Goal: Task Accomplishment & Management: Use online tool/utility

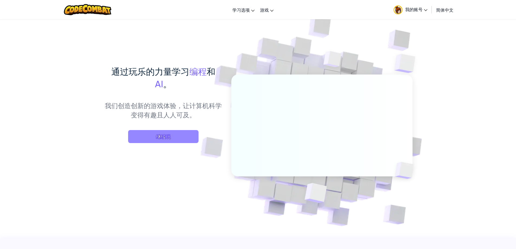
click at [166, 138] on span "继续玩" at bounding box center [163, 136] width 70 height 13
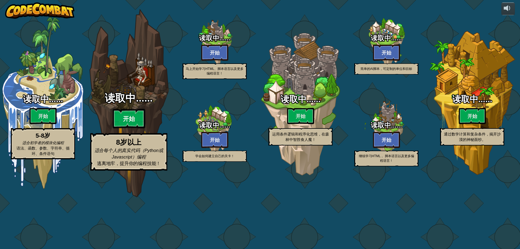
select select "zh-HANS"
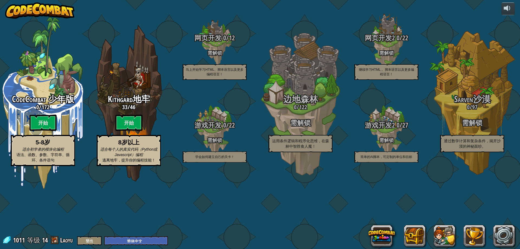
click at [130, 131] on btn "开始" at bounding box center [128, 123] width 27 height 16
select select "zh-HANS"
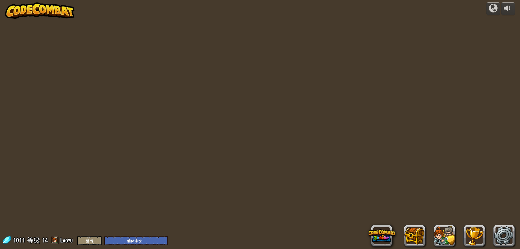
select select "zh-HANS"
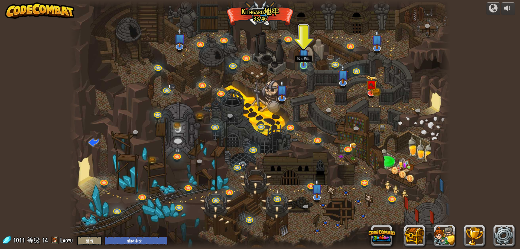
click at [305, 63] on img at bounding box center [304, 54] width 10 height 23
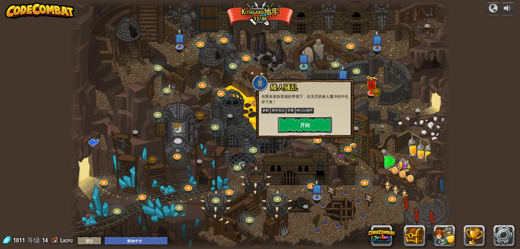
click at [319, 118] on button "开始" at bounding box center [305, 125] width 54 height 16
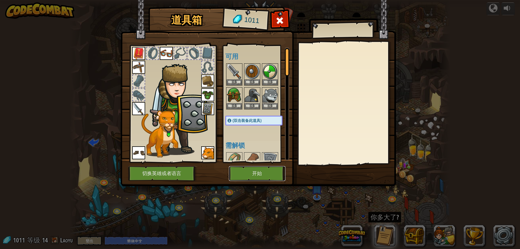
click at [273, 171] on button "开始" at bounding box center [257, 173] width 57 height 15
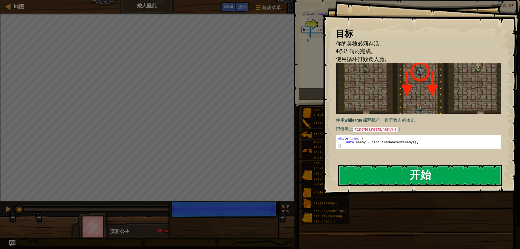
click at [389, 169] on button "开始" at bounding box center [420, 175] width 164 height 21
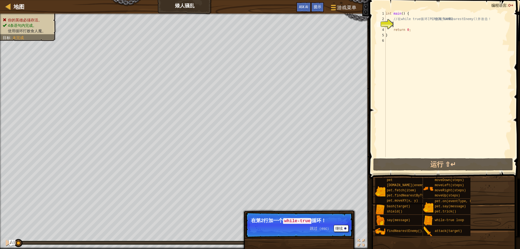
type textarea "w"
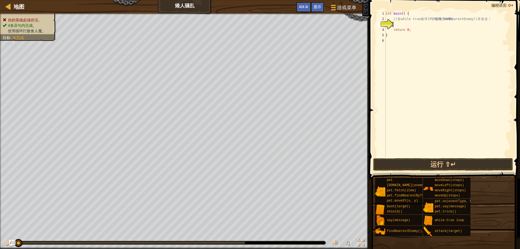
type textarea "w"
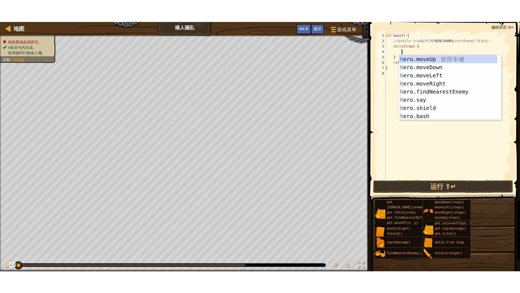
scroll to position [2, 1]
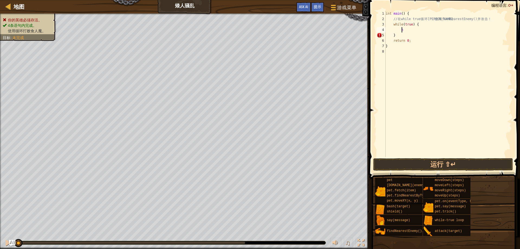
click at [407, 30] on div "int main ( ) { // 在 while true 循 环 里 ， 使 用 findNearestEnemy() 并 攻 击 ！ while ( t…" at bounding box center [448, 89] width 127 height 157
type textarea "h"
click at [355, 241] on div "♫" at bounding box center [184, 241] width 369 height 16
click at [359, 242] on div at bounding box center [361, 242] width 7 height 7
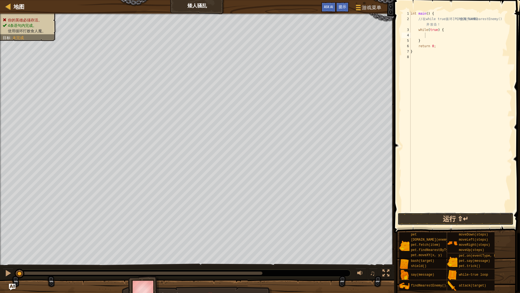
click at [438, 218] on button "运行 ⇧↵" at bounding box center [456, 218] width 116 height 12
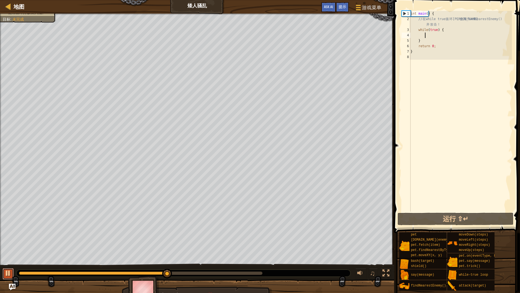
click at [6, 249] on div at bounding box center [8, 272] width 7 height 7
type textarea "h"
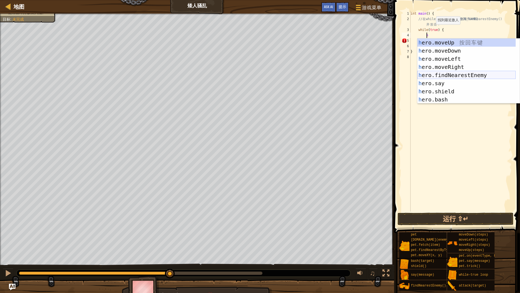
click at [462, 74] on div "h ero.moveUp 按 回 车 键 h ero.moveDown 按 回 车 键 h ero.moveLeft 按 回 车 键 h ero.moveRi…" at bounding box center [466, 78] width 98 height 81
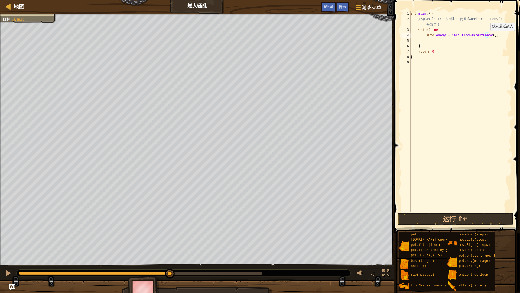
click at [486, 36] on div "int main ( ) { // 在 while true 循 环 里 ， 使 用 findNearestEnemy() 并 攻 击 ！ while ( t…" at bounding box center [461, 116] width 102 height 211
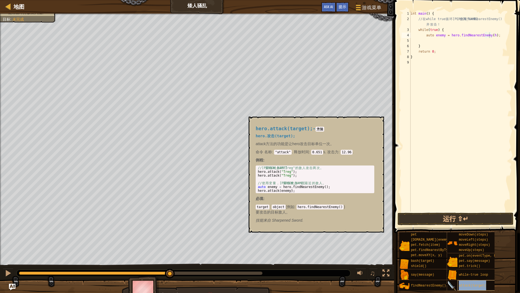
click at [475, 249] on span "attack(target)" at bounding box center [472, 285] width 27 height 4
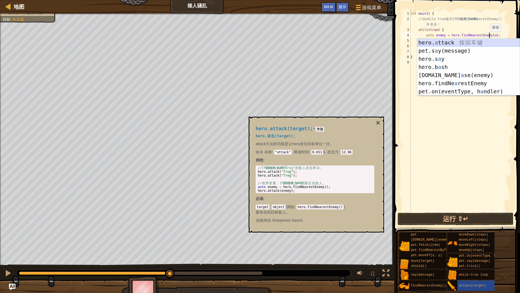
click at [481, 40] on div "hero. a ttack 按 回 车 键 pet.s a y(message) 按 回 车 键 hero.s a y 按 回 车 键 hero.b a sh…" at bounding box center [468, 74] width 102 height 73
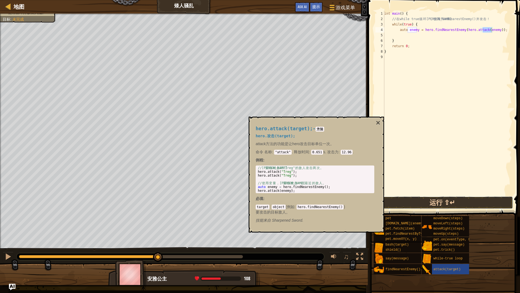
click at [452, 201] on button "运行 ⇧↵" at bounding box center [442, 202] width 141 height 12
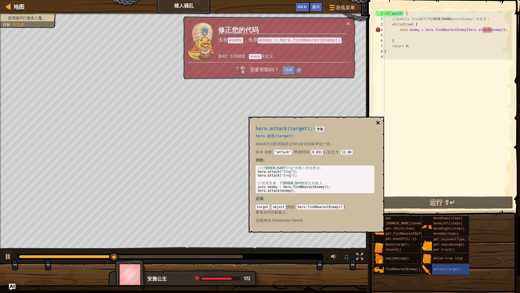
click at [377, 119] on button "×" at bounding box center [378, 123] width 4 height 8
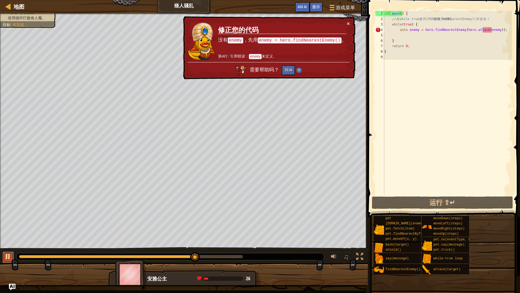
click at [8, 249] on div at bounding box center [8, 256] width 7 height 7
click at [347, 23] on button "×" at bounding box center [348, 24] width 3 height 6
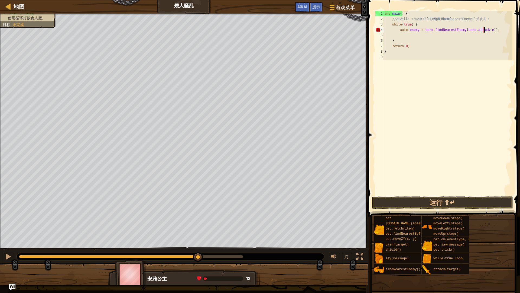
type textarea "auto enemy = hero.findNearestEnemy(hero.attack());"
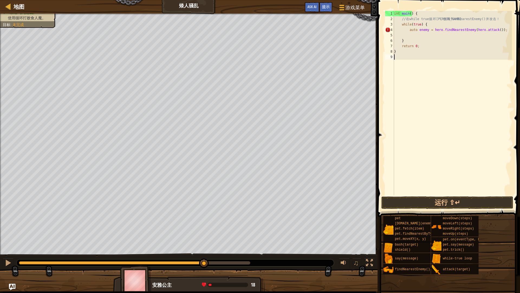
drag, startPoint x: 483, startPoint y: 99, endPoint x: 478, endPoint y: 99, distance: 4.6
click at [480, 99] on div "int main ( ) { // 在 while true 循 环 里 ， 使 用 findNearestEnemy() 并 攻 击 ！ while ( t…" at bounding box center [457, 108] width 129 height 195
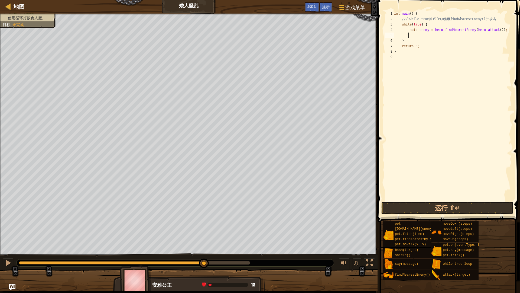
click at [419, 34] on div "int main ( ) { // 在 while true 循 环 里 ， 使 用 findNearestEnemy() 并 攻 击 ！ while ( t…" at bounding box center [452, 111] width 119 height 200
drag, startPoint x: 498, startPoint y: 31, endPoint x: 469, endPoint y: 29, distance: 28.8
click at [469, 29] on div "int main ( ) { // 在 while true 循 环 里 ， 使 用 findNearestEnemy() 并 攻 击 ！ while ( t…" at bounding box center [452, 111] width 119 height 200
type textarea "auto enemy = hero.findNearestEnemy"
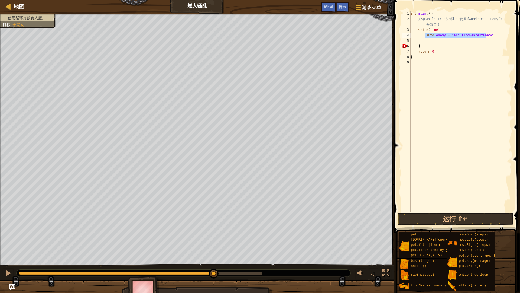
drag, startPoint x: 489, startPoint y: 35, endPoint x: 425, endPoint y: 33, distance: 64.0
click at [425, 33] on div "int main ( ) { // 在 while true 循 环 里 ， 使 用 findNearestEnemy() 并 攻 击 ！ while ( t…" at bounding box center [461, 116] width 102 height 211
type textarea "d"
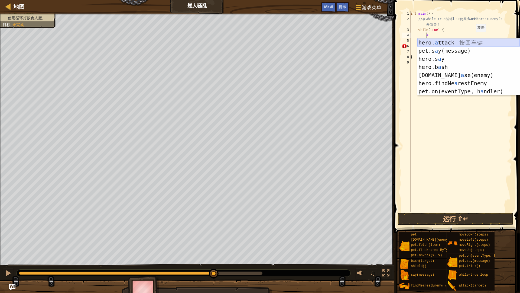
click at [464, 42] on div "hero. a ttack 按 回 车 键 pet.s a y(message) 按 回 车 键 hero.s a y 按 回 车 键 hero.b a sh…" at bounding box center [468, 74] width 102 height 73
type textarea "hero.attack(enemy);"
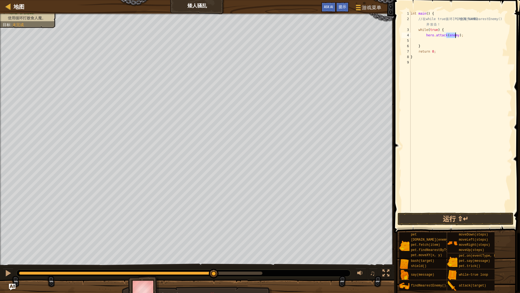
click at [511, 148] on div "int main ( ) { // 在 while true 循 环 里 ， 使 用 findNearestEnemy() 并 攻 击 ！ while ( t…" at bounding box center [461, 116] width 102 height 211
drag, startPoint x: 471, startPoint y: 211, endPoint x: 471, endPoint y: 217, distance: 6.5
click at [471, 216] on div "1 2 3 4 5 6 7 8 9 int main ( ) { // 在 while true 循 环 里 ， 使 用 findNearestEnemy()…" at bounding box center [457, 127] width 128 height 249
click at [471, 218] on button "运行 ⇧↵" at bounding box center [456, 218] width 116 height 12
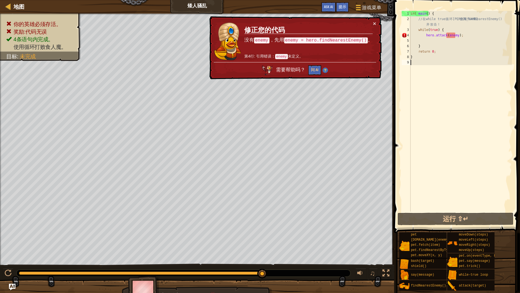
click at [276, 249] on div "你的英雄必须存活。 奖励:代码无误 4条语句内完成。 使用循环打败食人魔。 目标 : 未完成 ♫ 安雅公主 -4 x: 40 y: 7 No target 跳…" at bounding box center [260, 158] width 520 height 288
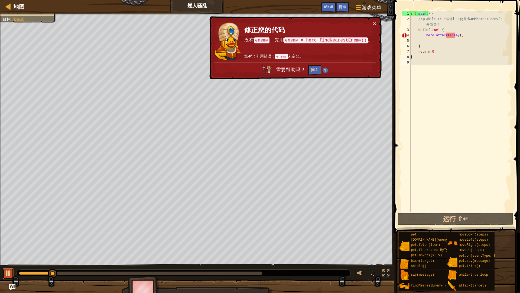
click at [10, 249] on div at bounding box center [8, 272] width 7 height 7
click at [320, 67] on button "问 AI" at bounding box center [314, 70] width 13 height 10
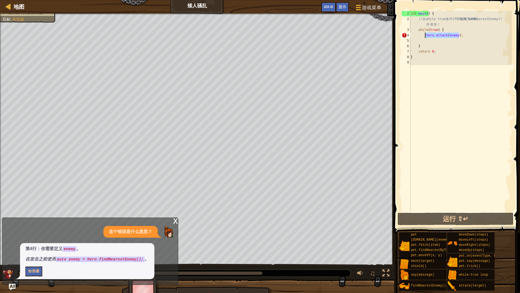
drag, startPoint x: 462, startPoint y: 35, endPoint x: 425, endPoint y: 35, distance: 37.4
click at [425, 35] on div "int main ( ) { // 在 while true 循 环 里 ， 使 用 findNearestEnemy() 并 攻 击 ！ while ( t…" at bounding box center [461, 116] width 102 height 211
type textarea "hero.attack(enemy);"
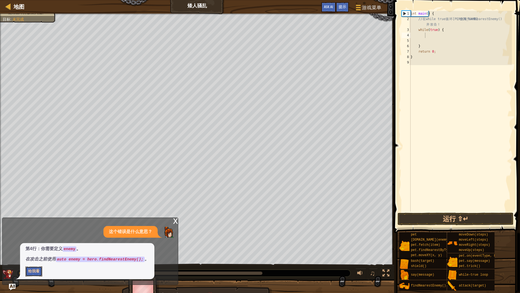
click at [34, 249] on button "给我看" at bounding box center [33, 271] width 17 height 10
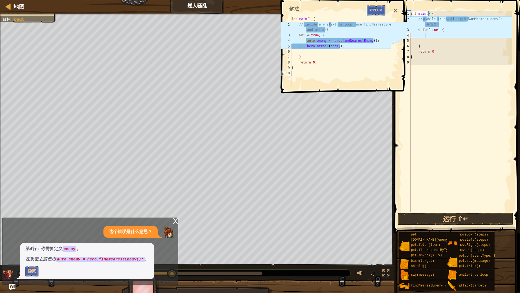
click at [305, 210] on div "1 2 3 4 5 6 7 8 9 10 int main ( ) { // Inside a while-true loop, use findNeares…" at bounding box center [344, 146] width 128 height 293
click at [175, 218] on div "x 这个错误是什么意思？ 第4行：你需要定义 enemy 。 在攻击之前使用 auto enemy = hero.findNearestEnemy(); 。 …" at bounding box center [90, 250] width 176 height 67
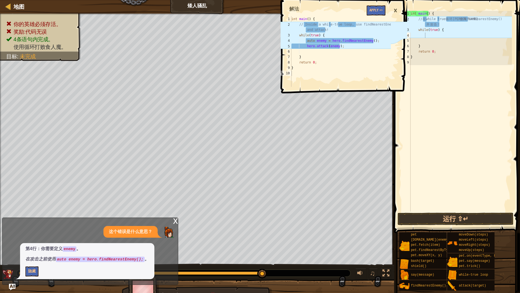
click at [394, 10] on div "×" at bounding box center [395, 10] width 9 height 12
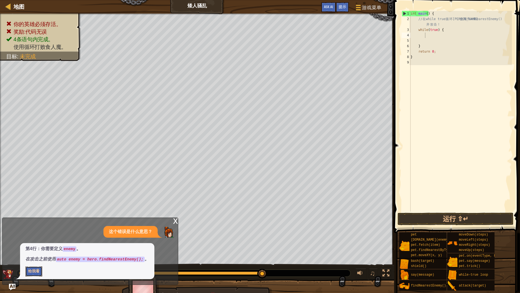
click at [33, 249] on button "给我看" at bounding box center [33, 271] width 17 height 10
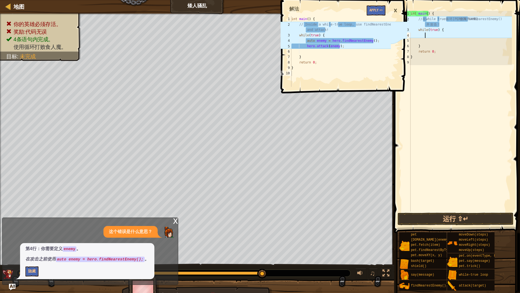
click at [436, 35] on div "int main ( ) { // 在 while true 循 环 里 ， 使 用 findNearestEnemy() 并 攻 击 ！ while ( t…" at bounding box center [461, 116] width 102 height 211
type textarea "a"
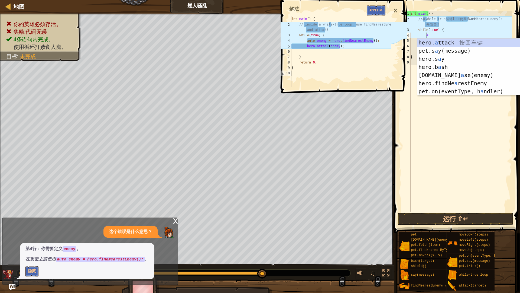
scroll to position [2, 1]
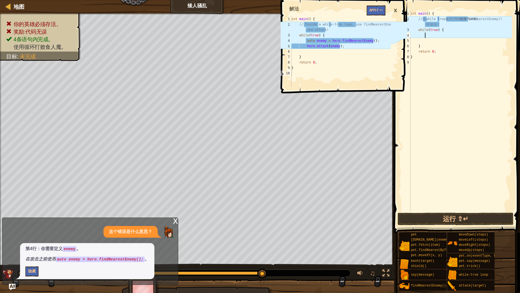
click at [396, 11] on div "×" at bounding box center [395, 10] width 9 height 12
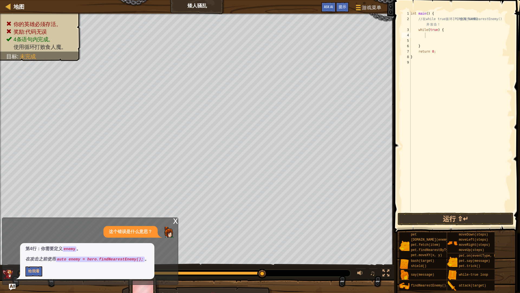
click at [435, 39] on div "int main ( ) { // 在 while true 循 环 里 ， 使 用 findNearestEnemy() 并 攻 击 ！ while ( t…" at bounding box center [461, 116] width 102 height 211
click at [435, 33] on div "int main ( ) { // 在 while true 循 环 里 ， 使 用 findNearestEnemy() 并 攻 击 ！ while ( t…" at bounding box center [461, 116] width 102 height 211
type textarea "h"
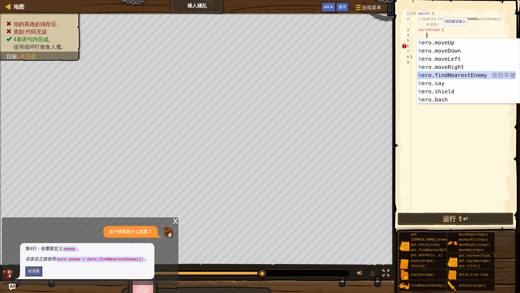
click at [449, 73] on div "h ero.moveUp 按 回 车 键 h ero.moveDown 按 回 车 键 h ero.moveLeft 按 回 车 键 h ero.moveRi…" at bounding box center [466, 78] width 98 height 81
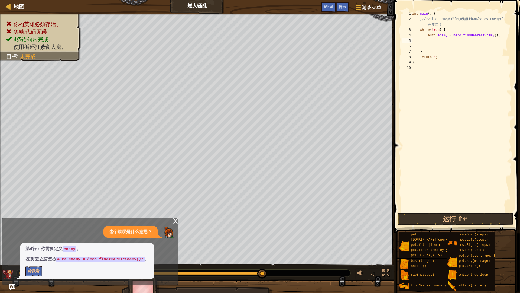
type textarea "h"
click at [452, 122] on div "int main ( ) { // 在 while true 循 环 里 ， 使 用 findNearestEnemy() 并 攻 击 ！ while ( t…" at bounding box center [461, 116] width 101 height 211
click at [436, 41] on div "int main ( ) { // 在 while true 循 环 里 ， 使 用 findNearestEnemy() 并 攻 击 ！ while ( t…" at bounding box center [461, 116] width 101 height 211
type textarea "h"
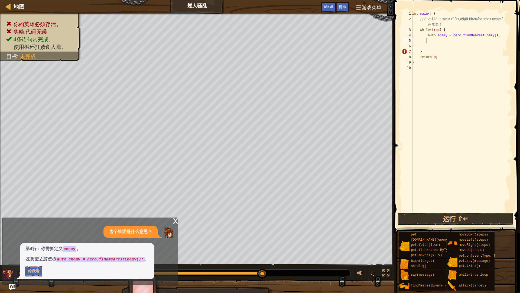
scroll to position [2, 1]
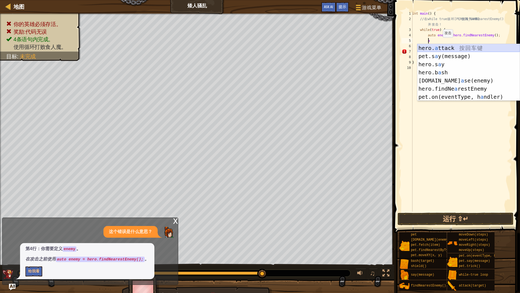
click at [455, 46] on div "hero. a ttack 按 回 车 键 pet.s a y(message) 按 回 车 键 hero.s a y 按 回 车 键 hero.b a sh…" at bounding box center [468, 80] width 102 height 73
type textarea "hero.attack(enemy);"
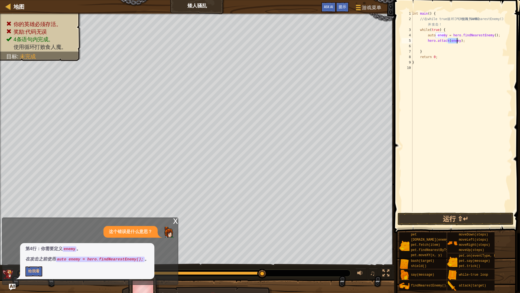
click at [440, 90] on div "int main ( ) { // 在 while true 循 环 里 ， 使 用 findNearestEnemy() 并 攻 击 ！ while ( t…" at bounding box center [461, 116] width 101 height 211
click at [453, 217] on button "运行 ⇧↵" at bounding box center [456, 218] width 116 height 12
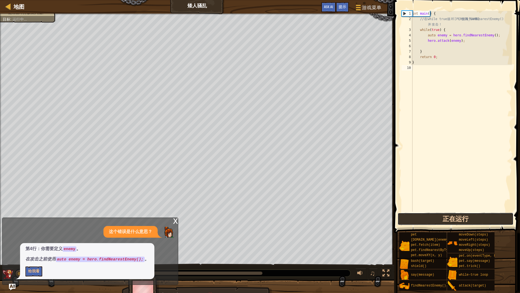
click at [462, 217] on button "正在运行" at bounding box center [456, 218] width 116 height 12
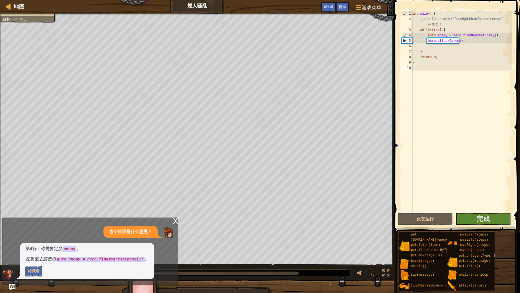
click at [175, 221] on div "x" at bounding box center [175, 220] width 5 height 5
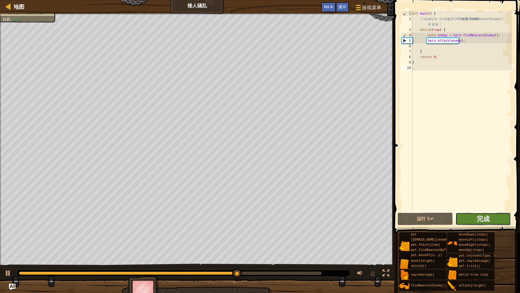
click at [485, 217] on span "完成" at bounding box center [483, 218] width 13 height 9
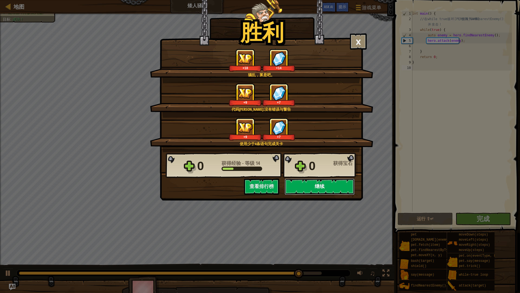
click at [316, 181] on button "继续" at bounding box center [320, 186] width 70 height 16
select select "zh-HANS"
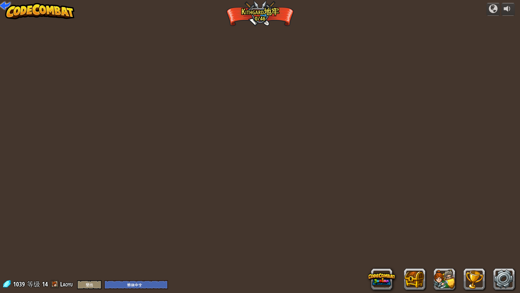
select select "zh-HANS"
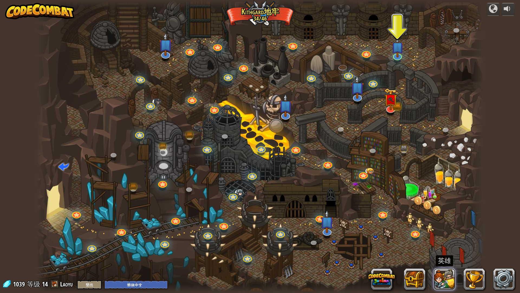
click at [445, 249] on button at bounding box center [445, 279] width 22 height 22
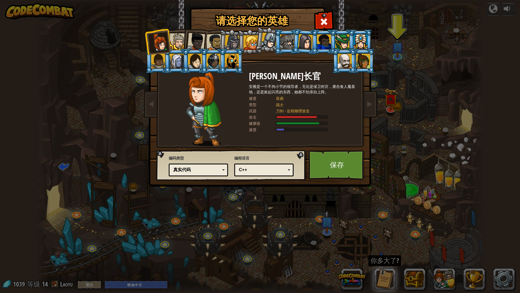
click at [192, 38] on div at bounding box center [196, 42] width 18 height 18
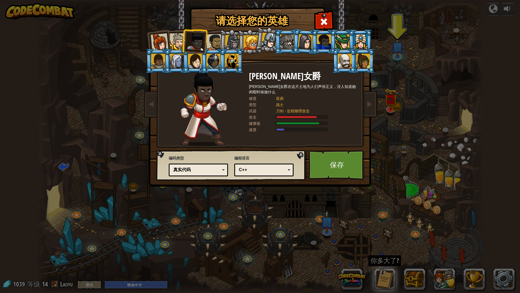
click at [220, 39] on li at bounding box center [232, 42] width 26 height 26
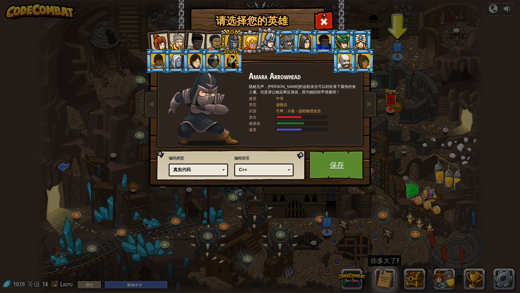
click at [334, 157] on link "保存" at bounding box center [337, 165] width 57 height 30
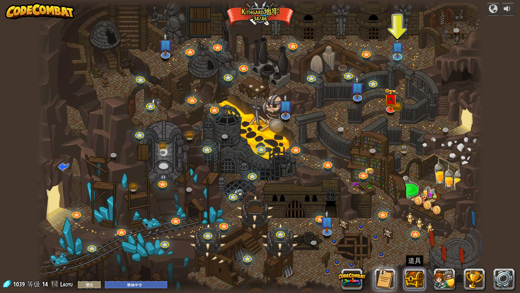
click at [414, 249] on button at bounding box center [415, 279] width 22 height 22
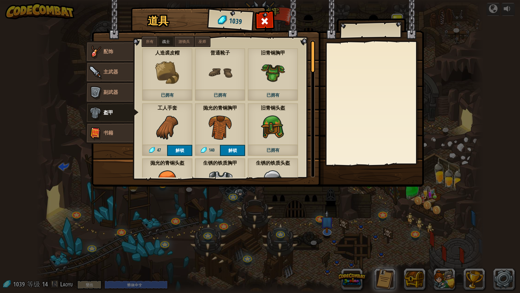
click at [190, 44] on label "游骑兵" at bounding box center [184, 42] width 19 height 10
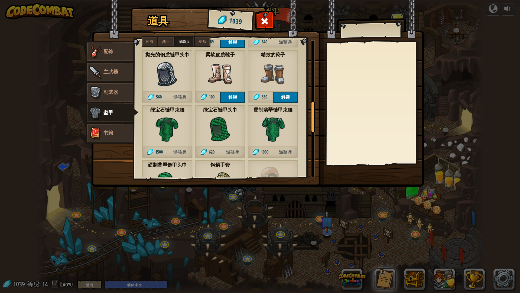
scroll to position [271, 0]
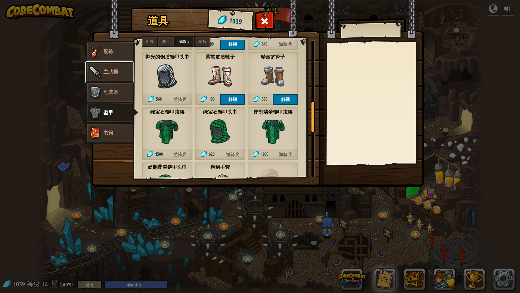
click at [121, 68] on link "主武器" at bounding box center [109, 72] width 48 height 22
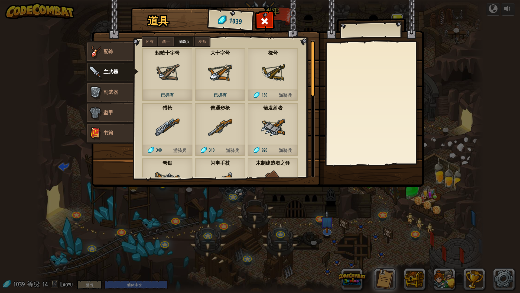
click at [427, 78] on div "道具 1039 辅助道具 配饰 主武器 副武器 盔甲 书籍 所有 战士 游骑兵 巫师 褐鼠 1100 解锁 Baby Griffin 1700 解锁 模仿者 …" at bounding box center [260, 146] width 520 height 293
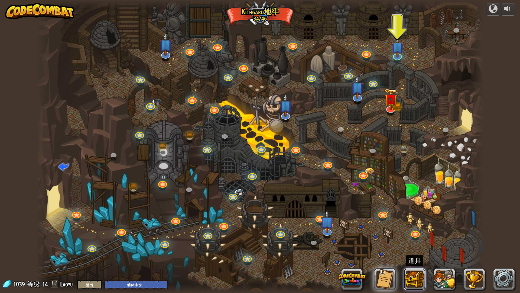
click at [420, 249] on button at bounding box center [415, 279] width 22 height 22
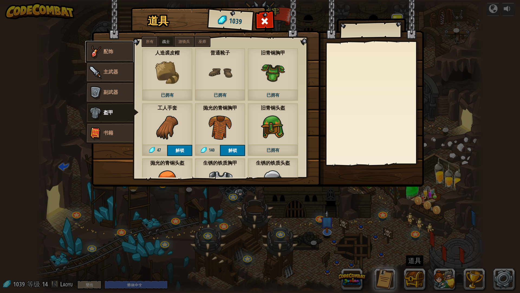
click at [112, 59] on link "配饰" at bounding box center [109, 52] width 48 height 22
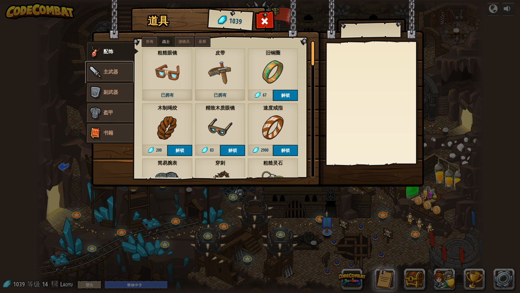
click at [123, 67] on link "主武器" at bounding box center [109, 72] width 48 height 22
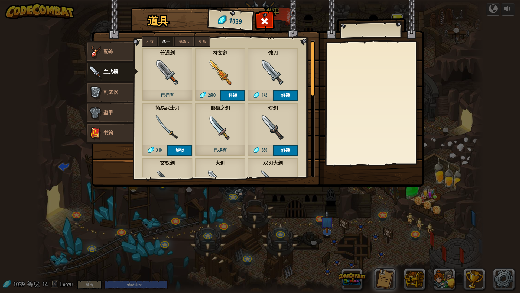
click at [184, 38] on label "游骑兵" at bounding box center [184, 42] width 19 height 10
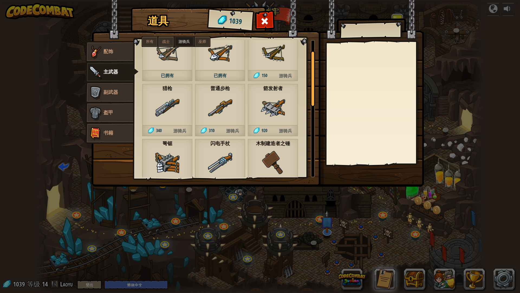
scroll to position [27, 0]
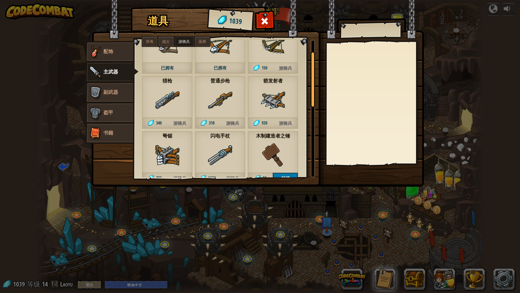
click at [232, 106] on img at bounding box center [220, 100] width 24 height 24
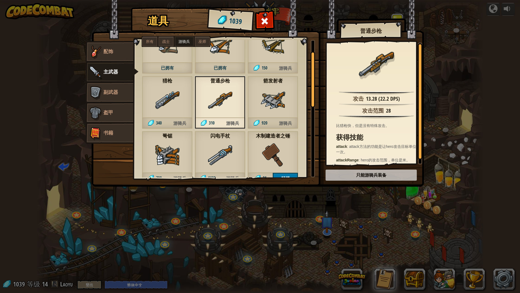
click at [375, 230] on div "道具 1039 辅助道具 配饰 主武器 副武器 盔甲 书籍 所有 战士 游骑兵 巫师 褐鼠 1100 解锁 Baby Griffin 1700 解锁 模仿者 …" at bounding box center [260, 146] width 520 height 293
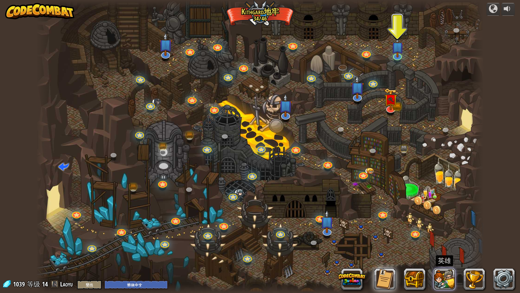
click at [446, 249] on button at bounding box center [445, 279] width 22 height 22
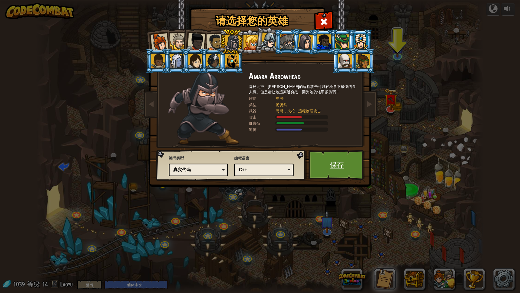
click at [339, 165] on link "保存" at bounding box center [337, 165] width 57 height 30
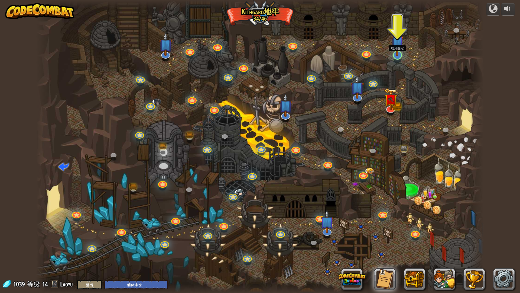
click at [397, 52] on img at bounding box center [397, 41] width 12 height 28
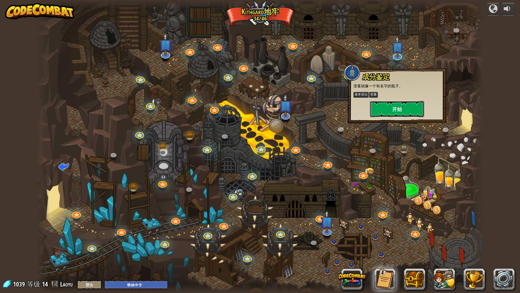
click at [400, 103] on button "开始" at bounding box center [397, 109] width 54 height 16
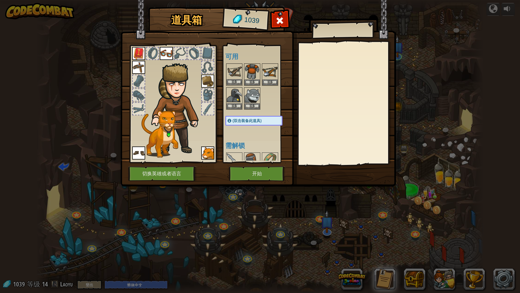
click at [234, 78] on img at bounding box center [234, 71] width 15 height 15
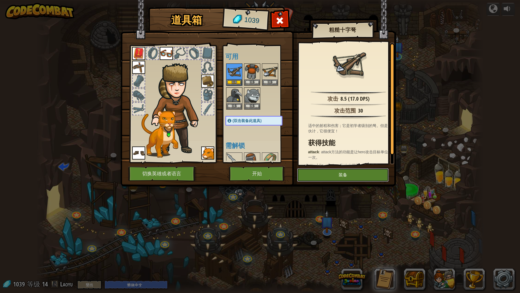
click at [368, 177] on button "装备" at bounding box center [343, 175] width 92 height 14
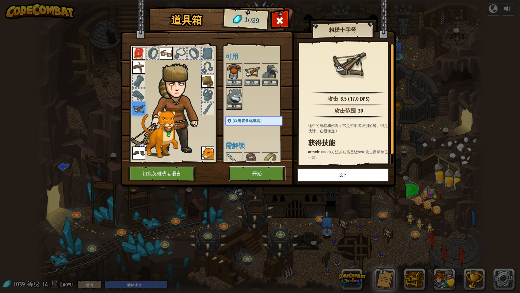
click at [255, 167] on button "开始" at bounding box center [257, 173] width 57 height 15
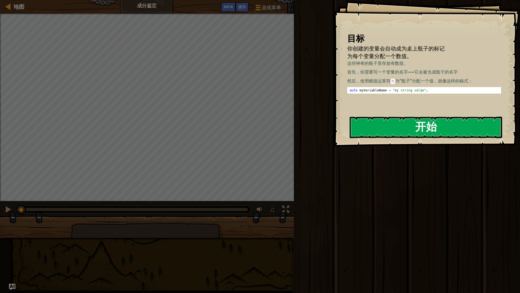
click at [427, 129] on button "开始" at bounding box center [426, 126] width 153 height 21
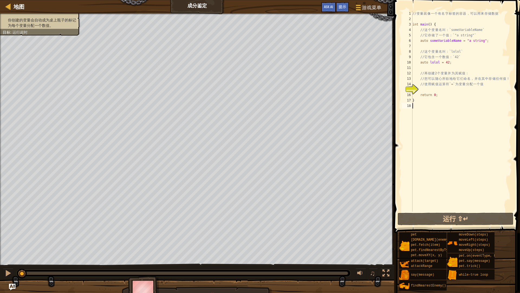
click at [434, 128] on div "// 变 量 就 像 一 个 有 名 字 标 签 的 容 器 ， 可 以 用 来 存 储 数 据 int main ( ) { // 这 个 变 量 名 叫 …" at bounding box center [462, 116] width 101 height 211
click at [420, 219] on button "运行 ⇧↵" at bounding box center [456, 218] width 116 height 12
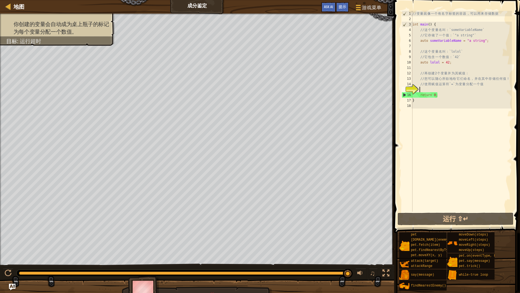
click at [450, 89] on div "// 变 量 就 像 一 个 有 名 字 标 签 的 容 器 ， 可 以 用 来 存 储 数 据 int main ( ) { // 这 个 变 量 名 叫 …" at bounding box center [462, 116] width 101 height 211
click at [444, 146] on div "// 变 量 就 像 一 个 有 名 字 标 签 的 容 器 ， 可 以 用 来 存 储 数 据 int main ( ) { // 这 个 变 量 名 叫 …" at bounding box center [462, 116] width 101 height 211
click at [375, 3] on button "游戏菜单" at bounding box center [368, 8] width 35 height 13
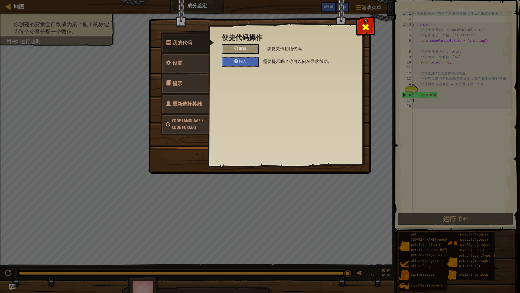
click at [367, 25] on span at bounding box center [365, 27] width 9 height 9
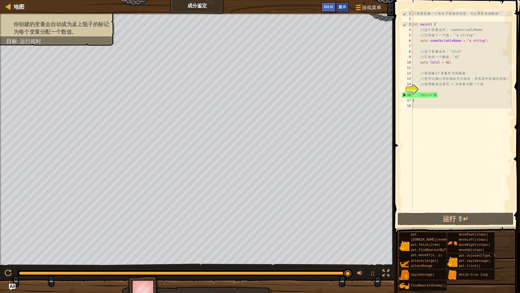
click at [343, 6] on span "提示" at bounding box center [343, 6] width 8 height 5
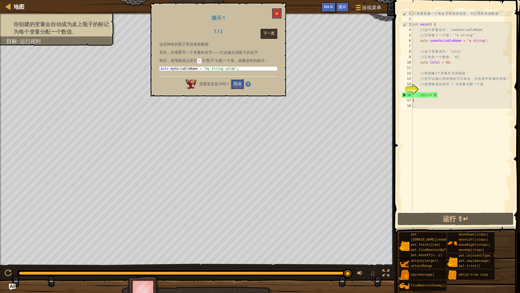
click at [234, 83] on button "问 AI" at bounding box center [237, 84] width 13 height 10
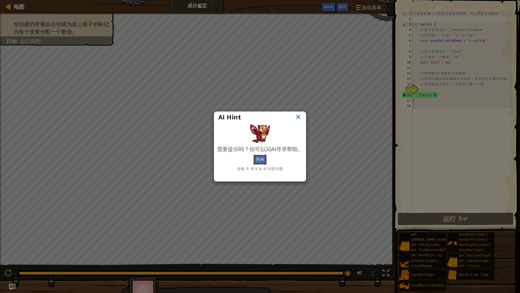
click at [258, 161] on button "问 AI" at bounding box center [260, 159] width 13 height 10
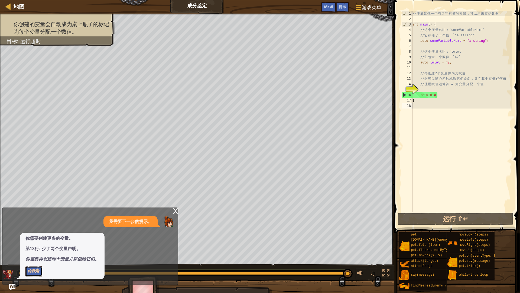
click at [34, 249] on button "给我看" at bounding box center [33, 271] width 17 height 10
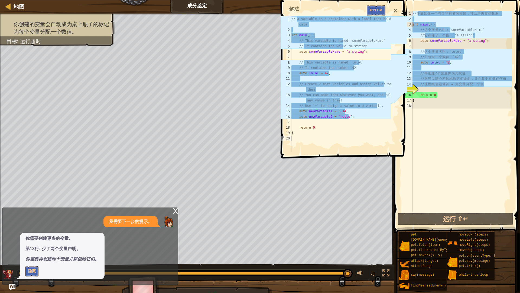
click at [441, 89] on div "// 变 量 就 像 一 个 有 名 字 标 签 的 容 器 ， 可 以 用 来 存 储 数 据 int main ( ) { // 这 个 变 量 名 叫 …" at bounding box center [462, 116] width 101 height 211
type textarea "a"
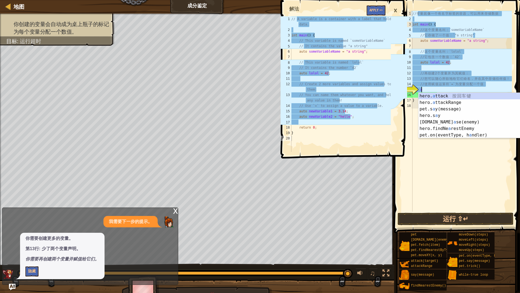
scroll to position [2, 0]
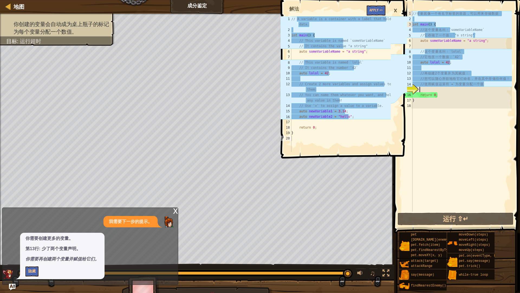
type textarea "h"
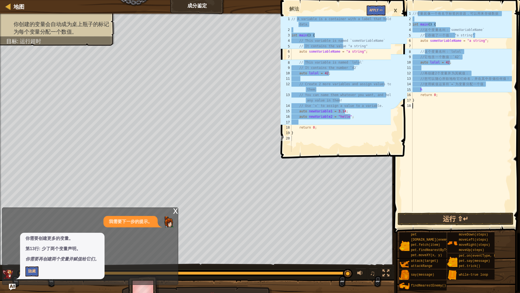
click at [441, 165] on div "// 变 量 就 像 一 个 有 名 字 标 签 的 容 器 ， 可 以 用 来 存 储 数 据 int main ( ) { // 这 个 变 量 名 叫 …" at bounding box center [462, 116] width 101 height 211
click at [442, 89] on div "// 变 量 就 像 一 个 有 名 字 标 签 的 容 器 ， 可 以 用 来 存 储 数 据 int main ( ) { // 这 个 变 量 名 叫 …" at bounding box center [462, 116] width 101 height 211
type textarea "h"
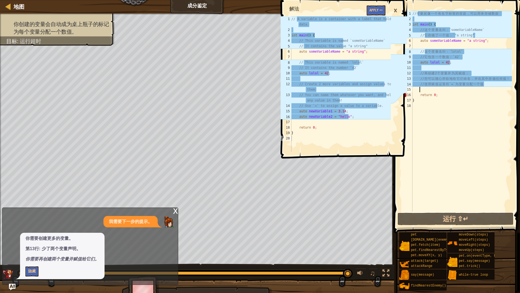
type textarea "a"
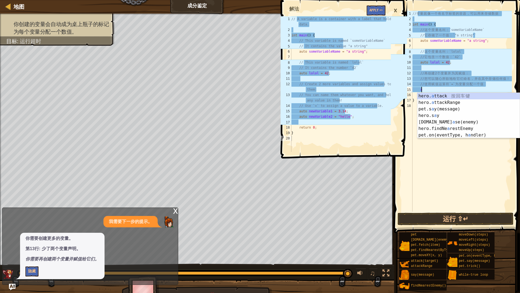
scroll to position [2, 0]
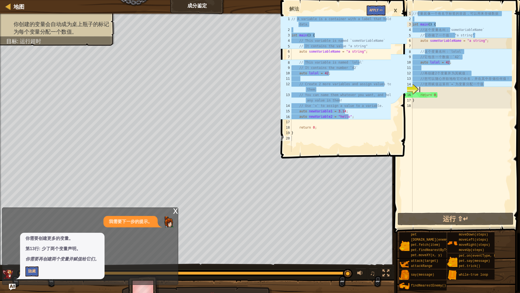
type textarea "n"
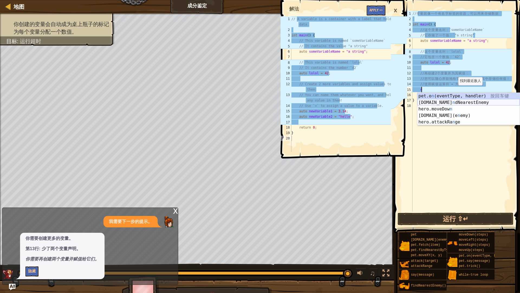
click at [457, 102] on div "pet.o n (eventType, handler) 按 回 车 键 [DOMAIN_NAME] n dNearestEnemy 按 回 车 键 hero…" at bounding box center [468, 116] width 102 height 46
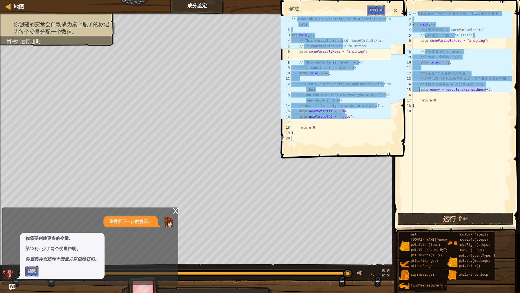
drag, startPoint x: 488, startPoint y: 89, endPoint x: 420, endPoint y: 89, distance: 68.3
click at [420, 89] on div "// 变 量 就 像 一 个 有 名 字 标 签 的 容 器 ， 可 以 用 来 存 储 数 据 int main ( ) { // 这 个 变 量 名 叫 …" at bounding box center [462, 116] width 101 height 211
type textarea "auto enemy = hero.findNearestEnemy();"
drag, startPoint x: 456, startPoint y: 161, endPoint x: 455, endPoint y: 154, distance: 7.4
click at [456, 160] on div "// 变 量 就 像 一 个 有 名 字 标 签 的 容 器 ， 可 以 用 来 存 储 数 据 int main ( ) { // 这 个 变 量 名 叫 …" at bounding box center [462, 116] width 101 height 211
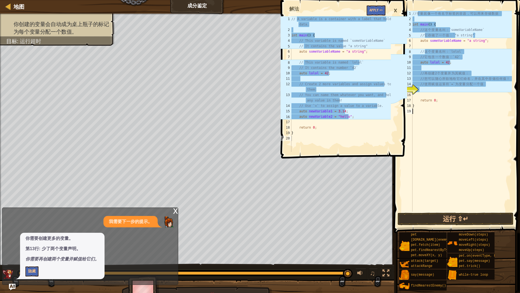
scroll to position [2, 0]
click at [395, 9] on div "×" at bounding box center [395, 10] width 9 height 12
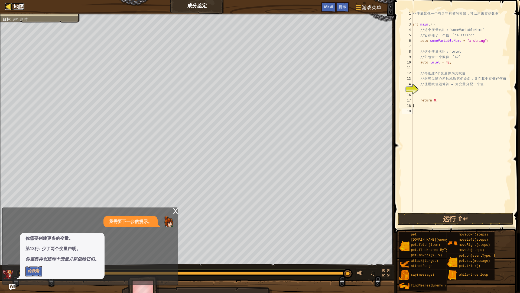
click at [16, 6] on span "地图" at bounding box center [19, 6] width 11 height 7
select select "zh-HANS"
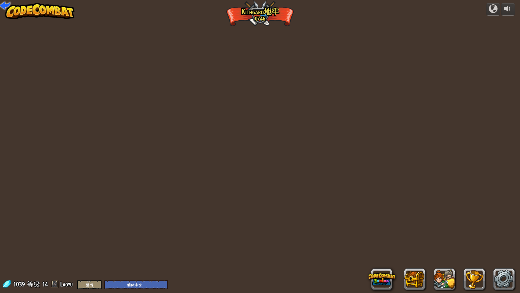
select select "zh-HANS"
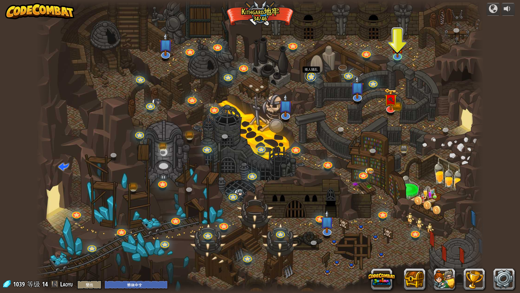
click at [309, 79] on link at bounding box center [310, 75] width 11 height 11
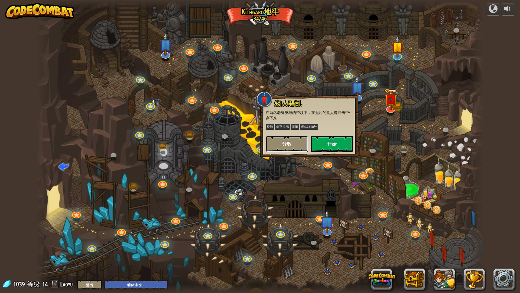
click at [295, 138] on button "分数" at bounding box center [287, 143] width 42 height 16
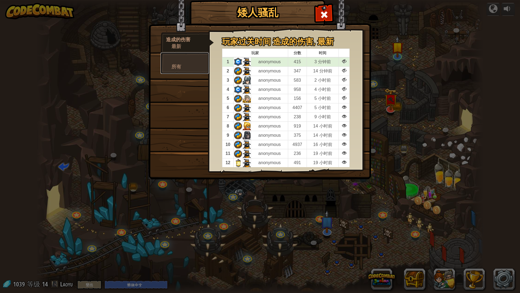
click at [192, 57] on div at bounding box center [184, 59] width 37 height 7
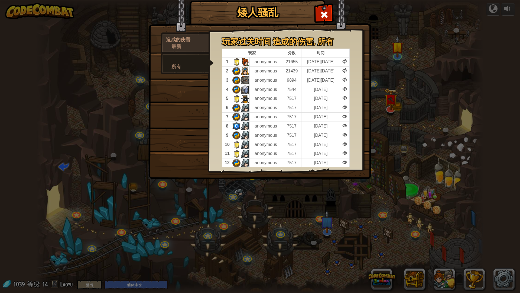
drag, startPoint x: 327, startPoint y: 14, endPoint x: 323, endPoint y: 14, distance: 4.1
click at [323, 14] on span at bounding box center [324, 14] width 9 height 9
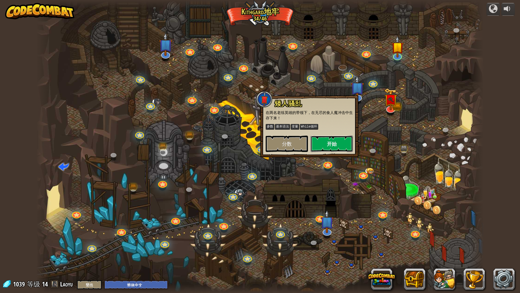
click at [335, 137] on button "开始" at bounding box center [332, 143] width 42 height 16
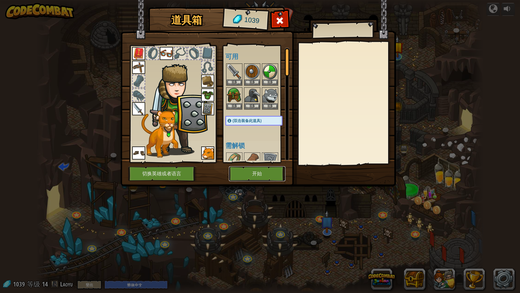
click at [257, 170] on button "开始" at bounding box center [257, 173] width 57 height 15
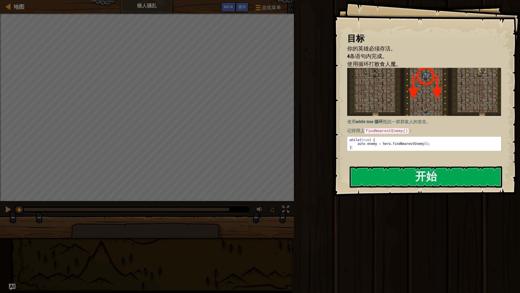
click at [410, 177] on button "开始" at bounding box center [426, 176] width 153 height 21
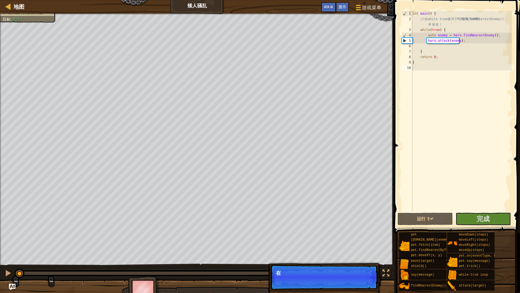
click at [25, 3] on div "地图 矮人骚乱 游戏菜单 完成 提示 Ask AI" at bounding box center [197, 7] width 394 height 14
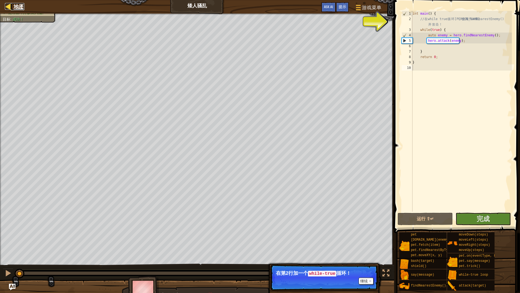
click at [9, 3] on div at bounding box center [8, 6] width 7 height 7
select select "zh-HANS"
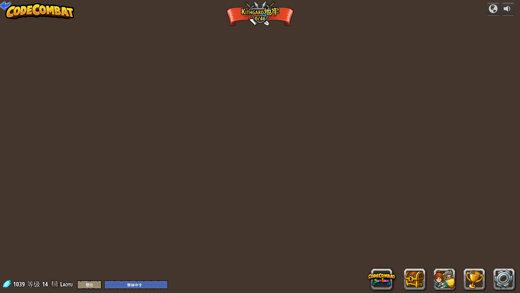
select select "zh-HANS"
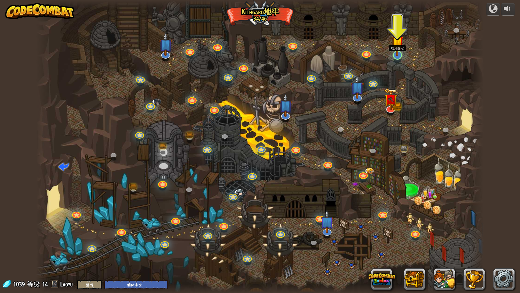
click at [398, 52] on img at bounding box center [397, 41] width 12 height 28
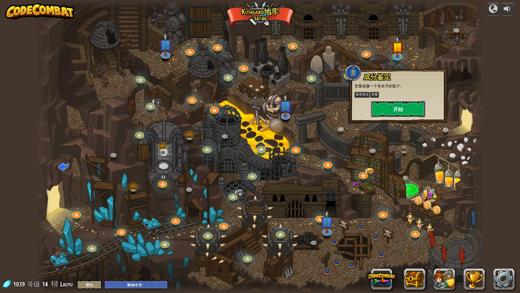
click at [388, 111] on button "开始" at bounding box center [398, 109] width 54 height 16
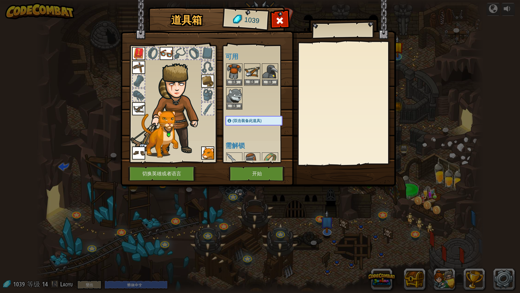
click at [252, 72] on img at bounding box center [252, 71] width 15 height 15
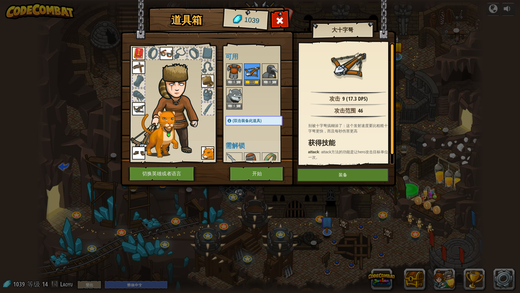
click at [140, 105] on img at bounding box center [138, 108] width 13 height 13
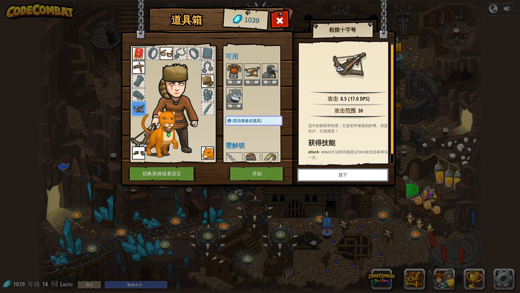
click at [327, 172] on button "脱下" at bounding box center [343, 175] width 92 height 14
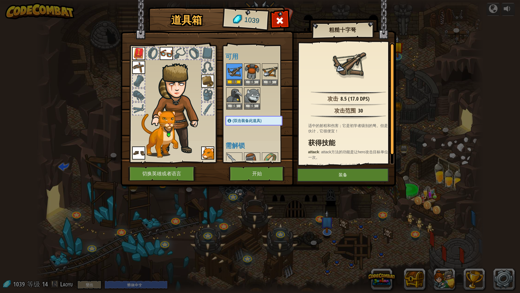
click at [234, 69] on img at bounding box center [234, 71] width 15 height 15
click at [269, 69] on img at bounding box center [270, 71] width 15 height 15
click at [234, 74] on img at bounding box center [234, 71] width 15 height 15
click at [272, 72] on img at bounding box center [270, 71] width 15 height 15
click at [272, 80] on button "装备" at bounding box center [270, 82] width 15 height 6
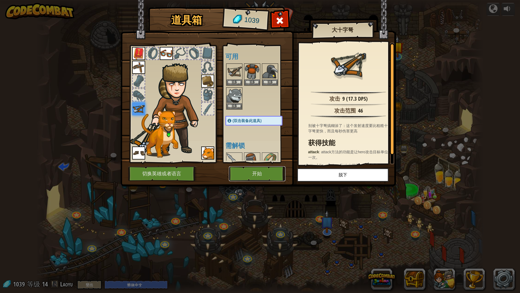
click at [261, 173] on button "开始" at bounding box center [257, 173] width 57 height 15
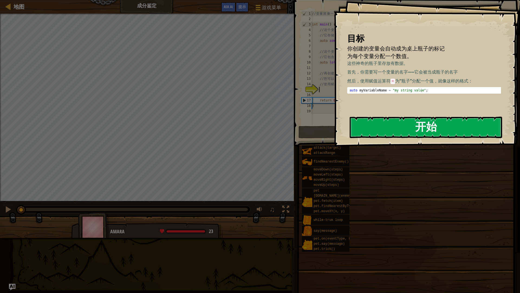
click at [403, 129] on button "开始" at bounding box center [426, 126] width 153 height 21
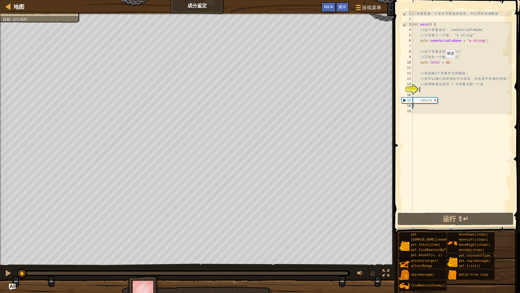
click at [443, 63] on div "// 变 量 就 像 一 个 有 名 字 标 签 的 容 器 ， 可 以 用 来 存 储 数 据 int main ( ) { // 这 个 变 量 名 叫 …" at bounding box center [462, 116] width 101 height 211
click at [450, 64] on div "// 变 量 就 像 一 个 有 名 字 标 签 的 容 器 ， 可 以 用 来 存 储 数 据 int main ( ) { // 这 个 变 量 名 叫 …" at bounding box center [462, 116] width 101 height 211
click at [434, 63] on div "// 变 量 就 像 一 个 有 名 字 标 签 的 容 器 ， 可 以 用 来 存 储 数 据 int main ( ) { // 这 个 变 量 名 叫 …" at bounding box center [462, 116] width 101 height 211
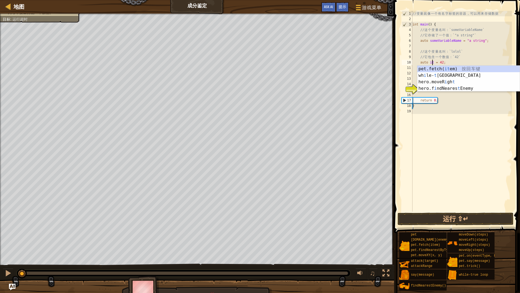
scroll to position [2, 2]
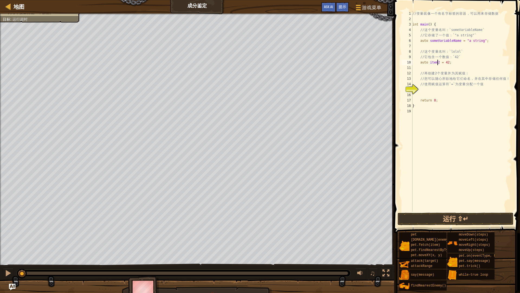
click at [438, 41] on div "// 变 量 就 像 一 个 有 名 字 标 签 的 容 器 ， 可 以 用 来 存 储 数 据 int main ( ) { // 这 个 变 量 名 叫 …" at bounding box center [462, 116] width 101 height 211
click at [466, 62] on div "// 变 量 就 像 一 个 有 名 字 标 签 的 容 器 ， 可 以 用 来 存 储 数 据 int main ( ) { // 这 个 变 量 名 叫 …" at bounding box center [462, 116] width 101 height 211
type textarea "auto item2 = 42;"
click at [443, 90] on div "// 变 量 就 像 一 个 有 名 字 标 签 的 容 器 ， 可 以 用 来 存 储 数 据 int main ( ) { // 这 个 变 量 名 叫 …" at bounding box center [462, 116] width 101 height 211
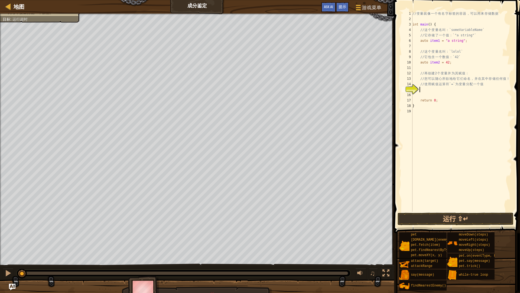
scroll to position [2, 0]
drag, startPoint x: 437, startPoint y: 61, endPoint x: 440, endPoint y: 63, distance: 3.8
click at [436, 61] on div "// 变 量 就 像 一 个 有 名 字 标 签 的 容 器 ， 可 以 用 来 存 储 数 据 int main ( ) { // 这 个 变 量 名 叫 …" at bounding box center [462, 116] width 101 height 211
type textarea "auto item1 = 42;"
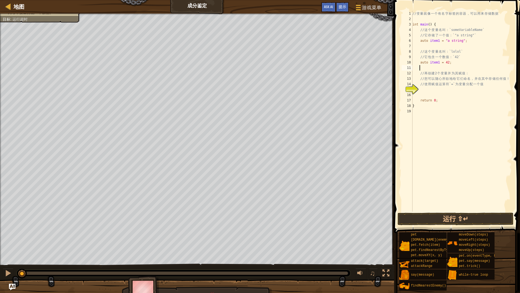
click at [453, 68] on div "// 变 量 就 像 一 个 有 名 字 标 签 的 容 器 ， 可 以 用 来 存 储 数 据 int main ( ) { // 这 个 变 量 名 叫 …" at bounding box center [462, 116] width 101 height 211
click at [429, 62] on div "// 变 量 就 像 一 个 有 名 字 标 签 的 容 器 ， 可 以 用 来 存 储 数 据 int main ( ) { // 这 个 变 量 名 叫 …" at bounding box center [462, 116] width 101 height 211
click at [432, 42] on div "// 变 量 就 像 一 个 有 名 字 标 签 的 容 器 ， 可 以 用 来 存 储 数 据 int main ( ) { // 这 个 变 量 名 叫 …" at bounding box center [462, 116] width 101 height 211
click at [443, 63] on div "// 变 量 就 像 一 个 有 名 字 标 签 的 容 器 ， 可 以 用 来 存 储 数 据 int main ( ) { // 这 个 变 量 名 叫 …" at bounding box center [462, 116] width 101 height 211
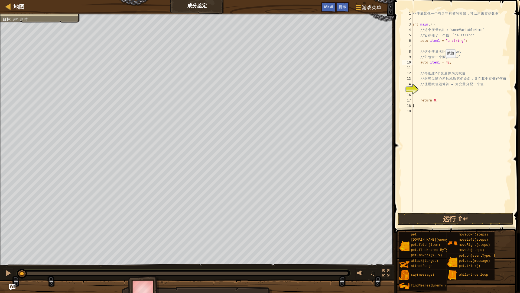
click at [443, 63] on div "// 变 量 就 像 一 个 有 名 字 标 签 的 容 器 ， 可 以 用 来 存 储 数 据 int main ( ) { // 这 个 变 量 名 叫 …" at bounding box center [462, 116] width 101 height 211
click at [435, 59] on div "// 变 量 就 像 一 个 有 名 字 标 签 的 容 器 ， 可 以 用 来 存 储 数 据 int main ( ) { // 这 个 变 量 名 叫 …" at bounding box center [462, 116] width 101 height 211
click at [433, 62] on div "// 变 量 就 像 一 个 有 名 字 标 签 的 容 器 ， 可 以 用 来 存 储 数 据 int main ( ) { // 这 个 变 量 名 叫 …" at bounding box center [462, 116] width 101 height 211
click at [496, 84] on div "// 变 量 就 像 一 个 有 名 字 标 签 的 容 器 ， 可 以 用 来 存 储 数 据 int main ( ) { // 这 个 变 量 名 叫 …" at bounding box center [462, 116] width 101 height 211
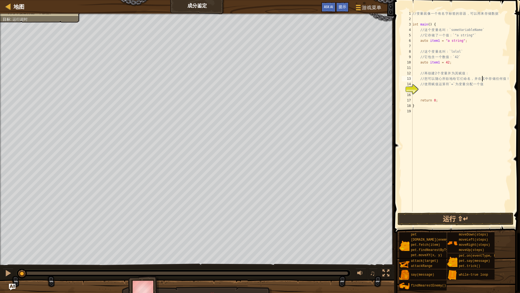
type textarea "// 再创建2个变量并为其赋值："
type textarea "auto item2 = 42;"
click at [437, 91] on div "// 变 量 就 像 一 个 有 名 字 标 签 的 容 器 ， 可 以 用 来 存 储 数 据 int main ( ) { // 这 个 变 量 名 叫 …" at bounding box center [462, 116] width 101 height 211
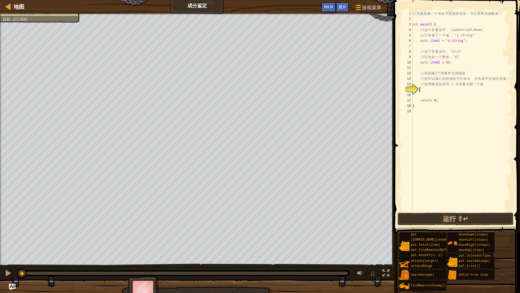
type textarea "a"
type textarea "i"
drag, startPoint x: 419, startPoint y: 41, endPoint x: 464, endPoint y: 42, distance: 44.2
click at [464, 42] on div "// 变 量 就 像 一 个 有 名 字 标 签 的 容 器 ， 可 以 用 来 存 储 数 据 int main ( ) { // 这 个 变 量 名 叫 …" at bounding box center [462, 116] width 101 height 211
type textarea "auto item1 = "a string";"
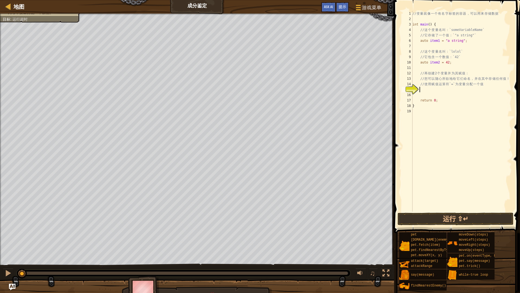
click at [447, 89] on div "// 变 量 就 像 一 个 有 名 字 标 签 的 容 器 ， 可 以 用 来 存 储 数 据 int main ( ) { // 这 个 变 量 名 叫 …" at bounding box center [462, 116] width 101 height 211
click at [438, 88] on div "// 变 量 就 像 一 个 有 名 字 标 签 的 容 器 ， 可 以 用 来 存 储 数 据 int main ( ) { // 这 个 变 量 名 叫 …" at bounding box center [462, 116] width 101 height 211
drag, startPoint x: 445, startPoint y: 63, endPoint x: 456, endPoint y: 63, distance: 10.3
click at [456, 63] on div "// 变 量 就 像 一 个 有 名 字 标 签 的 容 器 ， 可 以 用 来 存 储 数 据 int main ( ) { // 这 个 变 量 名 叫 …" at bounding box center [462, 116] width 101 height 211
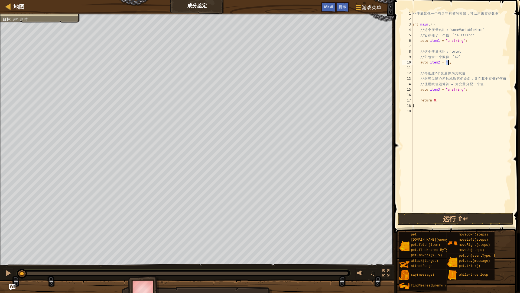
type textarea "auto item2 = 42;"
click at [449, 131] on div "// 变 量 就 像 一 个 有 名 字 标 签 的 容 器 ， 可 以 用 来 存 储 数 据 int main ( ) { // 这 个 变 量 名 叫 …" at bounding box center [462, 116] width 101 height 211
click at [432, 95] on div "// 变 量 就 像 一 个 有 名 字 标 签 的 容 器 ， 可 以 用 来 存 储 数 据 int main ( ) { // 这 个 变 量 名 叫 …" at bounding box center [462, 116] width 101 height 211
click at [437, 94] on div "// 变 量 就 像 一 个 有 名 字 标 签 的 容 器 ， 可 以 用 来 存 储 数 据 int main ( ) { // 这 个 变 量 名 叫 …" at bounding box center [462, 116] width 101 height 211
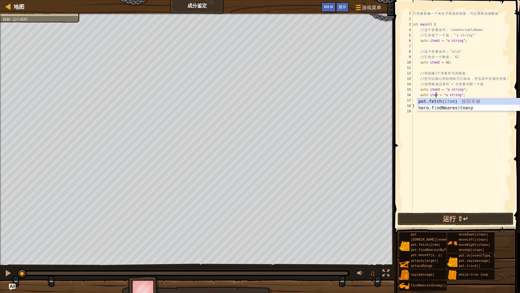
type textarea "auto item4 = "a string";"
click at [440, 140] on div "// 变 量 就 像 一 个 有 名 字 标 签 的 容 器 ， 可 以 用 来 存 储 数 据 int main ( ) { // 这 个 变 量 名 叫 …" at bounding box center [462, 116] width 101 height 211
click at [459, 216] on button "运行 ⇧↵" at bounding box center [456, 218] width 116 height 12
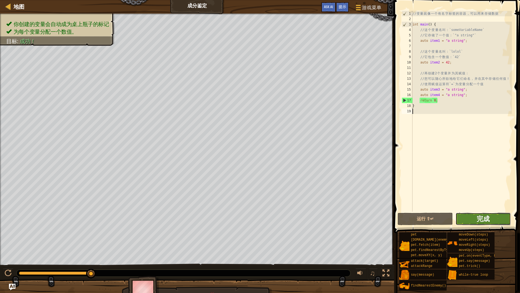
click at [484, 218] on span "完成" at bounding box center [483, 218] width 13 height 9
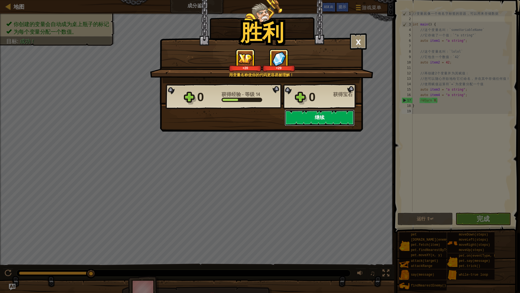
drag, startPoint x: 327, startPoint y: 119, endPoint x: 332, endPoint y: 119, distance: 5.4
click at [332, 119] on button "继续" at bounding box center [320, 117] width 70 height 16
select select "zh-HANS"
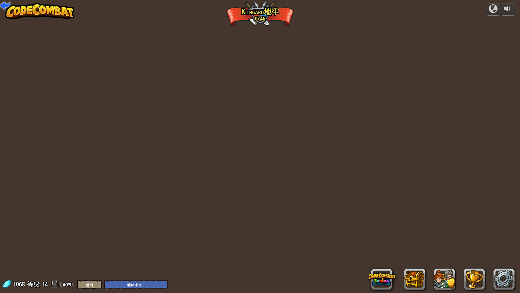
select select "zh-HANS"
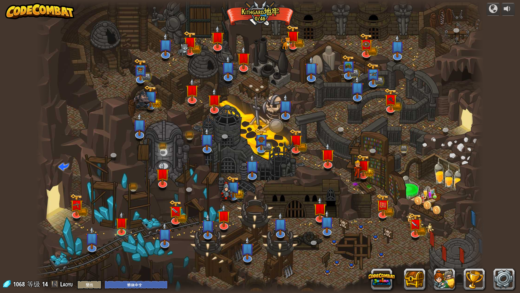
select select "zh-HANS"
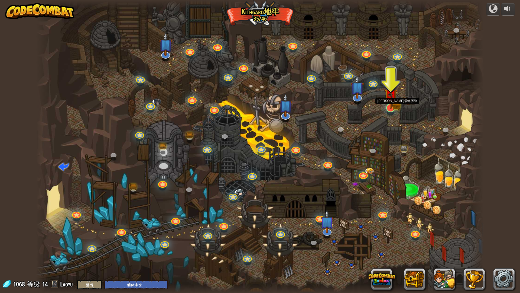
click at [392, 102] on img at bounding box center [391, 94] width 12 height 27
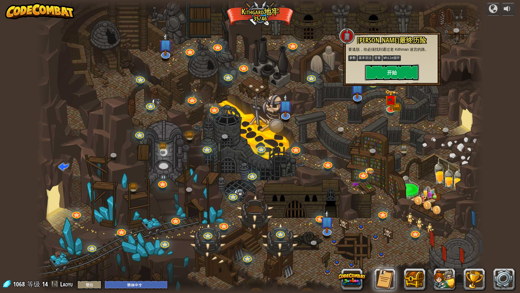
click at [399, 71] on button "开始" at bounding box center [392, 72] width 54 height 16
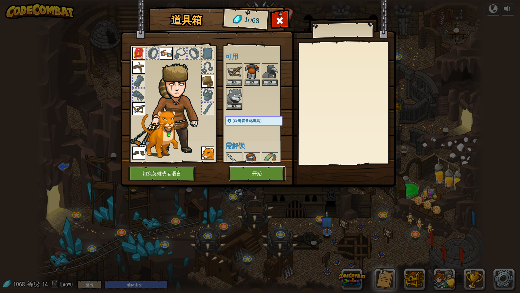
click at [245, 173] on button "开始" at bounding box center [257, 173] width 57 height 15
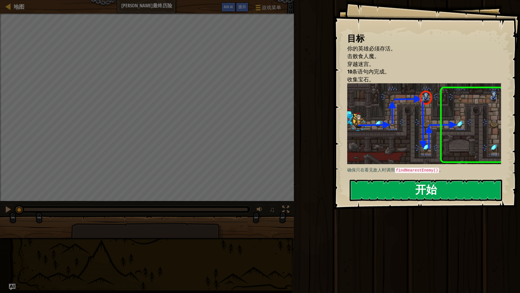
click at [389, 189] on button "开始" at bounding box center [426, 189] width 153 height 21
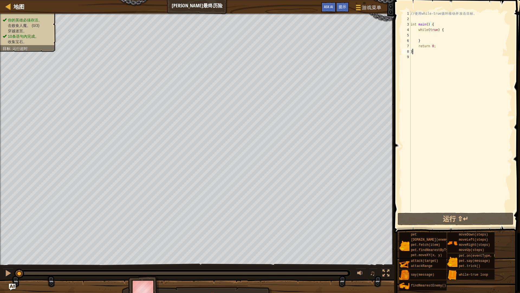
click at [443, 36] on div "// 使 用 while-true 循 环 移 动 并 攻 击 目 标 。 int main ( ) { while ( true ) { } return …" at bounding box center [461, 116] width 102 height 211
type textarea "h"
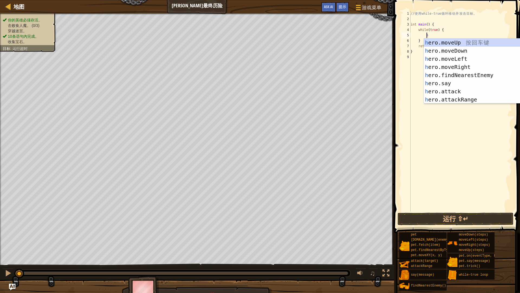
scroll to position [2, 1]
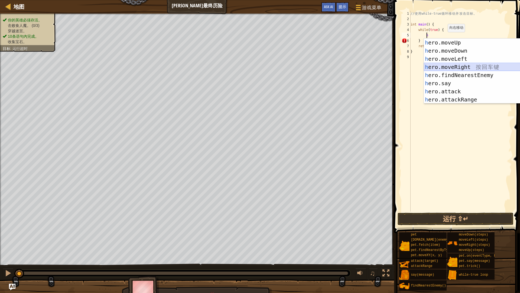
click at [474, 66] on div "h ero.moveUp 按 回 车 键 h ero.moveDown 按 回 车 键 h ero.moveLeft 按 回 车 键 h ero.moveRi…" at bounding box center [473, 78] width 98 height 81
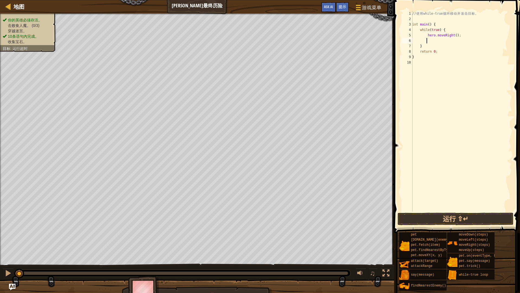
type textarea "h"
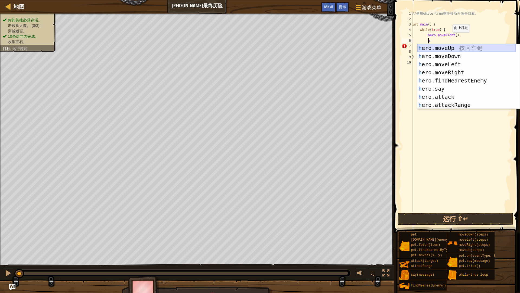
click at [466, 47] on div "h ero.moveUp 按 回 车 键 h ero.moveDown 按 回 车 键 h ero.moveLeft 按 回 车 键 h ero.moveRi…" at bounding box center [466, 84] width 98 height 81
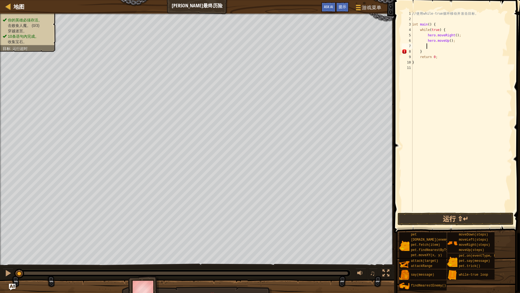
type textarea "h"
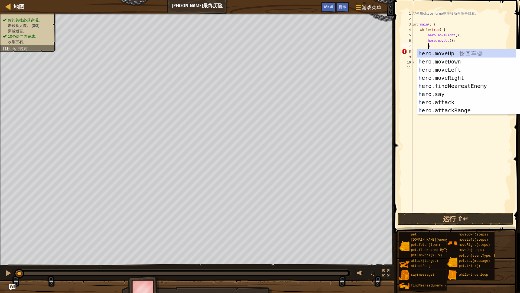
click at [462, 133] on div "// 使 用 while-true 循 环 移 动 并 攻 击 目 标 。 int main ( ) { while ( true ) { hero . mo…" at bounding box center [461, 116] width 101 height 211
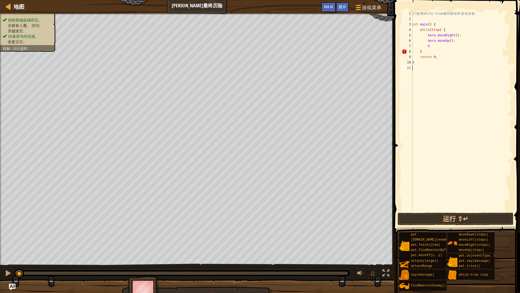
scroll to position [2, 0]
click at [436, 47] on div "// 使 用 while-true 循 环 移 动 并 攻 击 目 标 。 int main ( ) { while ( true ) { hero . mo…" at bounding box center [461, 116] width 101 height 211
type textarea "h"
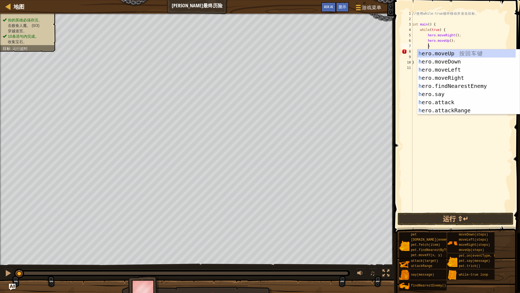
scroll to position [2, 1]
click at [449, 101] on div "h ero.moveUp 按 回 车 键 h ero.moveDown 按 回 车 键 h ero.moveLeft 按 回 车 键 h ero.moveRi…" at bounding box center [466, 89] width 98 height 81
type textarea "hero.attack(enemy);"
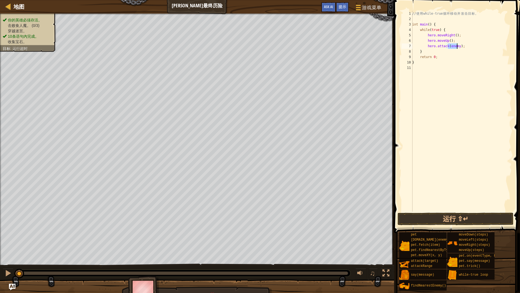
click at [432, 71] on div "// 使 用 while-true 循 环 移 动 并 攻 击 目 标 。 int main ( ) { while ( true ) { hero . mo…" at bounding box center [461, 116] width 101 height 211
click at [440, 217] on button "运行 ⇧↵" at bounding box center [456, 218] width 116 height 12
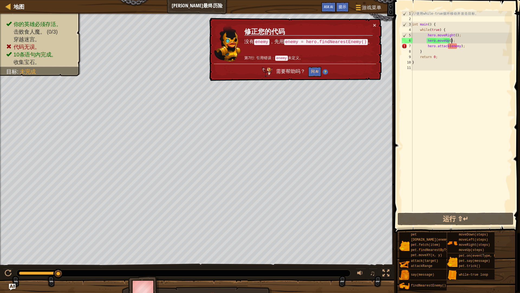
click at [454, 40] on div "// 使 用 while-true 循 环 移 动 并 攻 击 目 标 。 int main ( ) { while ( true ) { hero . mo…" at bounding box center [461, 116] width 101 height 211
type textarea "hero.moveUp();"
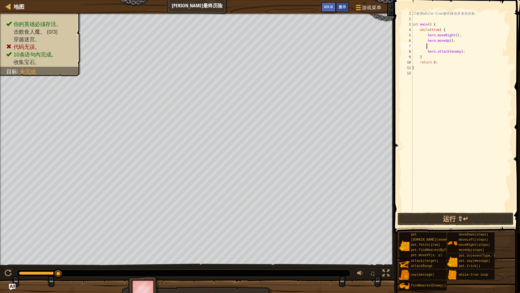
click at [344, 8] on span "提示" at bounding box center [343, 6] width 8 height 5
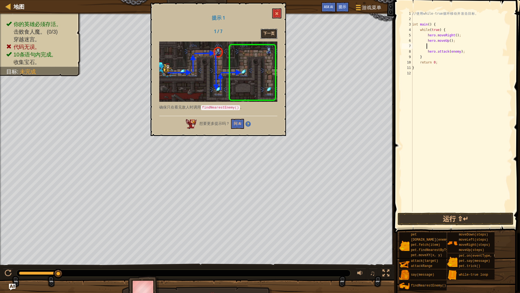
click at [274, 35] on button "下一页" at bounding box center [269, 34] width 17 height 10
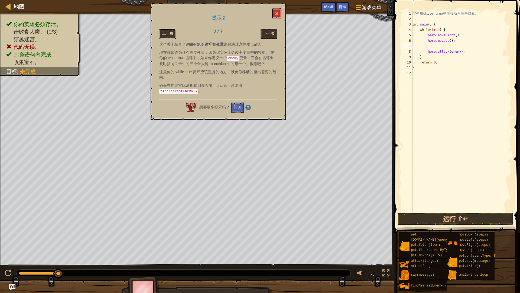
click at [161, 33] on button "上一页" at bounding box center [167, 34] width 17 height 10
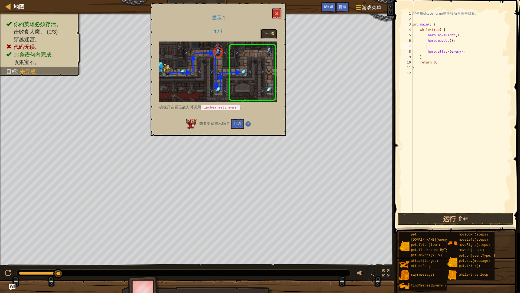
click at [268, 33] on button "下一页" at bounding box center [269, 34] width 17 height 10
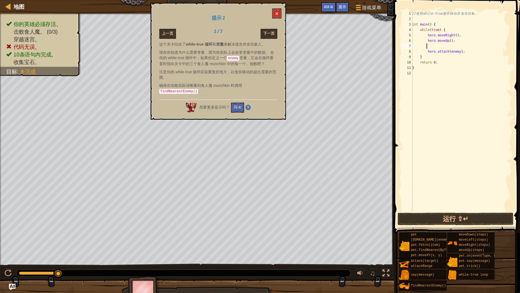
click at [452, 48] on div "// 使 用 while-true 循 环 移 动 并 攻 击 目 标 。 int main ( ) { while ( true ) { hero . mo…" at bounding box center [461, 116] width 101 height 211
type textarea "f"
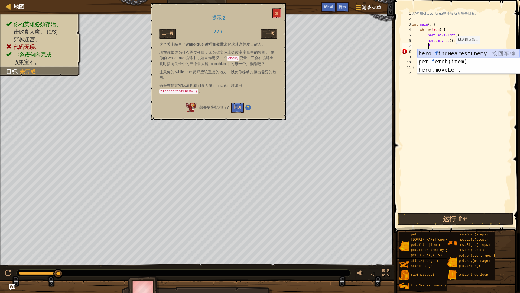
click at [461, 50] on div "hero. f indNearestEnemy 按 回 车 键 pet. f etch(item) 按 回 车 键 hero.moveLe f t 按 回 车…" at bounding box center [468, 69] width 102 height 41
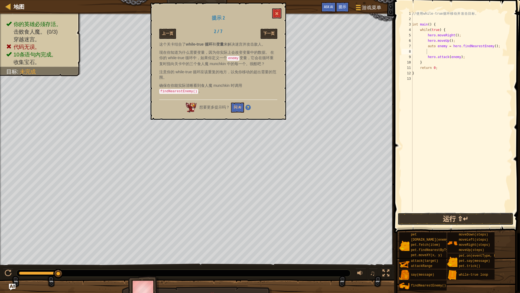
click at [432, 214] on button "运行 ⇧↵" at bounding box center [456, 218] width 116 height 12
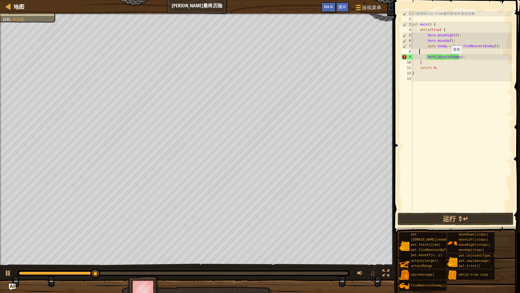
scroll to position [2, 0]
click at [443, 55] on div "// 使 用 while-true 循 环 移 动 并 攻 击 目 标 。 int main ( ) { while ( true ) { hero . mo…" at bounding box center [461, 116] width 101 height 211
click at [466, 52] on div "// 使 用 while-true 循 环 移 动 并 攻 击 目 标 。 int main ( ) { while ( true ) { hero . mo…" at bounding box center [461, 116] width 101 height 211
type textarea "hero.attack(enemy);"
click at [437, 57] on div "// 使 用 while-true 循 环 移 动 并 攻 击 目 标 。 int main ( ) { while ( true ) { hero . mo…" at bounding box center [461, 116] width 101 height 211
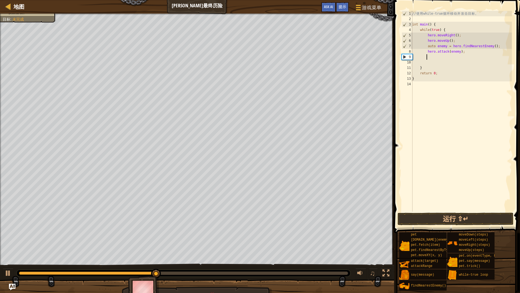
type textarea "f"
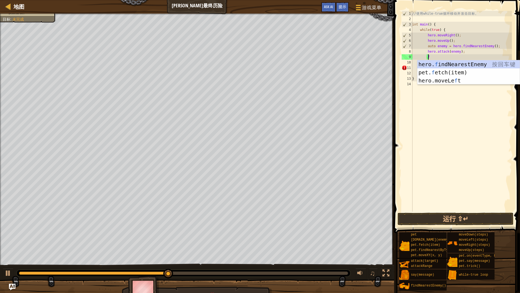
click at [429, 122] on div "// 使 用 while-true 循 环 移 动 并 攻 击 目 标 。 int main ( ) { while ( true ) { hero . mo…" at bounding box center [461, 116] width 101 height 211
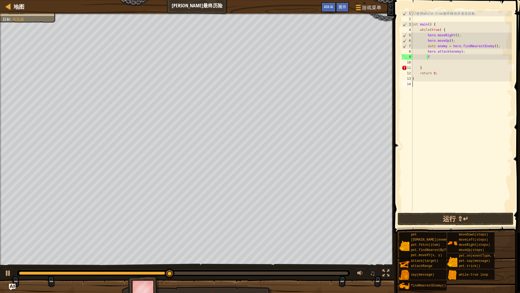
scroll to position [2, 0]
click at [433, 57] on div "// 使 用 while-true 循 环 移 动 并 攻 击 目 标 。 int main ( ) { while ( true ) { hero . mo…" at bounding box center [461, 116] width 101 height 211
type textarea "f"
type textarea "h"
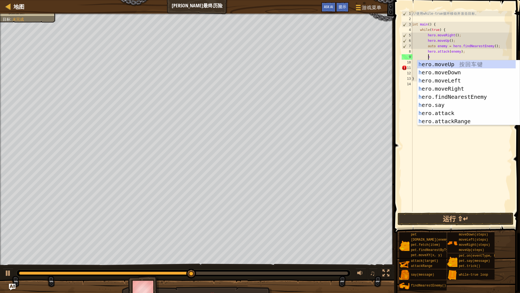
scroll to position [2, 1]
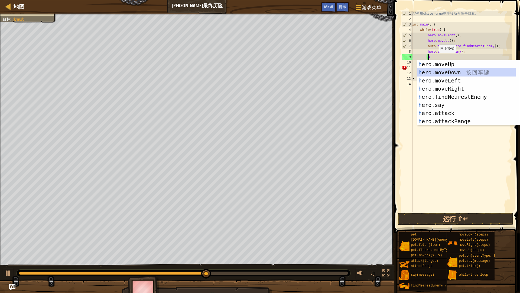
click at [461, 71] on div "h ero.moveUp 按 回 车 键 h ero.moveDown 按 回 车 键 h ero.moveLeft 按 回 车 键 h ero.moveRi…" at bounding box center [466, 100] width 98 height 81
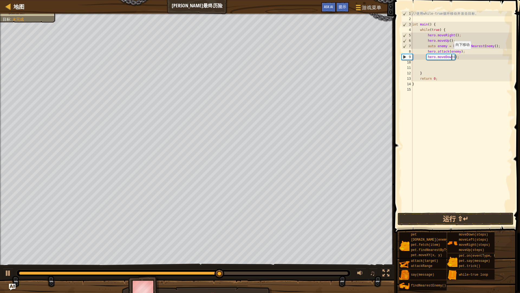
click at [451, 54] on div "// 使 用 while-true 循 环 移 动 并 攻 击 目 标 。 int main ( ) { while ( true ) { hero . mo…" at bounding box center [461, 116] width 101 height 211
type textarea "hero.moveDown(2);"
click at [448, 66] on div "// 使 用 while-true 循 环 移 动 并 攻 击 目 标 。 int main ( ) { while ( true ) { hero . mo…" at bounding box center [461, 116] width 101 height 211
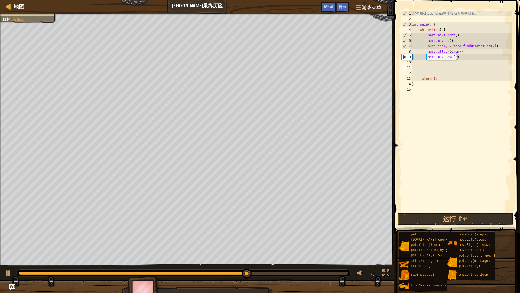
type textarea "h"
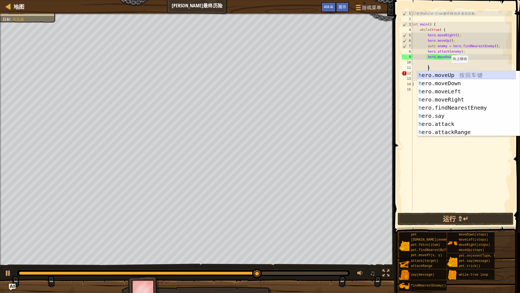
click at [462, 73] on div "h ero.moveUp 按 回 车 键 h ero.moveDown 按 回 车 键 h ero.moveLeft 按 回 车 键 h ero.moveRi…" at bounding box center [466, 111] width 98 height 81
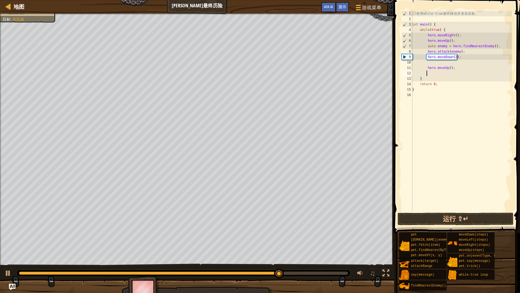
type textarea "h"
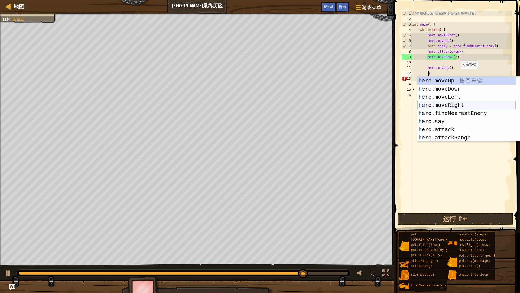
click at [462, 105] on div "h ero.moveUp 按 回 车 键 h ero.moveDown 按 回 车 键 h ero.moveLeft 按 回 车 键 h ero.moveRi…" at bounding box center [466, 116] width 98 height 81
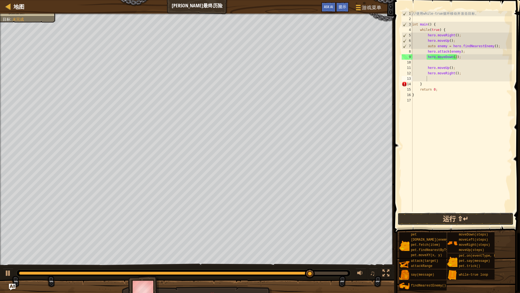
click at [441, 219] on button "运行 ⇧↵" at bounding box center [456, 218] width 116 height 12
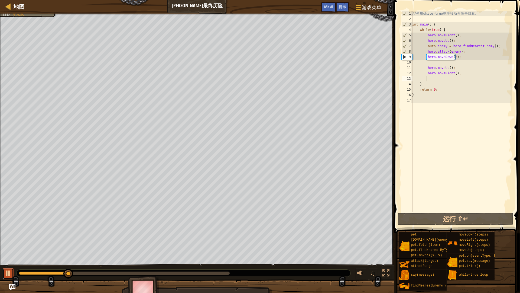
click at [11, 249] on div at bounding box center [8, 272] width 7 height 7
click at [8, 249] on div at bounding box center [8, 272] width 7 height 7
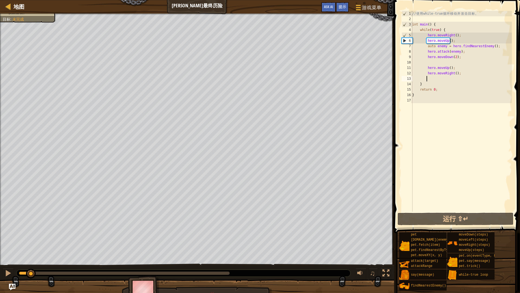
drag, startPoint x: 77, startPoint y: 273, endPoint x: 31, endPoint y: 280, distance: 46.7
click at [31, 249] on div "你的英雄必须存活。 击败食人魔。 (2/3) 穿越迷宫。 10条语句內完成。 收集宝石。 目标 : 未完成 ♫ Amara 83 x: 18 y: 32 x:…" at bounding box center [260, 158] width 520 height 288
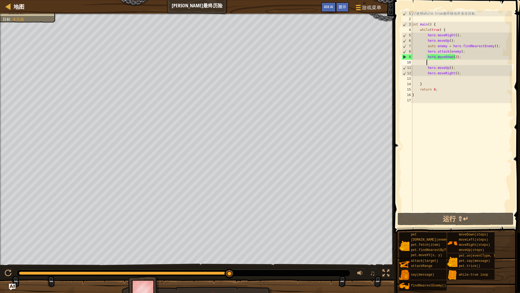
click at [457, 63] on div "// 使 用 while-true 循 环 移 动 并 攻 击 目 标 。 int main ( ) { while ( true ) { hero . mo…" at bounding box center [461, 116] width 101 height 211
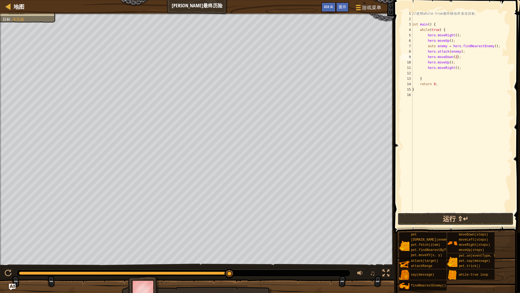
click at [460, 221] on button "运行 ⇧↵" at bounding box center [456, 218] width 116 height 12
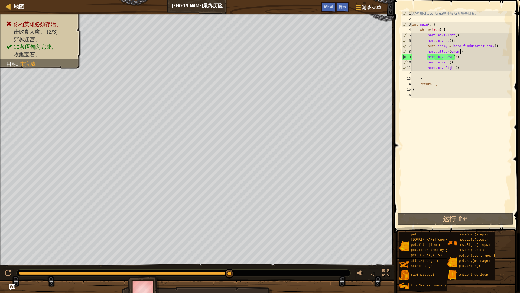
click at [462, 53] on div "// 使 用 while-true 循 环 移 动 并 攻 击 目 标 。 int main ( ) { while ( true ) { hero . mo…" at bounding box center [461, 116] width 101 height 211
type textarea "hero.attack(enemy);"
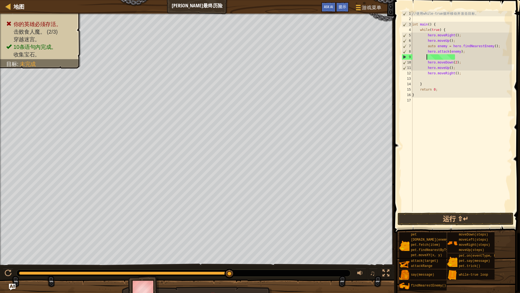
type textarea "h"
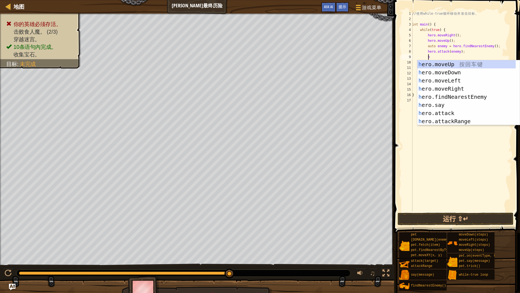
scroll to position [2, 1]
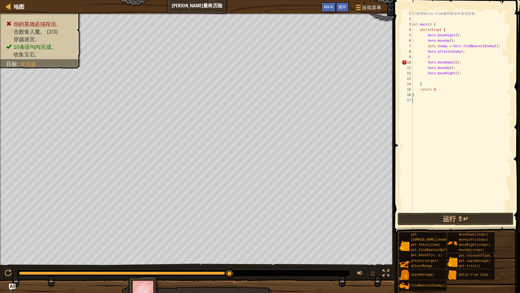
drag, startPoint x: 444, startPoint y: 158, endPoint x: 444, endPoint y: 151, distance: 7.3
click at [444, 157] on div "// 使 用 while-true 循 环 移 动 并 攻 击 目 标 。 int main ( ) { while ( true ) { hero . mo…" at bounding box center [461, 116] width 101 height 211
click at [446, 56] on div "// 使 用 while-true 循 环 移 动 并 攻 击 目 标 。 int main ( ) { while ( true ) { hero . mo…" at bounding box center [461, 116] width 101 height 211
type textarea "h"
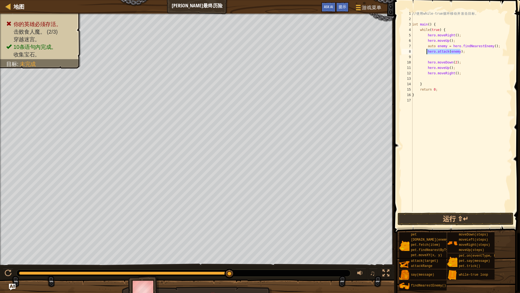
drag, startPoint x: 462, startPoint y: 49, endPoint x: 426, endPoint y: 53, distance: 36.0
click at [426, 53] on div "// 使 用 while-true 循 环 移 动 并 攻 击 目 标 。 int main ( ) { while ( true ) { hero . mo…" at bounding box center [461, 116] width 101 height 211
type textarea "hero.attack(enemy);"
click at [457, 54] on div "// 使 用 while-true 循 环 移 动 并 攻 击 目 标 。 int main ( ) { while ( true ) { hero . mo…" at bounding box center [461, 111] width 101 height 200
drag, startPoint x: 463, startPoint y: 57, endPoint x: 460, endPoint y: 58, distance: 3.2
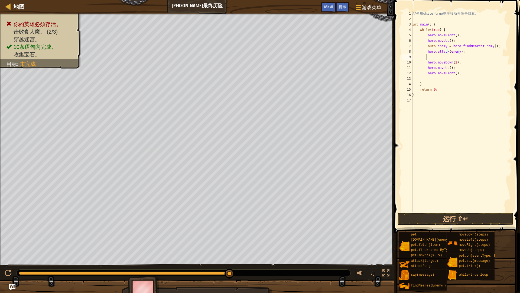
click at [460, 58] on div "// 使 用 while-true 循 环 移 动 并 攻 击 目 标 。 int main ( ) { while ( true ) { hero . mo…" at bounding box center [461, 116] width 101 height 211
paste textarea "hero.attack(enemy);"
click at [450, 216] on button "运行 ⇧↵" at bounding box center [456, 218] width 116 height 12
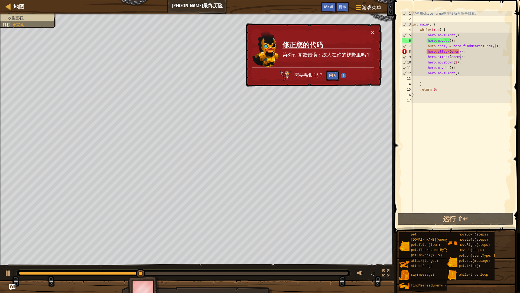
click at [331, 77] on button "问 AI" at bounding box center [332, 75] width 13 height 10
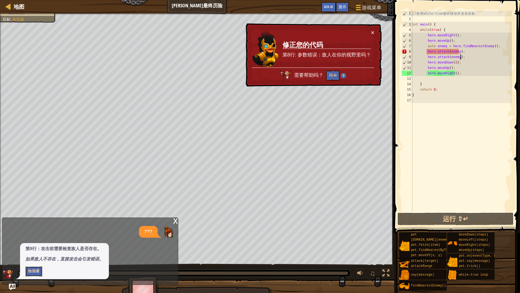
click at [35, 249] on button "给我看" at bounding box center [33, 271] width 17 height 10
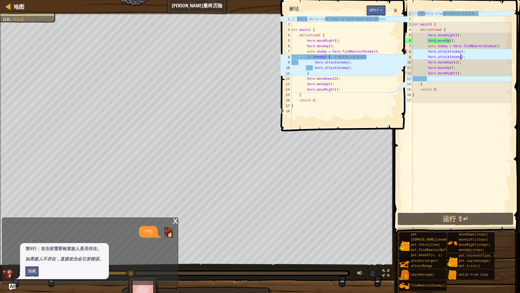
click at [173, 221] on div "x" at bounding box center [175, 220] width 5 height 5
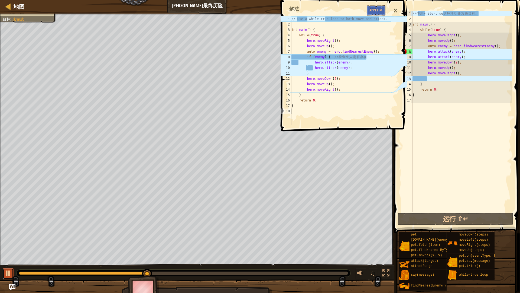
click at [9, 249] on div at bounding box center [8, 272] width 7 height 7
drag, startPoint x: 503, startPoint y: 43, endPoint x: 498, endPoint y: 44, distance: 5.9
click at [501, 43] on div "// 使 用 while-true 循 环 移 动 并 攻 击 目 标 。 int main ( ) { while ( true ) { hero . mo…" at bounding box center [462, 116] width 101 height 211
click at [501, 48] on div "// 使 用 while-true 循 环 移 动 并 攻 击 目 标 。 int main ( ) { while ( true ) { hero . mo…" at bounding box center [462, 111] width 101 height 200
type textarea "auto enemy = hero.findNearestEnemy();"
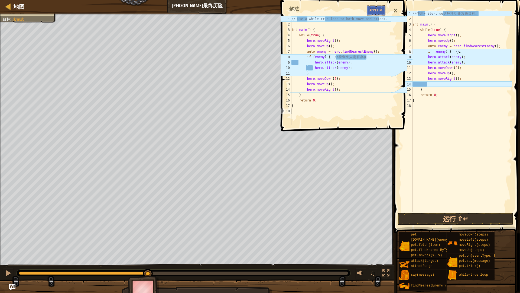
scroll to position [2, 0]
click at [470, 49] on div "// 使 用 while-true 循 环 移 动 并 攻 击 目 标 。 int main ( ) { while ( true ) { hero . mo…" at bounding box center [462, 116] width 101 height 211
click at [469, 51] on div "// 使 用 while-true 循 环 移 动 并 攻 击 目 标 。 int main ( ) { while ( true ) { hero . mo…" at bounding box center [462, 116] width 101 height 211
click at [451, 218] on button "运行 ⇧↵" at bounding box center [456, 218] width 116 height 12
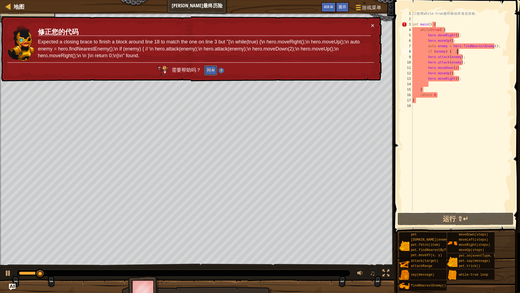
click at [209, 71] on button "问 AI" at bounding box center [210, 70] width 13 height 10
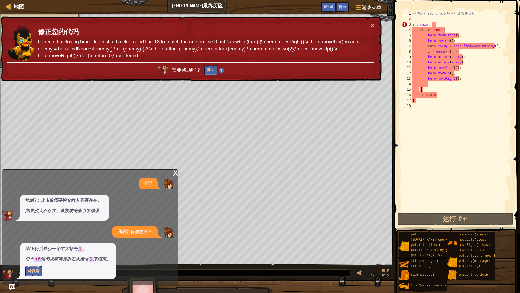
click at [427, 90] on div "// 使 用 while-true 循 环 移 动 并 攻 击 目 标 。 int main ( ) { while ( true ) { hero . mo…" at bounding box center [462, 116] width 101 height 211
click at [433, 89] on div "// 使 用 while-true 循 环 移 动 并 攻 击 目 标 。 int main ( ) { while ( true ) { hero . mo…" at bounding box center [462, 116] width 101 height 211
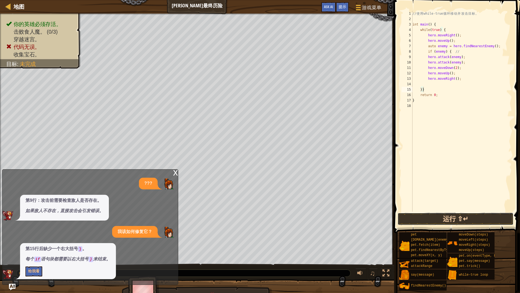
click at [459, 216] on button "运行 ⇧↵" at bounding box center [456, 218] width 116 height 12
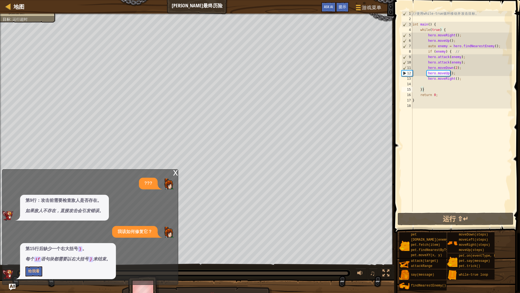
click at [174, 170] on div "x" at bounding box center [175, 171] width 5 height 5
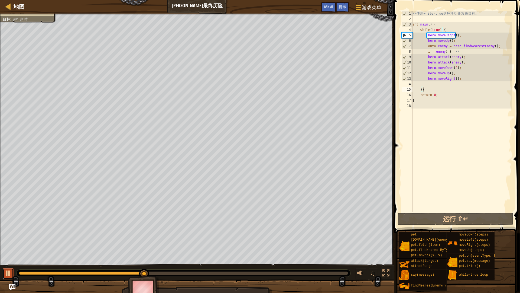
click at [9, 249] on div at bounding box center [8, 272] width 7 height 7
click at [458, 41] on div "// 使 用 while-true 循 环 移 动 并 攻 击 目 标 。 int main ( ) { while ( true ) { hero . mo…" at bounding box center [462, 116] width 101 height 211
type textarea "hero.moveUp();"
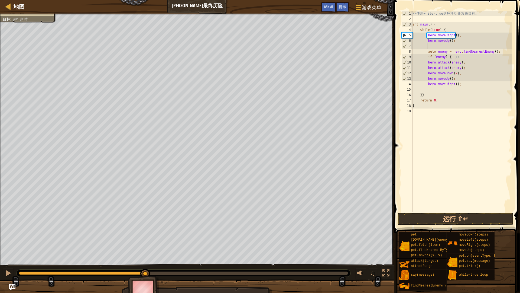
type textarea "h"
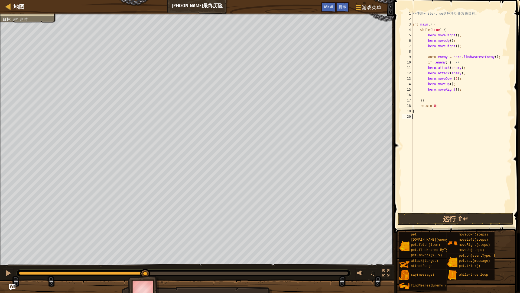
click at [460, 169] on div "// 使 用 while-true 循 环 移 动 并 攻 击 目 标 。 int main ( ) { while ( true ) { hero . mo…" at bounding box center [462, 116] width 101 height 211
click at [436, 214] on button "运行 ⇧↵" at bounding box center [456, 218] width 116 height 12
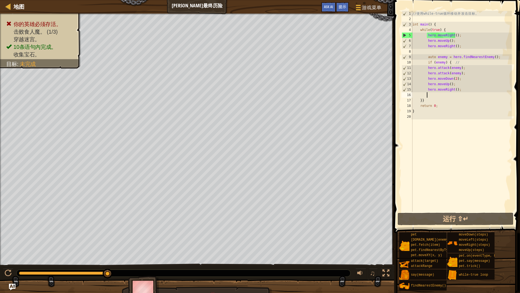
click at [446, 96] on div "// 使 用 while-true 循 环 移 动 并 攻 击 目 标 。 int main ( ) { while ( true ) { hero . mo…" at bounding box center [462, 116] width 101 height 211
type textarea "h"
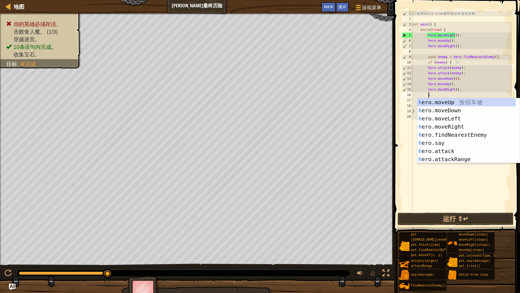
scroll to position [2, 1]
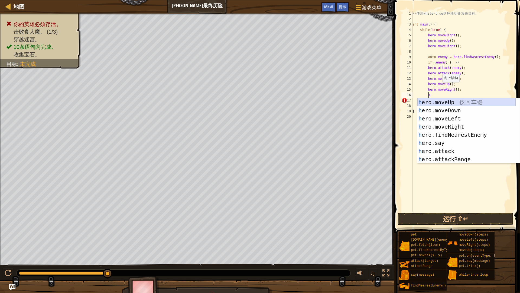
click at [458, 102] on div "h ero.moveUp 按 回 车 键 h ero.moveDown 按 回 车 键 h ero.moveLeft 按 回 车 键 h ero.moveRi…" at bounding box center [466, 138] width 98 height 81
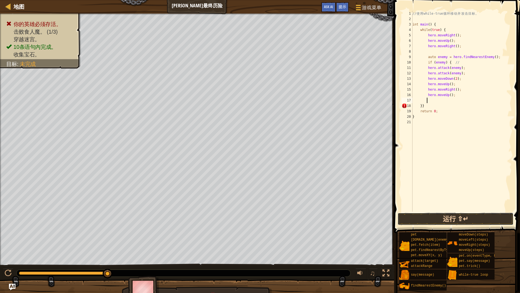
click at [442, 216] on button "运行 ⇧↵" at bounding box center [456, 218] width 116 height 12
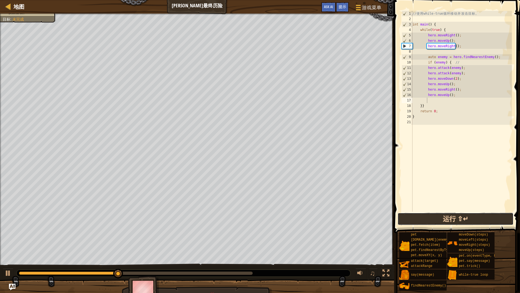
click at [422, 217] on button "运行 ⇧↵" at bounding box center [456, 218] width 116 height 12
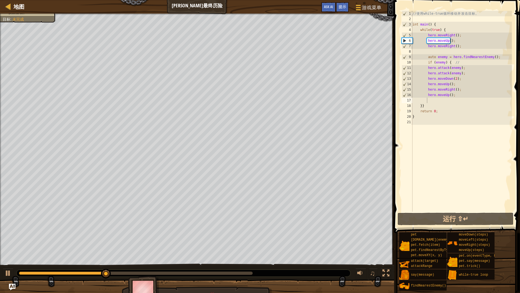
click at [15, 249] on div "♫" at bounding box center [197, 271] width 394 height 16
click at [8, 249] on div at bounding box center [8, 272] width 7 height 7
click at [452, 53] on div "// 使 用 while-true 循 环 移 动 并 攻 击 目 标 。 int main ( ) { while ( true ) { hero . mo…" at bounding box center [462, 116] width 101 height 211
type textarea "h"
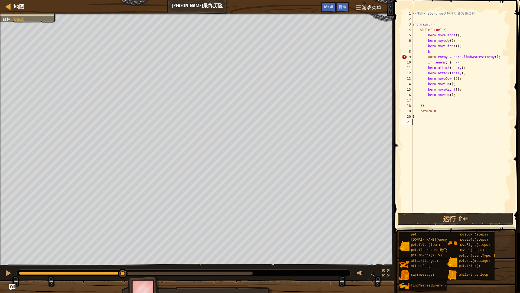
drag, startPoint x: 434, startPoint y: 197, endPoint x: 437, endPoint y: 207, distance: 10.2
click at [434, 197] on div "// 使 用 while-true 循 环 移 动 并 攻 击 目 标 。 int main ( ) { while ( true ) { hero . mo…" at bounding box center [462, 116] width 101 height 211
click at [464, 214] on button "运行 ⇧↵" at bounding box center [456, 218] width 116 height 12
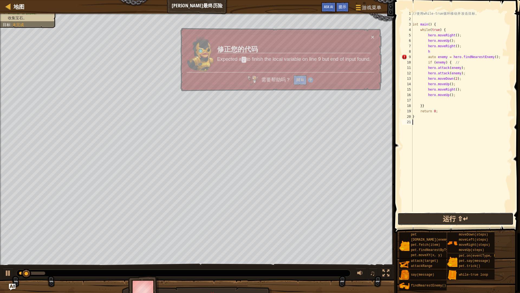
click at [480, 218] on button "运行 ⇧↵" at bounding box center [456, 218] width 116 height 12
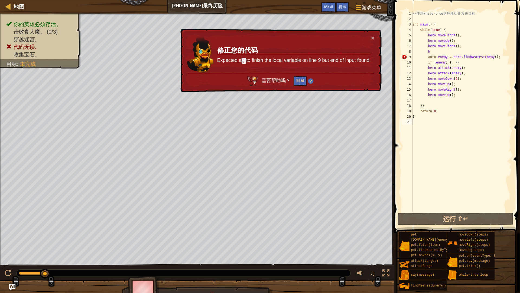
click at [309, 82] on img at bounding box center [310, 80] width 5 height 5
click at [308, 82] on img at bounding box center [310, 80] width 5 height 5
click at [300, 83] on button "问 AI" at bounding box center [300, 81] width 13 height 10
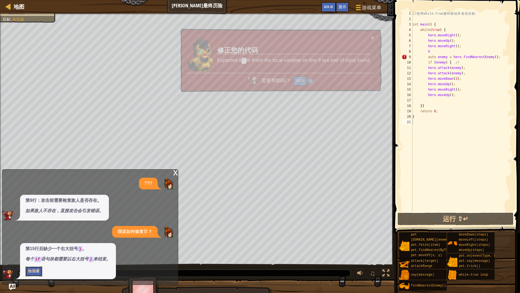
click at [35, 249] on button "给我看" at bounding box center [33, 271] width 17 height 10
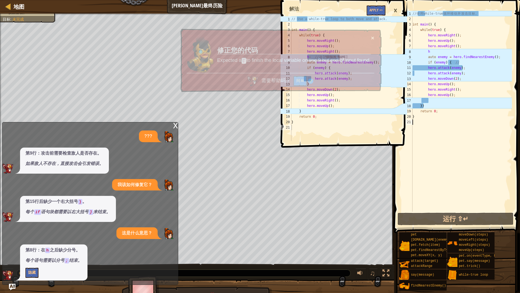
scroll to position [1, 0]
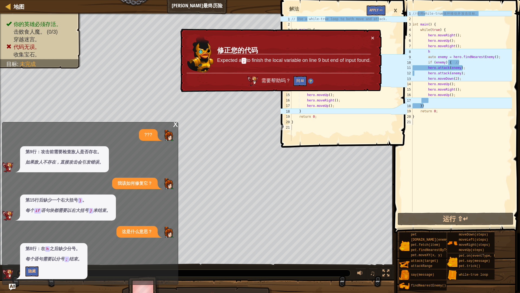
click at [394, 11] on div "×" at bounding box center [395, 10] width 9 height 12
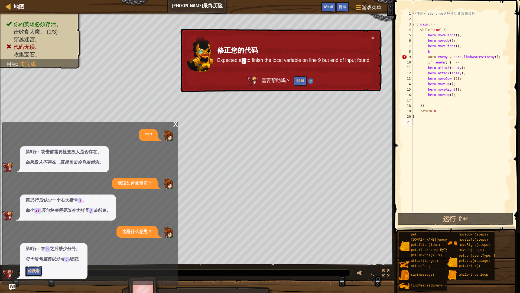
click at [35, 249] on button "给我看" at bounding box center [33, 271] width 17 height 10
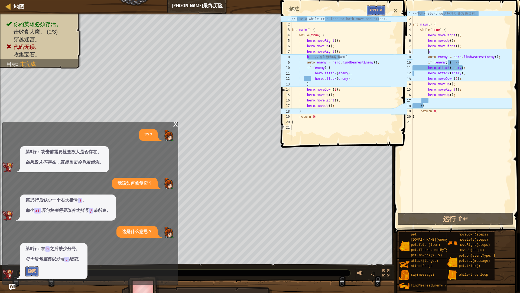
click at [430, 52] on div "// 使 用 while-true 循 环 移 动 并 攻 击 目 标 。 int main ( ) { while ( true ) { hero . mo…" at bounding box center [462, 116] width 101 height 211
type textarea "h"
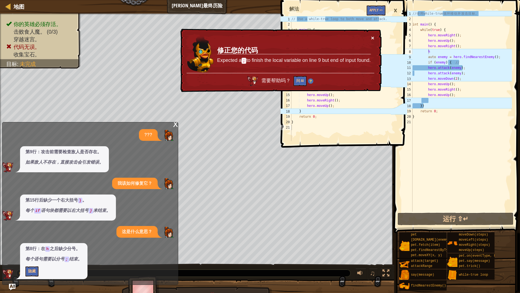
click at [374, 36] on button "×" at bounding box center [372, 38] width 3 height 6
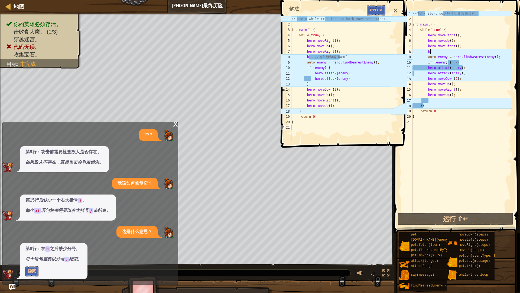
scroll to position [2, 1]
type textarea "h;"
click at [446, 221] on button "运行 ⇧↵" at bounding box center [456, 218] width 116 height 12
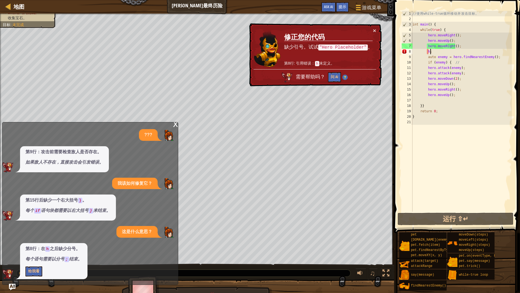
click at [177, 123] on div "x" at bounding box center [175, 123] width 5 height 5
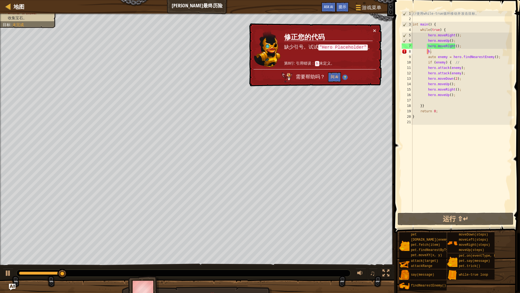
click at [176, 228] on div "你的英雄必须存活。 击败食人魔。 (0/3) 穿越迷宫。 代码无误。 10条语句內完成。 收集宝石。 目标 : 未完成 ♫ Amara 63 x: 30 y:…" at bounding box center [260, 158] width 520 height 288
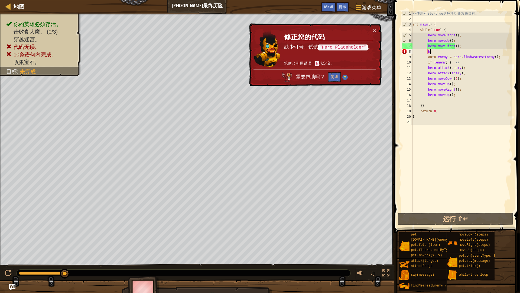
click at [346, 75] on img at bounding box center [344, 77] width 5 height 5
click at [375, 28] on button "×" at bounding box center [374, 31] width 3 height 6
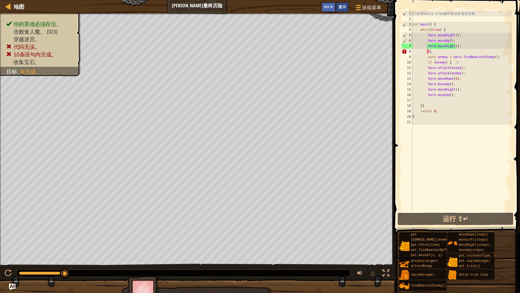
click at [344, 7] on span "提示" at bounding box center [343, 6] width 8 height 5
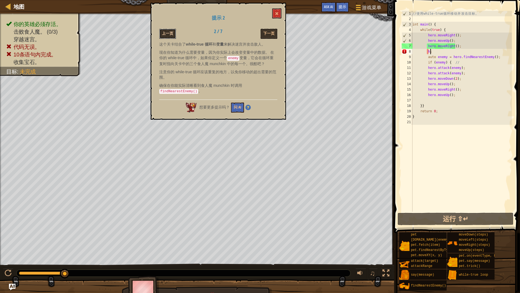
click at [170, 31] on button "上一页" at bounding box center [167, 34] width 17 height 10
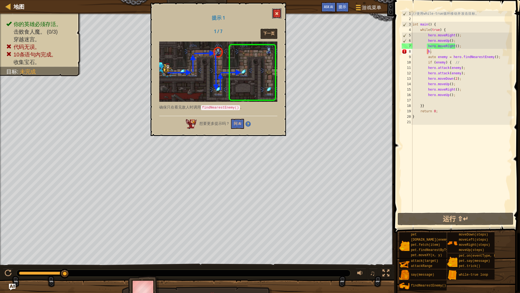
click at [277, 13] on span at bounding box center [277, 14] width 4 height 4
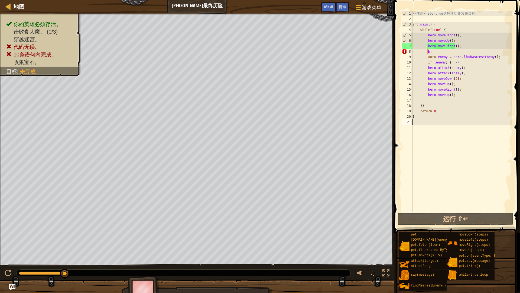
click at [478, 190] on div "// 使 用 while-true 循 环 移 动 并 攻 击 目 标 。 int main ( ) { while ( true ) { hero . mo…" at bounding box center [462, 116] width 101 height 211
click at [449, 166] on div "// 使 用 while-true 循 环 移 动 并 攻 击 目 标 。 int main ( ) { while ( true ) { hero . mo…" at bounding box center [462, 116] width 101 height 211
click at [434, 50] on div "// 使 用 while-true 循 环 移 动 并 攻 击 目 标 。 int main ( ) { while ( true ) { hero . mo…" at bounding box center [462, 116] width 101 height 211
type textarea "h"
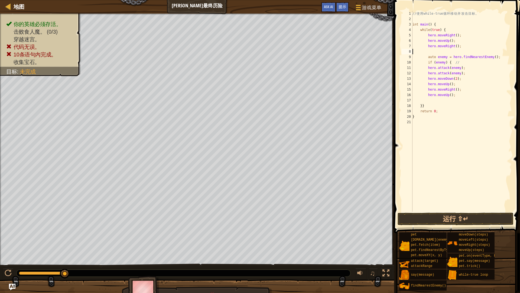
type textarea "hero.moveRight();"
click at [446, 152] on div "// 使 用 while-true 循 环 移 动 并 攻 击 目 标 。 int main ( ) { while ( true ) { hero . mo…" at bounding box center [462, 116] width 101 height 211
click at [442, 219] on button "运行 ⇧↵" at bounding box center [456, 218] width 116 height 12
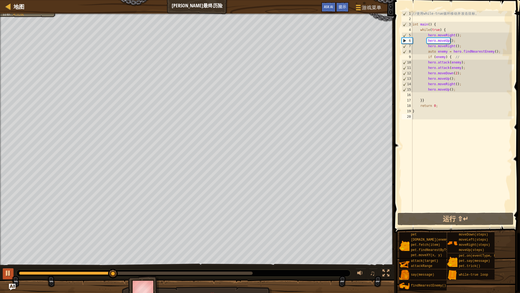
drag, startPoint x: 2, startPoint y: 272, endPoint x: 10, endPoint y: 271, distance: 7.7
click at [8, 249] on div "♫" at bounding box center [197, 271] width 394 height 16
click at [8, 249] on div at bounding box center [8, 272] width 7 height 7
click at [433, 94] on div "// 使 用 while-true 循 环 移 动 并 攻 击 目 标 。 int main ( ) { while ( true ) { hero . mo…" at bounding box center [462, 116] width 101 height 211
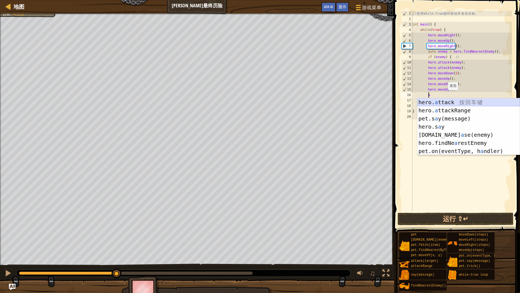
drag, startPoint x: 465, startPoint y: 104, endPoint x: 468, endPoint y: 103, distance: 3.6
click at [468, 103] on div "hero. a ttack 按 回 车 键 hero. a ttackRange 按 回 车 键 pet.s a y(message) 按 回 车 键 her…" at bounding box center [468, 134] width 102 height 73
type textarea "hero.attack(enemy);"
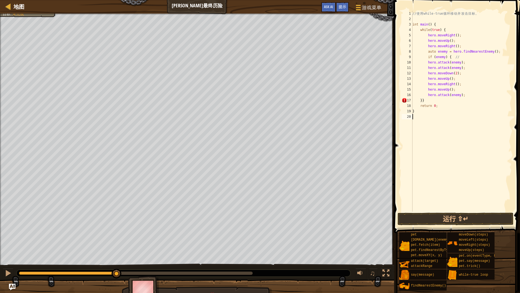
click at [455, 135] on div "// 使 用 while-true 循 环 移 动 并 攻 击 目 标 。 int main ( ) { while ( true ) { hero . mo…" at bounding box center [462, 116] width 101 height 211
click at [452, 214] on button "运行 ⇧↵" at bounding box center [456, 218] width 116 height 12
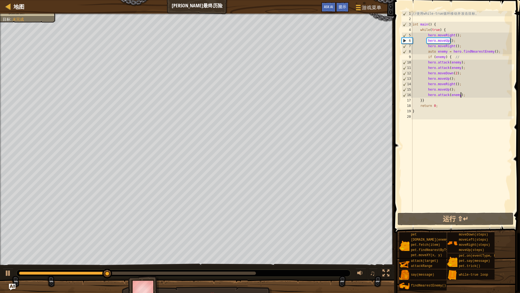
click at [468, 94] on div "// 使 用 while-true 循 环 移 动 并 攻 击 目 标 。 int main ( ) { while ( true ) { hero . mo…" at bounding box center [462, 116] width 101 height 211
type textarea "hero.attack(enemy);"
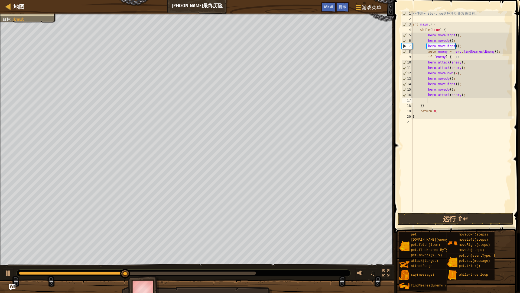
scroll to position [2, 1]
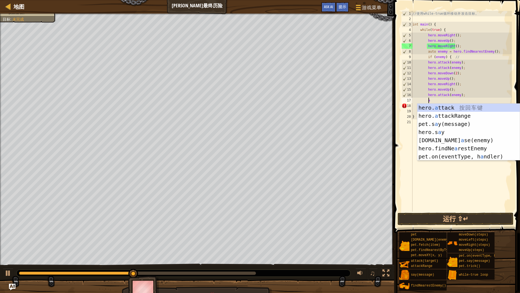
click at [464, 106] on div "hero. a ttack 按 回 车 键 hero. a ttackRange 按 回 车 键 pet.s a y(message) 按 回 车 键 her…" at bounding box center [468, 139] width 102 height 73
type textarea "hero.attack(enemy);"
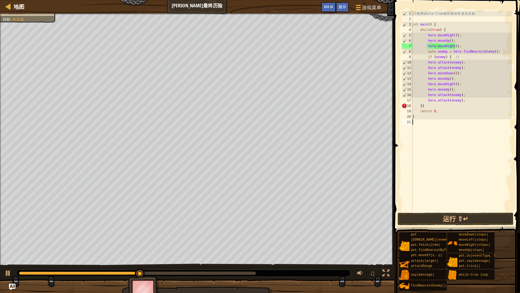
click at [454, 156] on div "// 使 用 while-true 循 环 移 动 并 攻 击 目 标 。 int main ( ) { while ( true ) { hero . mo…" at bounding box center [462, 116] width 101 height 211
drag, startPoint x: 460, startPoint y: 214, endPoint x: 464, endPoint y: 216, distance: 5.0
click at [462, 214] on button "运行 ⇧↵" at bounding box center [456, 218] width 116 height 12
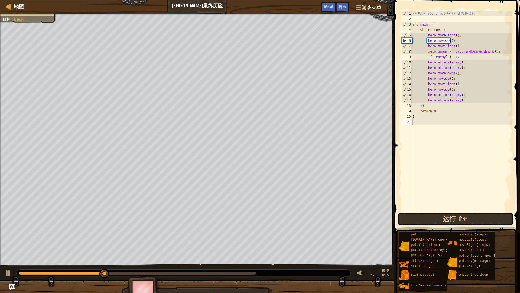
click at [446, 215] on button "运行 ⇧↵" at bounding box center [456, 218] width 116 height 12
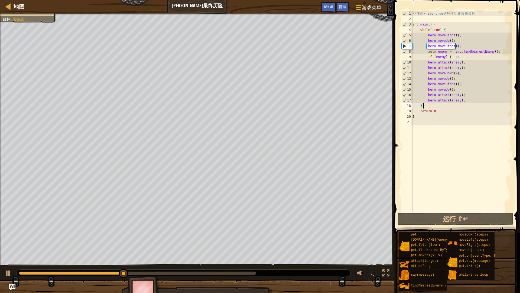
click at [445, 106] on div "// 使 用 while-true 循 环 移 动 并 攻 击 目 标 。 int main ( ) { while ( true ) { hero . mo…" at bounding box center [462, 116] width 101 height 211
click at [466, 99] on div "// 使 用 while-true 循 环 移 动 并 攻 击 目 标 。 int main ( ) { while ( true ) { hero . mo…" at bounding box center [462, 116] width 101 height 211
type textarea "hero.attack(enemy);"
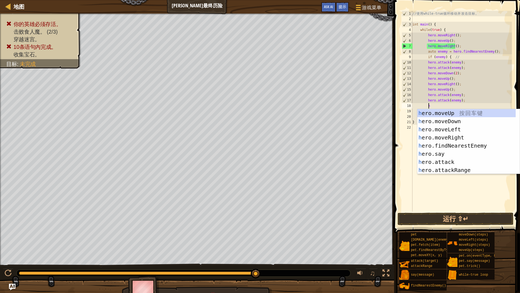
type textarea "h"
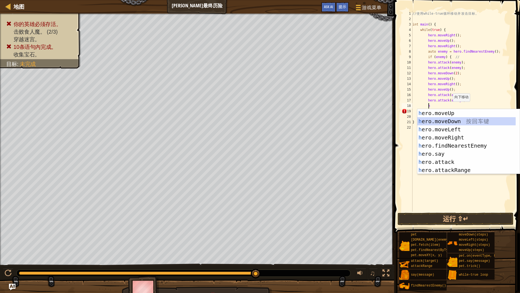
click at [456, 120] on div "h ero.moveUp 按 回 车 键 h ero.moveDown 按 回 车 键 h ero.moveLeft 按 回 车 键 h ero.moveRi…" at bounding box center [466, 149] width 98 height 81
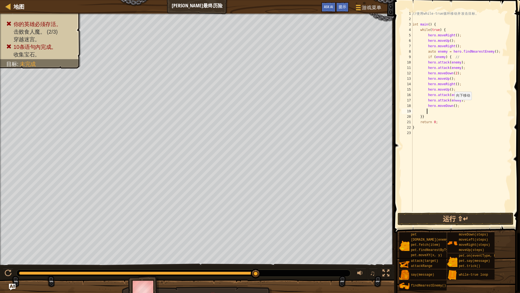
click at [452, 105] on div "// 使 用 while-true 循 环 移 动 并 攻 击 目 标 。 int main ( ) { while ( true ) { hero . mo…" at bounding box center [462, 116] width 101 height 211
type textarea "hero.moveDown(2);"
click at [450, 183] on div "// 使 用 while-true 循 环 移 动 并 攻 击 目 标 。 int main ( ) { while ( true ) { hero . mo…" at bounding box center [462, 116] width 101 height 211
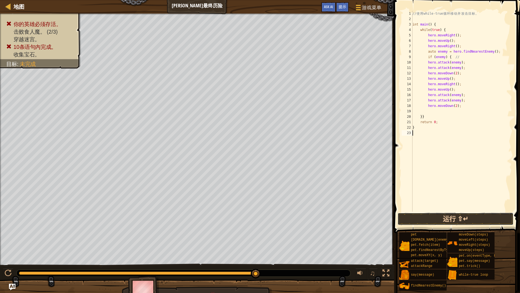
click at [443, 220] on button "运行 ⇧↵" at bounding box center [456, 218] width 116 height 12
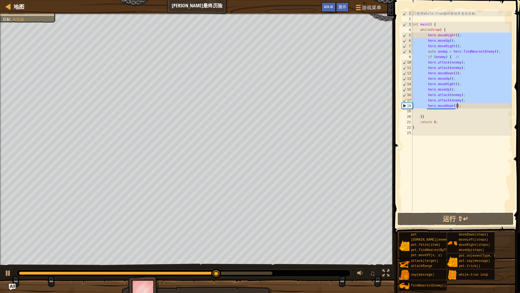
drag, startPoint x: 464, startPoint y: 35, endPoint x: 491, endPoint y: 104, distance: 73.5
click at [491, 104] on div "// 使 用 while-true 循 环 移 动 并 攻 击 目 标 。 int main ( ) { while ( true ) { hero . mo…" at bounding box center [462, 116] width 101 height 211
type textarea "hero.moveRight();"
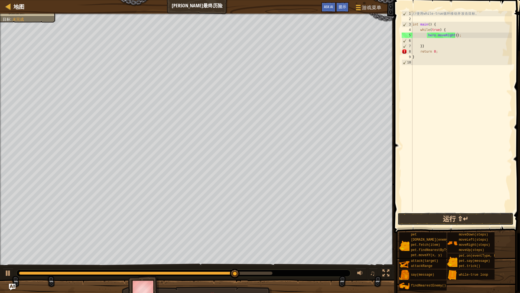
click at [450, 217] on button "运行 ⇧↵" at bounding box center [456, 218] width 116 height 12
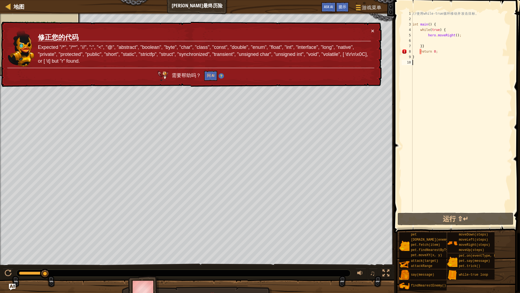
click at [449, 115] on div "// 使 用 while-true 循 环 移 动 并 攻 击 目 标 。 int main ( ) { while ( true ) { hero . mo…" at bounding box center [462, 116] width 101 height 211
click at [373, 31] on button "×" at bounding box center [372, 31] width 3 height 6
click at [427, 49] on div "// 使 用 while-true 循 环 移 动 并 攻 击 目 标 。 int main ( ) { while ( true ) { hero . mo…" at bounding box center [462, 116] width 101 height 211
type textarea "return 0;"
click at [429, 42] on div "// 使 用 while-true 循 环 移 动 并 攻 击 目 标 。 int main ( ) { while ( true ) { hero . mo…" at bounding box center [462, 116] width 101 height 211
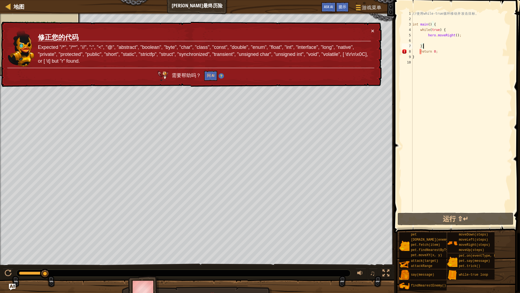
click at [429, 46] on div "// 使 用 while-true 循 环 移 动 并 攻 击 目 标 。 int main ( ) { while ( true ) { hero . mo…" at bounding box center [462, 116] width 101 height 211
type textarea "}"
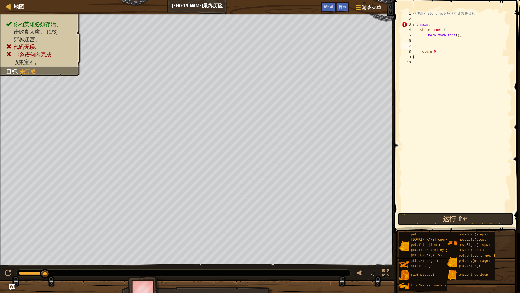
click at [443, 216] on button "运行 ⇧↵" at bounding box center [456, 218] width 116 height 12
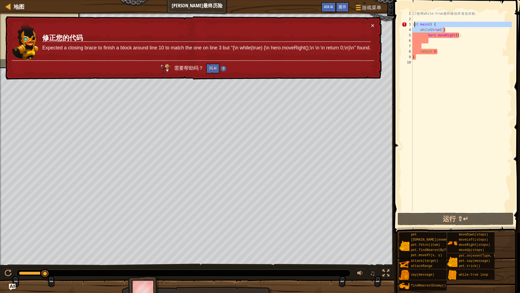
drag, startPoint x: 457, startPoint y: 30, endPoint x: 415, endPoint y: 25, distance: 42.2
click at [415, 25] on div "// 使 用 while-true 循 环 移 动 并 攻 击 目 标 。 int main ( ) { while ( true ) { hero . mo…" at bounding box center [462, 116] width 101 height 211
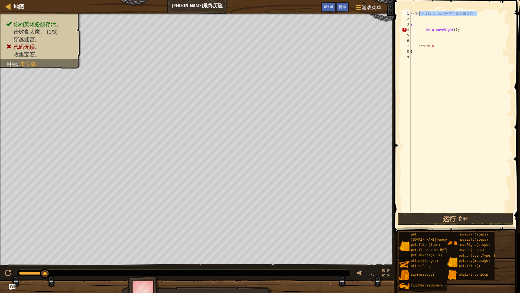
drag, startPoint x: 477, startPoint y: 13, endPoint x: 418, endPoint y: 11, distance: 59.4
click at [417, 12] on div "// 使 用 while-true 循 环 移 动 并 攻 击 目 标 。 i hero . moveRight ( ) ; return 0 ; }" at bounding box center [461, 116] width 102 height 211
type textarea "/"
drag, startPoint x: 456, startPoint y: 30, endPoint x: 412, endPoint y: 28, distance: 44.5
click at [412, 28] on div "i hero . moveRight ( ) ; return 0 ; }" at bounding box center [461, 116] width 102 height 211
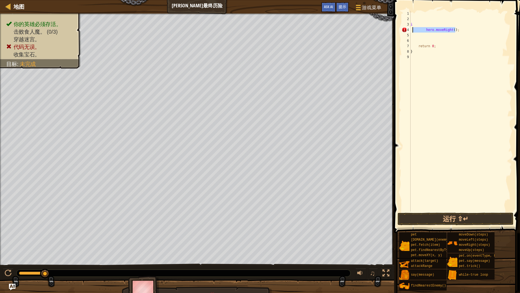
type textarea "hero.moveRight();"
click at [416, 24] on div "i return 0 ; }" at bounding box center [461, 116] width 102 height 211
type textarea "i"
click at [328, 6] on span "Ask AI" at bounding box center [328, 6] width 9 height 5
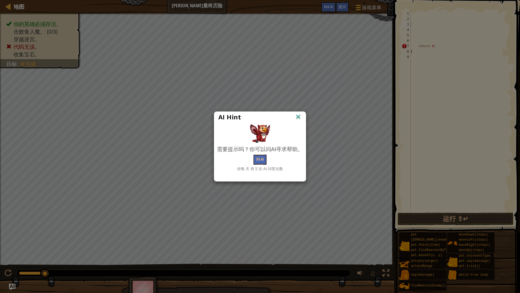
click at [297, 115] on img at bounding box center [298, 117] width 7 height 8
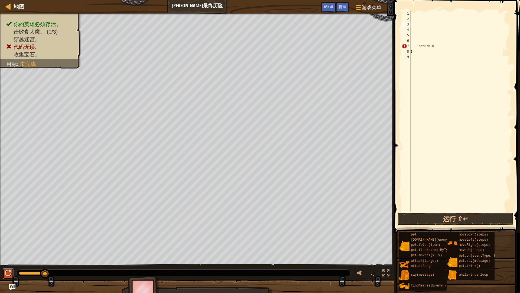
click at [5, 249] on div at bounding box center [8, 272] width 7 height 7
click at [11, 2] on div "地图" at bounding box center [18, 7] width 14 height 14
select select "zh-HANS"
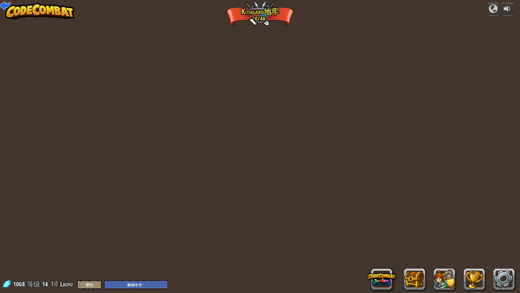
select select "zh-HANS"
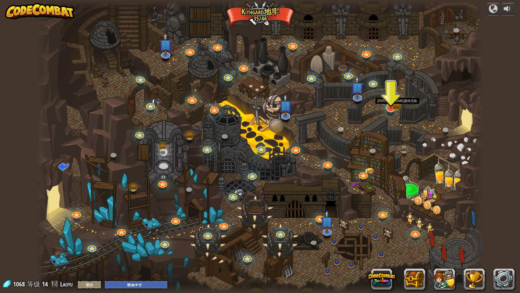
click at [391, 103] on img at bounding box center [391, 94] width 12 height 27
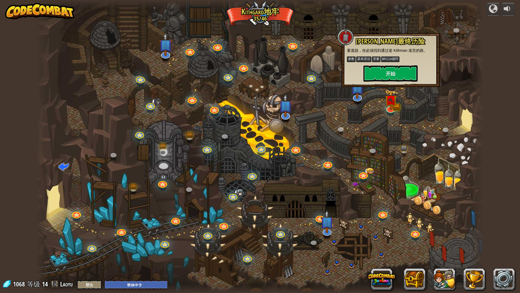
click at [389, 84] on div "[PERSON_NAME]最终历险 要逃脱，你必须找到通过老 Kithman 迷宫的路。 参数 基本语法 变量 While循环 开始" at bounding box center [391, 60] width 98 height 54
click at [391, 74] on button "开始" at bounding box center [391, 73] width 54 height 16
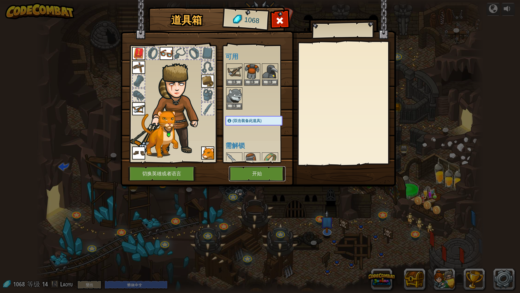
click at [242, 174] on button "开始" at bounding box center [257, 173] width 57 height 15
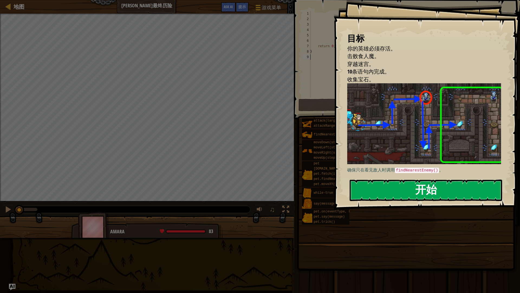
click at [417, 187] on button "开始" at bounding box center [426, 189] width 153 height 21
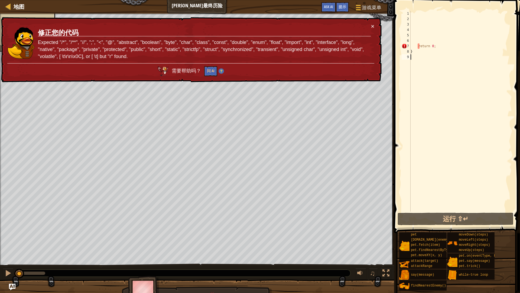
click at [446, 173] on div "return 0 ; }" at bounding box center [461, 116] width 102 height 211
click at [445, 24] on div "return 0 ; }" at bounding box center [461, 116] width 102 height 211
click at [445, 22] on div "return 0 ; }" at bounding box center [461, 116] width 102 height 211
click at [448, 35] on div "return 0 ; }" at bounding box center [461, 116] width 102 height 211
click at [372, 23] on button "×" at bounding box center [372, 26] width 3 height 6
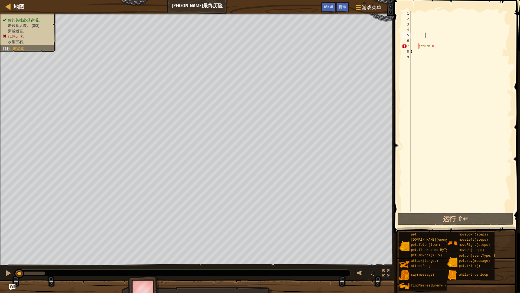
click at [420, 9] on span at bounding box center [458, 108] width 130 height 249
click at [419, 14] on div "return 0 ; }" at bounding box center [461, 116] width 102 height 211
type textarea "{"
click at [417, 19] on div "{ return 0 ; }" at bounding box center [461, 116] width 102 height 211
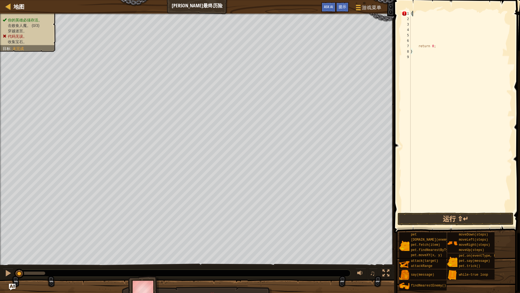
click at [421, 12] on div "{ return 0 ; }" at bounding box center [461, 116] width 102 height 211
type textarea "{"
click at [417, 22] on div "{ return 0 ; }" at bounding box center [461, 116] width 102 height 211
click at [424, 20] on div "{ return 0 ; }" at bounding box center [461, 116] width 102 height 211
type textarea "h"
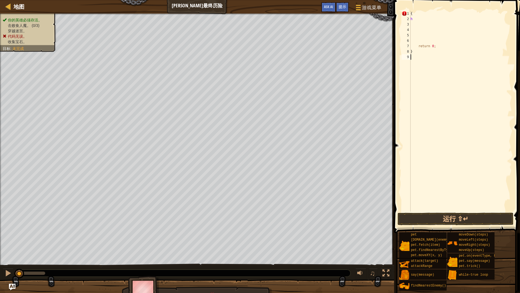
click at [445, 147] on div "{ h return 0 ; }" at bounding box center [461, 116] width 102 height 211
drag, startPoint x: 417, startPoint y: 18, endPoint x: 409, endPoint y: 20, distance: 9.3
click at [409, 20] on div "1 2 3 4 5 6 7 8 9 { h return 0 ; } הההההההההההההההההההההההההההההההההההההההההההה…" at bounding box center [456, 111] width 111 height 200
type textarea "h"
click at [363, 9] on span "游戏菜单" at bounding box center [372, 7] width 21 height 7
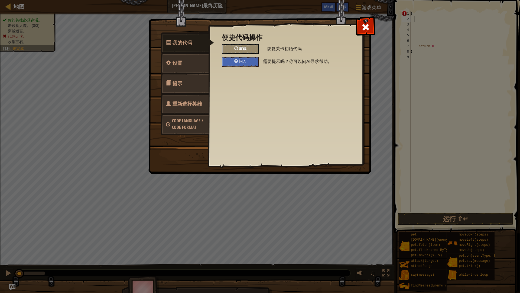
click at [247, 50] on div "重载" at bounding box center [240, 49] width 37 height 10
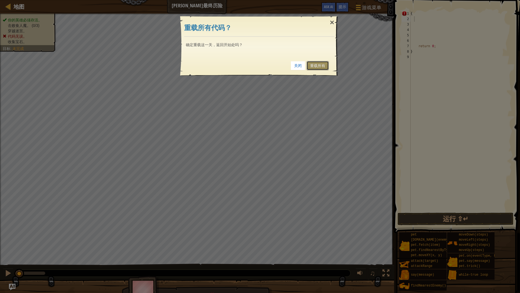
click at [317, 64] on link "重载所有" at bounding box center [318, 65] width 22 height 9
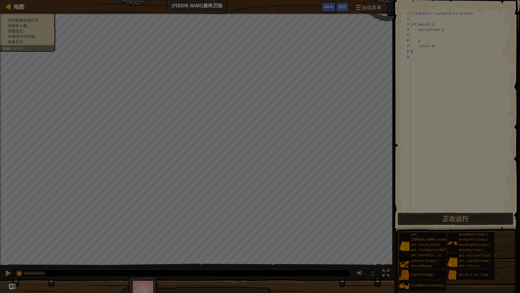
type textarea "}"
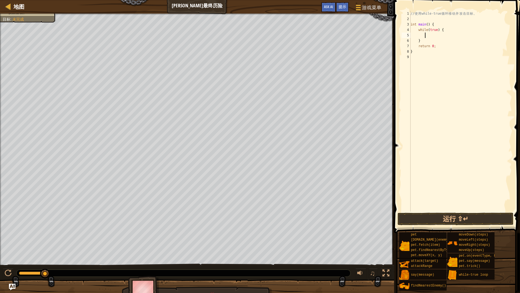
click at [427, 34] on div "// 使 用 while-true 循 环 移 动 并 攻 击 目 标 。 int main ( ) { while ( true ) { } return …" at bounding box center [461, 116] width 102 height 211
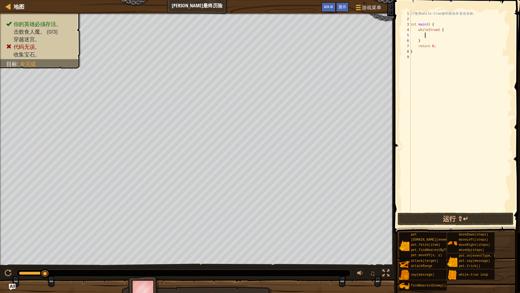
type textarea "h"
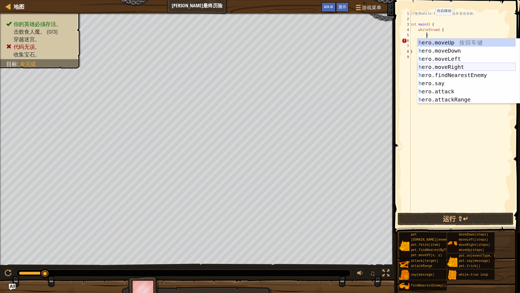
click at [463, 64] on div "h ero.moveUp 按 回 车 键 h ero.moveDown 按 回 车 键 h ero.moveLeft 按 回 车 键 h ero.moveRi…" at bounding box center [466, 78] width 98 height 81
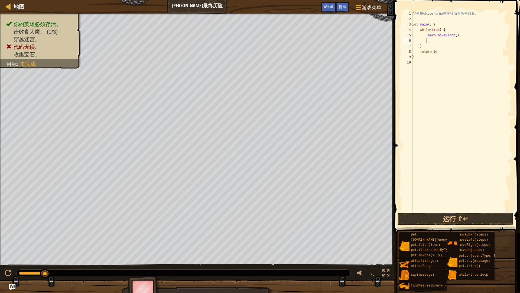
type textarea "h"
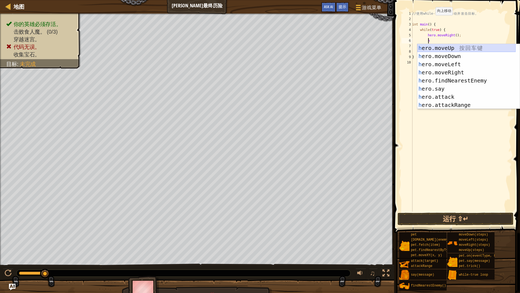
click at [458, 47] on div "h ero.moveUp 按 回 车 键 h ero.moveDown 按 回 车 键 h ero.moveLeft 按 回 车 键 h ero.moveRi…" at bounding box center [466, 84] width 98 height 81
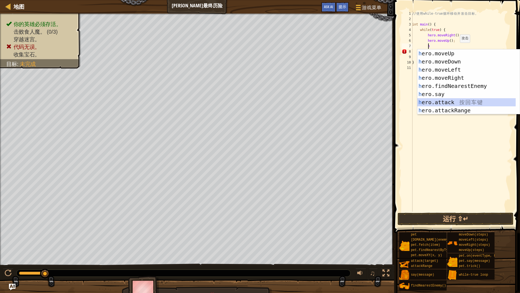
click at [454, 99] on div "h ero.moveUp 按 回 车 键 h ero.moveDown 按 回 车 键 h ero.moveLeft 按 回 车 键 h ero.moveRi…" at bounding box center [466, 89] width 98 height 81
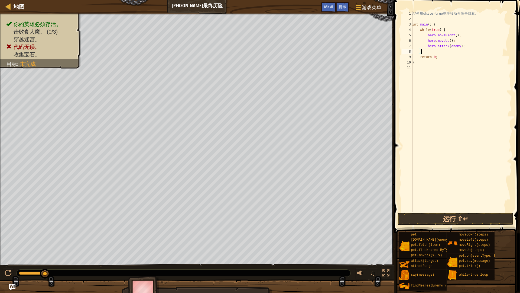
click at [462, 50] on div "// 使 用 while-true 循 环 移 动 并 攻 击 目 标 。 int main ( ) { while ( true ) { hero . mo…" at bounding box center [461, 116] width 101 height 211
click at [466, 46] on div "// 使 用 while-true 循 环 移 动 并 攻 击 目 标 。 int main ( ) { while ( true ) { hero . mo…" at bounding box center [461, 116] width 101 height 211
type textarea "hero.attack(enemy);"
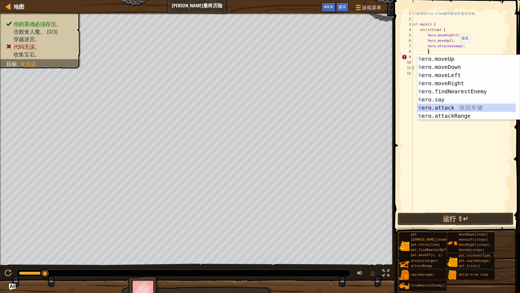
click at [457, 108] on div "h ero.moveUp 按 回 车 键 h ero.moveDown 按 回 车 键 h ero.moveLeft 按 回 车 键 h ero.moveRi…" at bounding box center [466, 95] width 98 height 81
type textarea "hero.attack(enemy);"
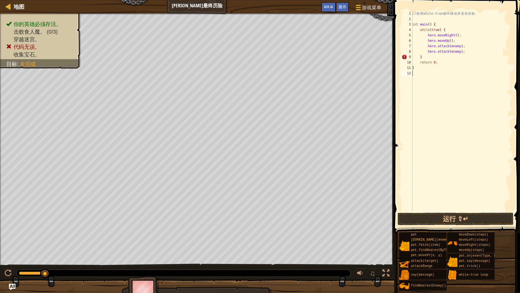
click at [456, 86] on div "// 使 用 while-true 循 环 移 动 并 攻 击 目 标 。 int main ( ) { while ( true ) { hero . mo…" at bounding box center [461, 116] width 101 height 211
click at [467, 50] on div "// 使 用 while-true 循 环 移 动 并 攻 击 目 标 。 int main ( ) { while ( true ) { hero . mo…" at bounding box center [461, 116] width 101 height 211
type textarea "hero.attack(enemy);"
click at [450, 57] on div "// 使 用 while-true 循 环 移 动 并 攻 击 目 标 。 int main ( ) { while ( true ) { hero . mo…" at bounding box center [461, 116] width 101 height 211
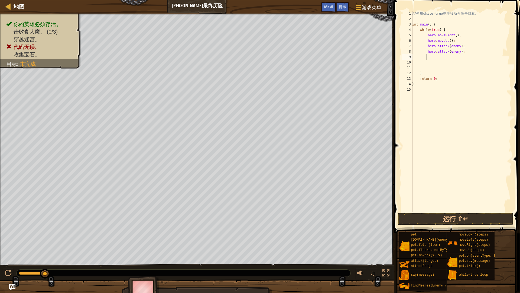
type textarea "h"
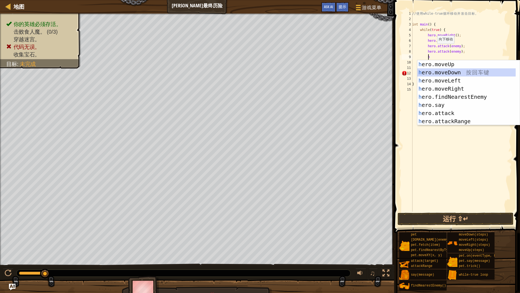
click at [451, 72] on div "h ero.moveUp 按 回 车 键 h ero.moveDown 按 回 车 键 h ero.moveLeft 按 回 车 键 h ero.moveRi…" at bounding box center [466, 100] width 98 height 81
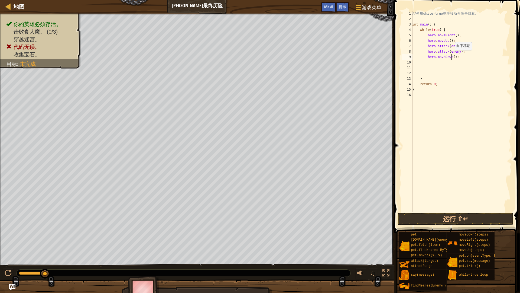
click at [452, 56] on div "// 使 用 while-true 循 环 移 动 并 攻 击 目 标 。 int main ( ) { while ( true ) { hero . mo…" at bounding box center [461, 116] width 101 height 211
type textarea "hero.moveDown(2);"
click at [439, 68] on div "// 使 用 while-true 循 环 移 动 并 攻 击 目 标 。 int main ( ) { while ( true ) { hero . mo…" at bounding box center [461, 116] width 101 height 211
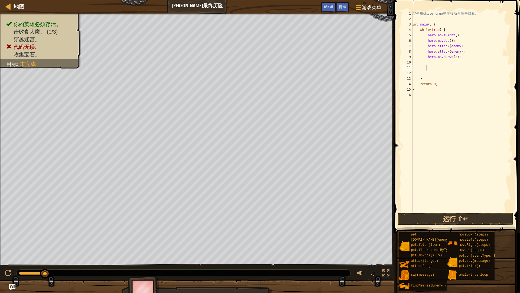
click at [436, 61] on div "// 使 用 while-true 循 环 移 动 并 攻 击 目 标 。 int main ( ) { while ( true ) { hero . mo…" at bounding box center [461, 116] width 101 height 211
type textarea "h"
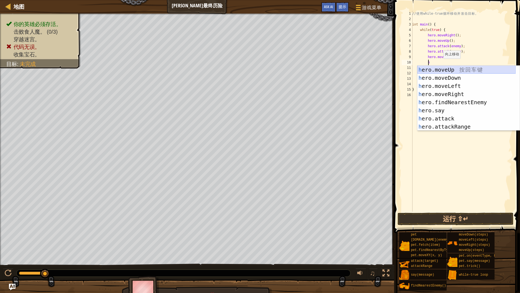
click at [447, 71] on div "h ero.moveUp 按 回 车 键 h ero.moveDown 按 回 车 键 h ero.moveLeft 按 回 车 键 h ero.moveRi…" at bounding box center [466, 106] width 98 height 81
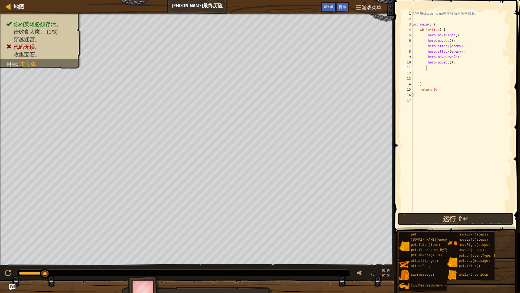
click at [469, 215] on button "运行 ⇧↵" at bounding box center [456, 218] width 116 height 12
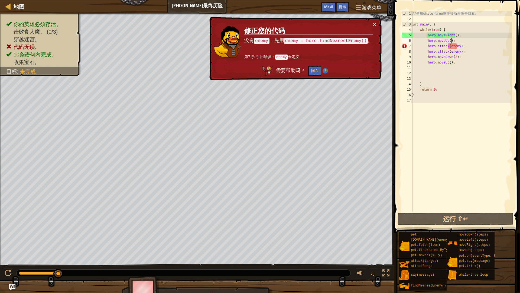
click at [457, 41] on div "// 使 用 while-true 循 环 移 动 并 攻 击 目 标 。 int main ( ) { while ( true ) { hero . mo…" at bounding box center [461, 116] width 101 height 211
type textarea "hero.moveUp();"
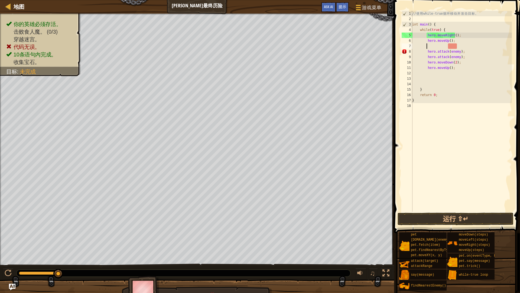
type textarea "h"
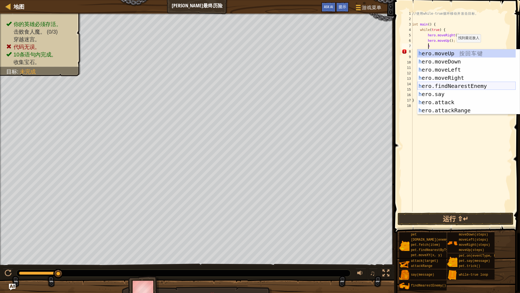
click at [474, 83] on div "h ero.moveUp 按 回 车 键 h ero.moveDown 按 回 车 键 h ero.moveLeft 按 回 车 键 h ero.moveRi…" at bounding box center [466, 89] width 98 height 81
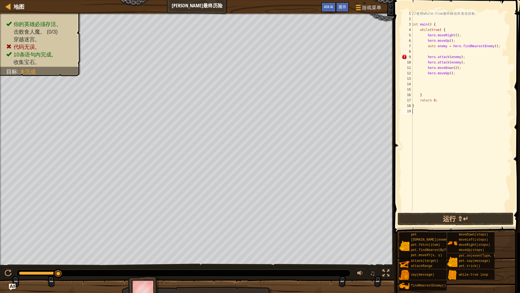
click at [475, 147] on div "// 使 用 while-true 循 环 移 动 并 攻 击 目 标 。 int main ( ) { while ( true ) { hero . mo…" at bounding box center [461, 116] width 101 height 211
click at [447, 214] on button "运行 ⇧↵" at bounding box center [456, 218] width 116 height 12
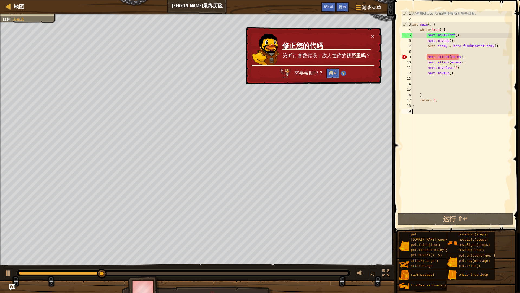
click at [429, 158] on div "// 使 用 while-true 循 环 移 动 并 攻 击 目 标 。 int main ( ) { while ( true ) { hero . mo…" at bounding box center [461, 116] width 101 height 211
click at [371, 35] on div "× 修正您的代码 第9行: 参数错误：敌人在你的视野里吗？ 需要帮助吗？ 问 AI" at bounding box center [313, 55] width 137 height 57
click at [371, 35] on button "×" at bounding box center [372, 36] width 3 height 6
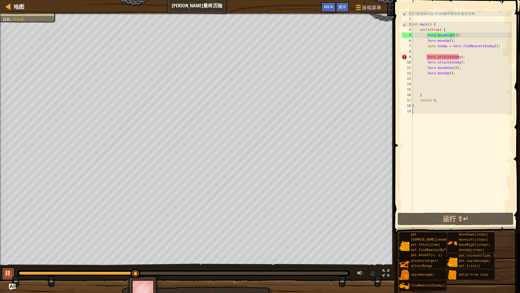
click at [6, 249] on div at bounding box center [8, 272] width 7 height 7
drag, startPoint x: 457, startPoint y: 68, endPoint x: 426, endPoint y: 66, distance: 30.9
click at [426, 66] on div "// 使 用 while-true 循 环 移 动 并 攻 击 目 标 。 int main ( ) { while ( true ) { hero . mo…" at bounding box center [461, 116] width 101 height 211
click at [465, 66] on div "// 使 用 while-true 循 环 移 动 并 攻 击 目 标 。 int main ( ) { while ( true ) { hero . mo…" at bounding box center [461, 111] width 101 height 200
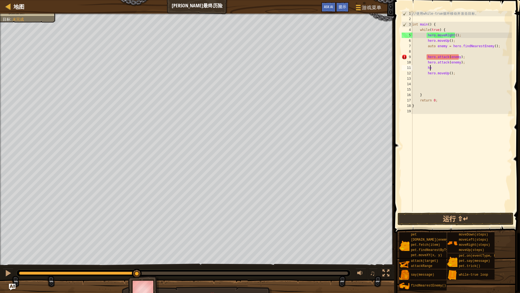
type textarea "h"
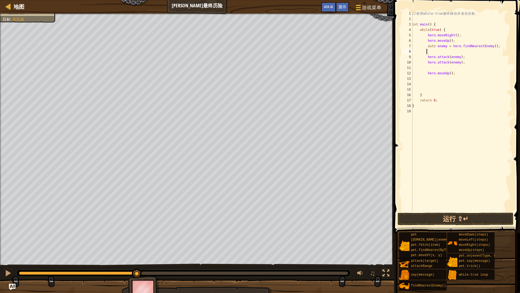
click at [458, 50] on div "// 使 用 while-true 循 环 移 动 并 攻 击 目 标 。 int main ( ) { while ( true ) { hero . mo…" at bounding box center [461, 116] width 101 height 211
paste textarea "hero.moveDown(2);"
drag, startPoint x: 453, startPoint y: 70, endPoint x: 427, endPoint y: 72, distance: 26.3
click at [427, 72] on div "// 使 用 while-true 循 环 移 动 并 攻 击 目 标 。 int main ( ) { while ( true ) { hero . mo…" at bounding box center [461, 116] width 101 height 211
paste textarea "Down(2"
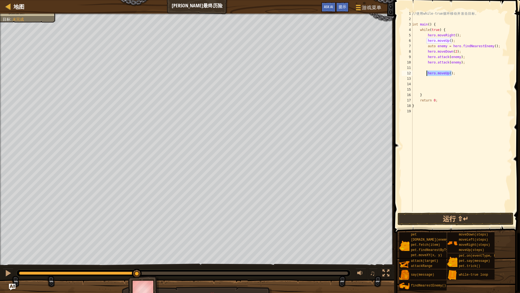
type textarea "hero.moveDown(2);"
drag, startPoint x: 460, startPoint y: 73, endPoint x: 426, endPoint y: 76, distance: 34.0
click at [426, 76] on div "// 使 用 while-true 循 环 移 动 并 攻 击 目 标 。 int main ( ) { while ( true ) { hero . mo…" at bounding box center [461, 116] width 101 height 211
click at [458, 51] on div "// 使 用 while-true 循 环 移 动 并 攻 击 目 标 。 int main ( ) { while ( true ) { hero . mo…" at bounding box center [461, 116] width 101 height 211
type textarea "h"
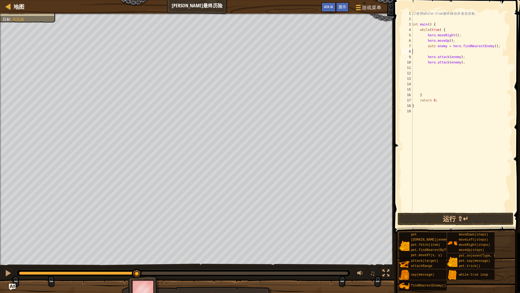
type textarea "auto enemy = hero.findNearestEnemy();"
click at [454, 61] on div "// 使 用 while-true 循 环 移 动 并 攻 击 目 标 。 int main ( ) { while ( true ) { hero . mo…" at bounding box center [461, 116] width 101 height 211
type textarea "h"
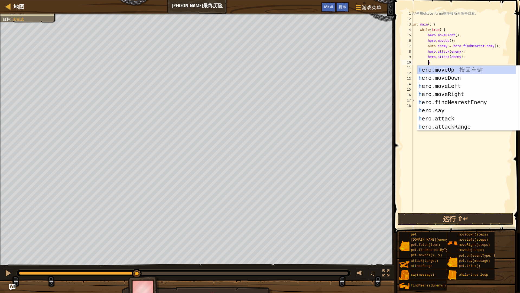
scroll to position [2, 1]
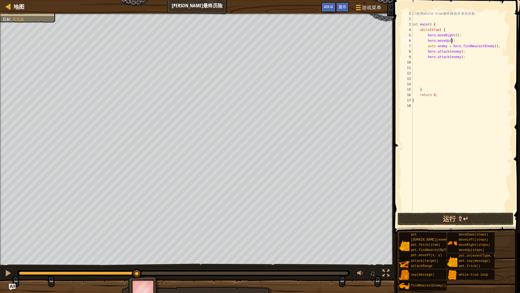
click at [455, 41] on div "// 使 用 while-true 循 环 移 动 并 攻 击 目 标 。 int main ( ) { while ( true ) { hero . mo…" at bounding box center [461, 116] width 101 height 211
type textarea "hero.moveUp();"
click at [455, 66] on div "// 使 用 while-true 循 环 移 动 并 攻 击 目 标 。 int main ( ) { while ( true ) { hero . mo…" at bounding box center [461, 116] width 101 height 211
click at [456, 63] on div "// 使 用 while-true 循 环 移 动 并 攻 击 目 标 。 int main ( ) { while ( true ) { hero . mo…" at bounding box center [461, 116] width 101 height 211
type textarea "h"
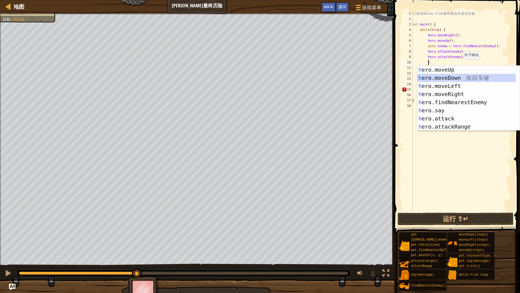
click at [465, 78] on div "h ero.moveUp 按 回 车 键 h ero.moveDown 按 回 车 键 h ero.moveLeft 按 回 车 键 h ero.moveRi…" at bounding box center [466, 106] width 98 height 81
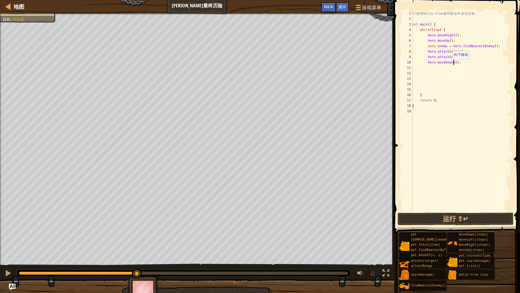
scroll to position [2, 3]
click at [451, 221] on button "运行 ⇧↵" at bounding box center [456, 218] width 116 height 12
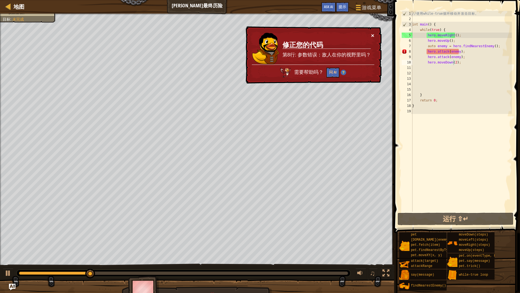
click at [370, 35] on div "× 修正您的代码 第8行: 参数错误：敌人在你的视野里吗？ 需要帮助吗？ 问 AI" at bounding box center [313, 54] width 137 height 57
click at [371, 37] on button "×" at bounding box center [372, 36] width 3 height 6
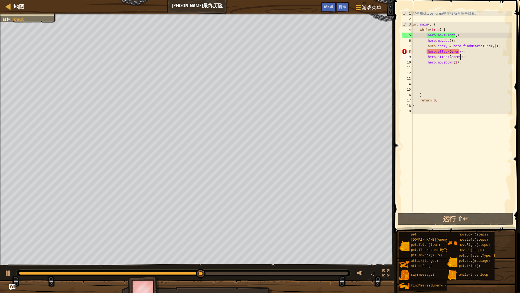
click at [466, 57] on div "// 使 用 while-true 循 环 移 动 并 攻 击 目 标 。 int main ( ) { while ( true ) { hero . mo…" at bounding box center [461, 116] width 101 height 211
type textarea "hero.attack(enemy);"
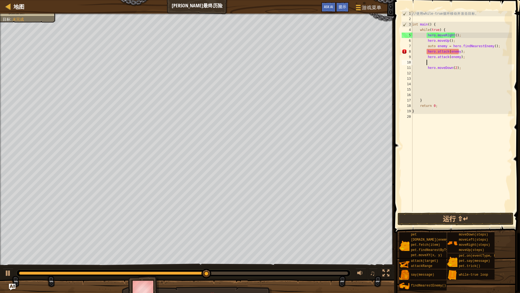
scroll to position [2, 1]
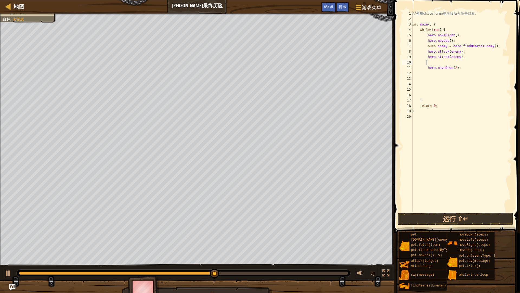
type textarea "h"
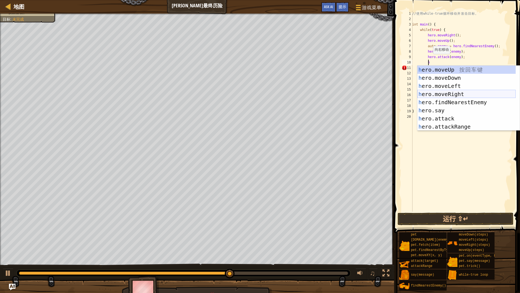
click at [467, 92] on div "h ero.moveUp 按 回 车 键 h ero.moveDown 按 回 车 键 h ero.moveLeft 按 回 车 键 h ero.moveRi…" at bounding box center [466, 106] width 98 height 81
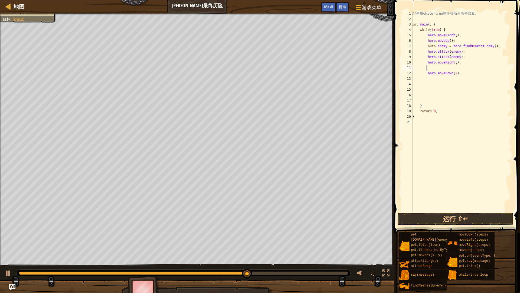
click at [458, 81] on div "// 使 用 while-true 循 环 移 动 并 攻 击 目 标 。 int main ( ) { while ( true ) { hero . mo…" at bounding box center [461, 116] width 101 height 211
click at [445, 70] on div "// 使 用 while-true 循 环 移 动 并 攻 击 目 标 。 int main ( ) { while ( true ) { hero . mo…" at bounding box center [461, 116] width 101 height 211
type textarea "hero.moveDown(2);"
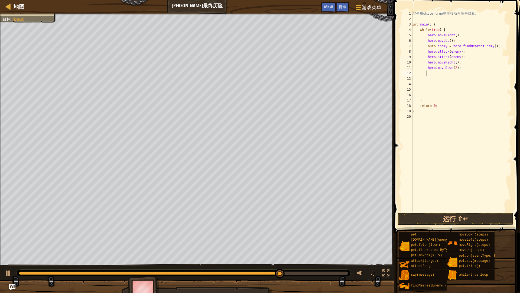
click at [449, 71] on div "// 使 用 while-true 循 环 移 动 并 攻 击 目 标 。 int main ( ) { while ( true ) { hero . mo…" at bounding box center [461, 116] width 101 height 211
type textarea "h"
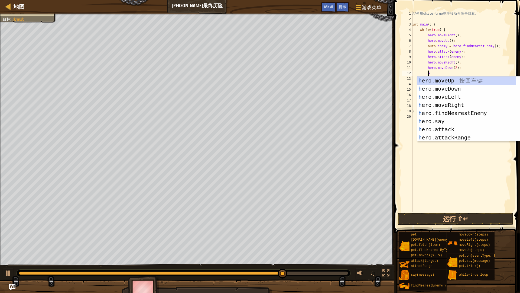
scroll to position [2, 1]
click at [471, 82] on div "h ero.moveUp 按 回 车 键 h ero.moveDown 按 回 车 键 h ero.moveLeft 按 回 车 键 h ero.moveRi…" at bounding box center [466, 116] width 98 height 81
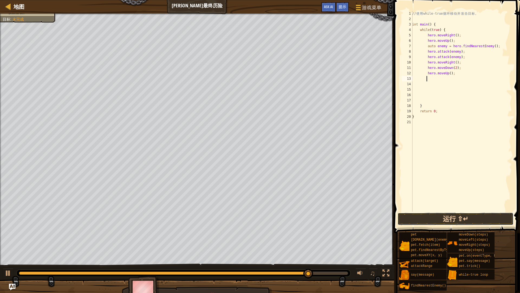
click at [450, 214] on button "运行 ⇧↵" at bounding box center [456, 218] width 116 height 12
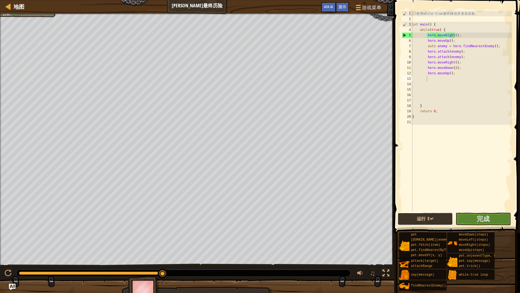
click at [433, 216] on button "运行 ⇧↵" at bounding box center [425, 218] width 55 height 12
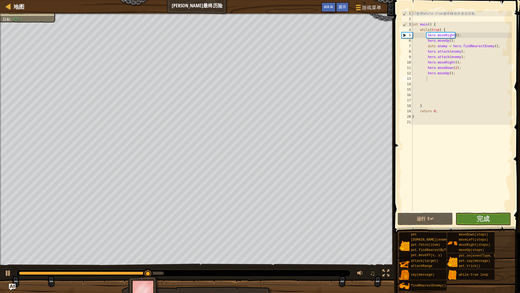
click at [492, 225] on span at bounding box center [458, 108] width 130 height 249
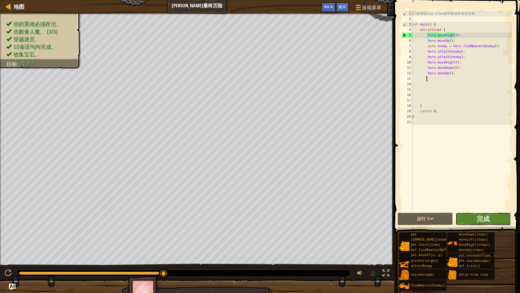
click at [491, 219] on button "完成" at bounding box center [483, 218] width 55 height 12
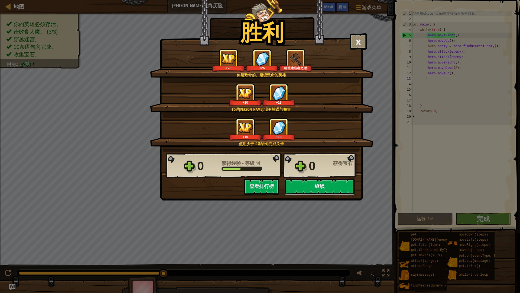
click at [328, 186] on button "继续" at bounding box center [320, 186] width 70 height 16
select select "zh-HANS"
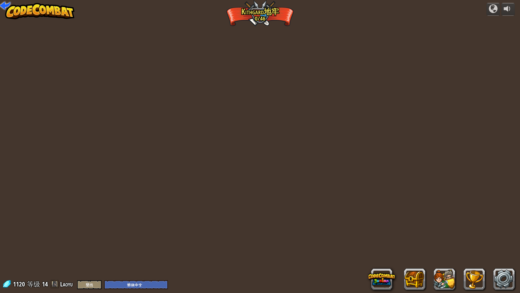
select select "zh-HANS"
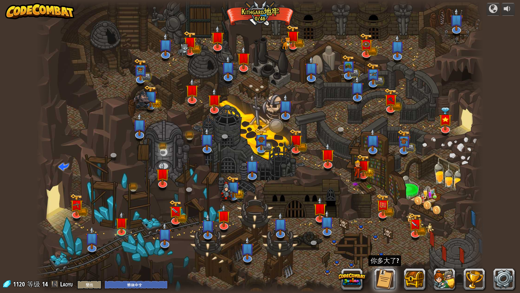
select select "zh-HANS"
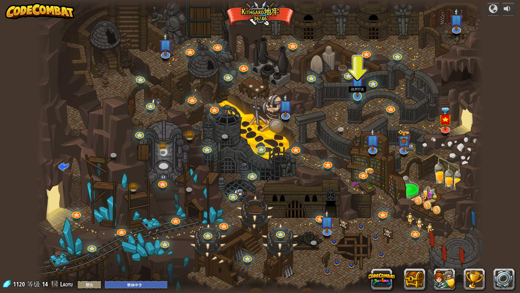
click at [358, 91] on img at bounding box center [357, 83] width 12 height 28
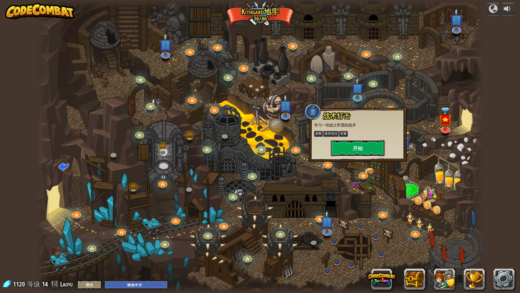
click at [355, 147] on button "开始" at bounding box center [358, 148] width 54 height 16
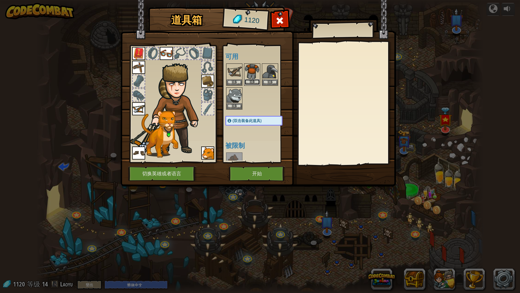
click at [256, 80] on button "装备" at bounding box center [252, 82] width 15 height 6
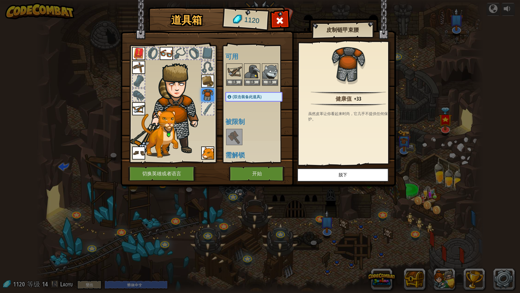
drag, startPoint x: 265, startPoint y: 206, endPoint x: 277, endPoint y: 192, distance: 17.7
click at [265, 205] on div "道具箱 1120 可用 装备 装备 装备 装备 装备 装备 装备 装备 装备 装备 装备 (双击装备此道具) 被限制 需解锁 皮制链甲束腰 健康值 +33 虽…" at bounding box center [260, 146] width 520 height 293
click at [278, 16] on span at bounding box center [280, 20] width 9 height 9
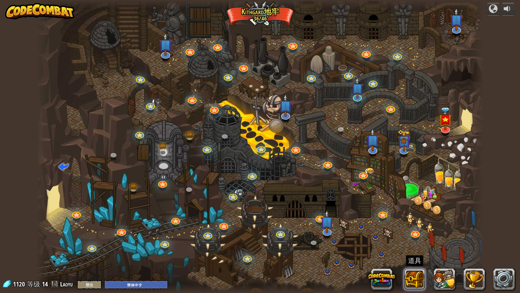
click at [411, 249] on button at bounding box center [415, 279] width 22 height 22
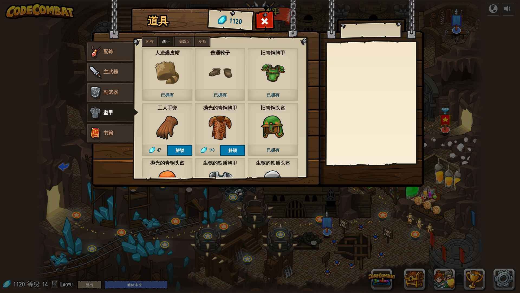
click at [182, 42] on span "游骑兵" at bounding box center [184, 41] width 11 height 4
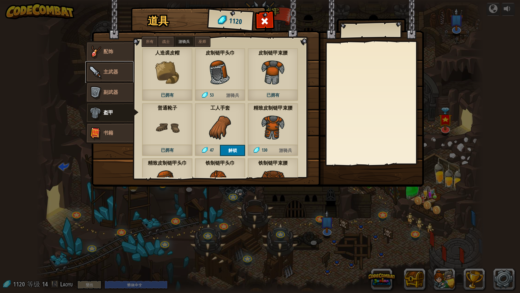
click at [107, 72] on span "主武器" at bounding box center [110, 71] width 15 height 7
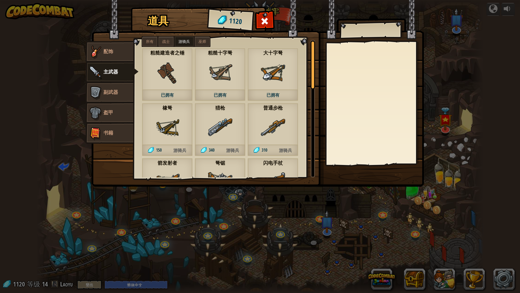
click at [183, 82] on div "粗糙建造者之锤 已拥有" at bounding box center [167, 74] width 51 height 53
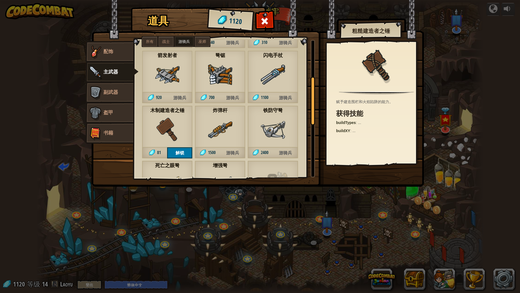
scroll to position [108, 0]
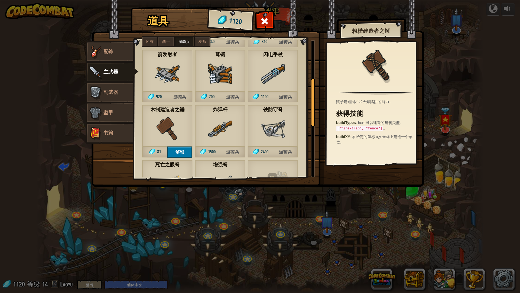
click at [218, 85] on img at bounding box center [220, 74] width 24 height 24
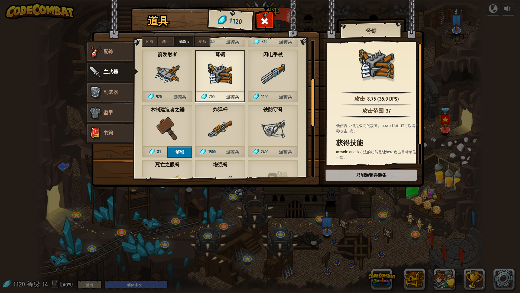
click at [385, 172] on img at bounding box center [258, 88] width 332 height 197
click at [261, 19] on span at bounding box center [265, 21] width 9 height 9
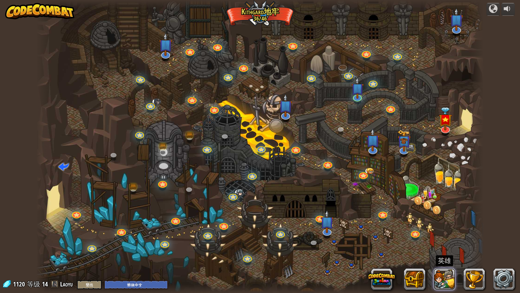
click at [453, 249] on button at bounding box center [445, 279] width 22 height 22
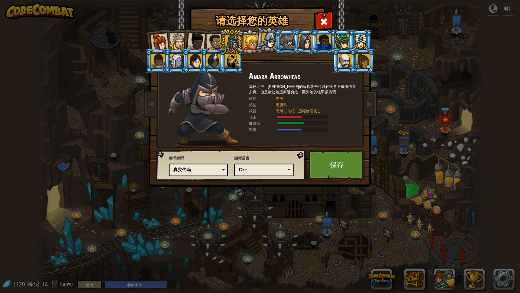
click at [232, 43] on div at bounding box center [232, 42] width 15 height 15
click at [370, 216] on div "请选择您的英雄 1120 [PERSON_NAME]长官 [PERSON_NAME]是一个不拘小节的领导者，无论是保卫村庄，袭击食人魔基地，还是捡起闪亮的东西…" at bounding box center [260, 146] width 520 height 293
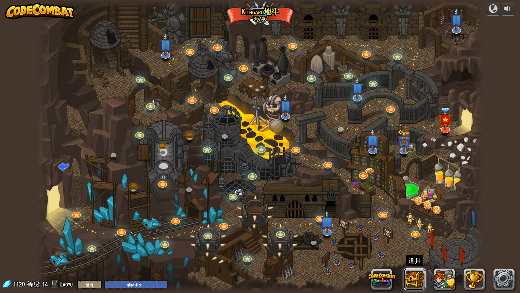
click at [422, 249] on button at bounding box center [415, 279] width 22 height 22
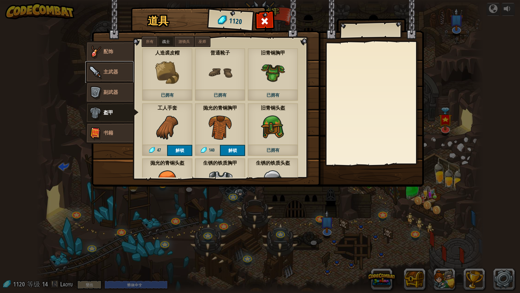
click at [101, 69] on img at bounding box center [95, 72] width 16 height 16
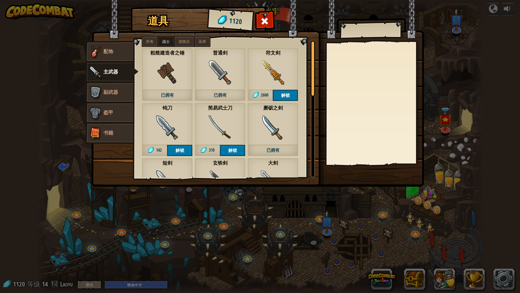
click at [183, 43] on span "游骑兵" at bounding box center [184, 41] width 11 height 4
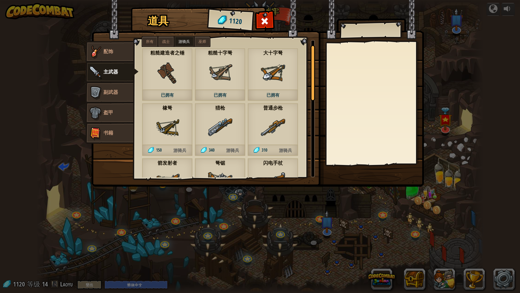
scroll to position [27, 0]
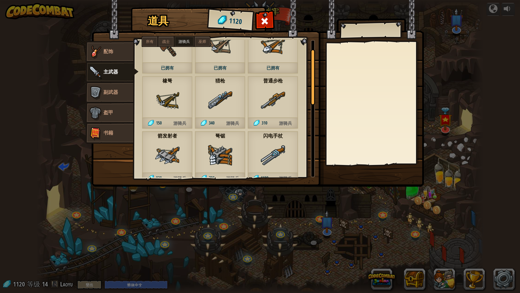
click at [218, 95] on img at bounding box center [220, 100] width 24 height 24
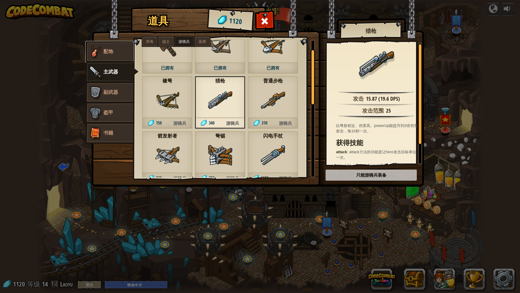
click at [106, 50] on span "配饰" at bounding box center [108, 51] width 10 height 7
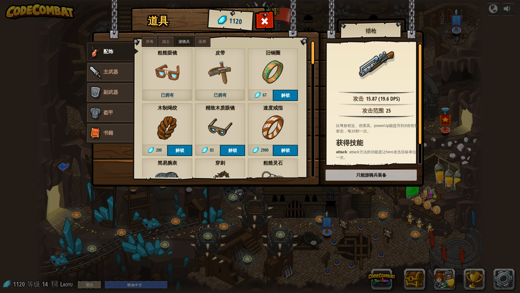
click at [227, 70] on img at bounding box center [220, 72] width 24 height 24
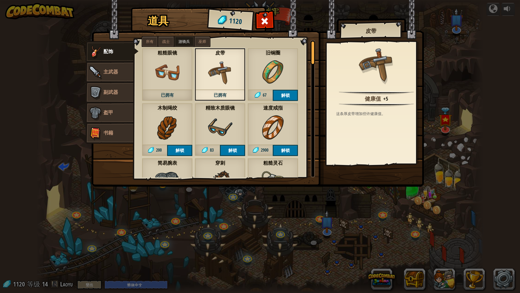
click at [211, 133] on img at bounding box center [220, 127] width 24 height 24
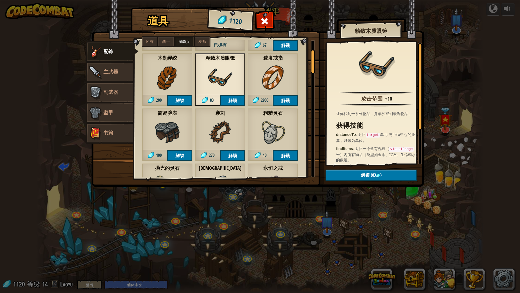
scroll to position [54, 0]
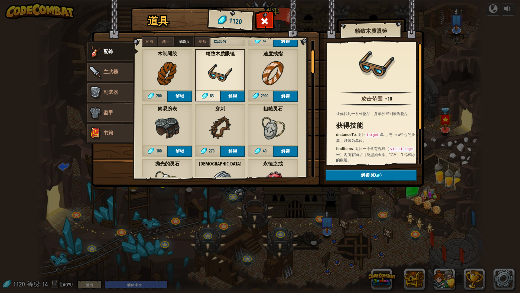
click at [210, 121] on img at bounding box center [220, 128] width 24 height 24
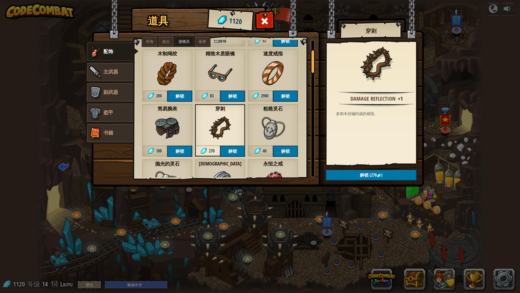
click at [169, 112] on strong "简易腕表" at bounding box center [167, 109] width 51 height 6
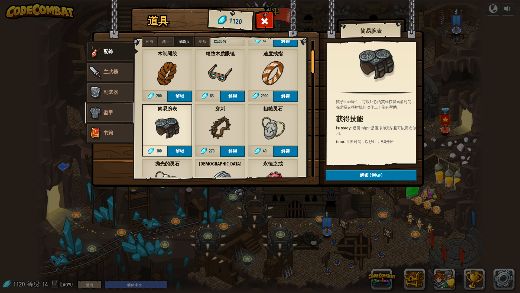
click at [99, 111] on img at bounding box center [95, 113] width 16 height 16
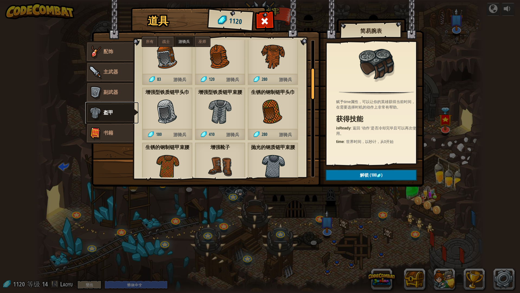
scroll to position [135, 0]
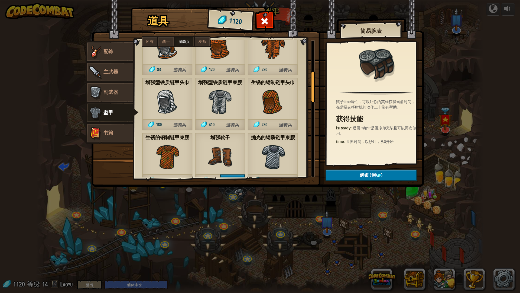
click at [217, 100] on img at bounding box center [220, 102] width 24 height 24
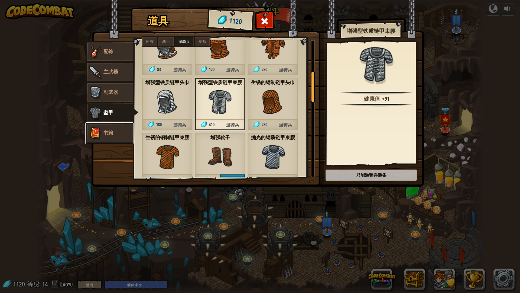
click at [111, 133] on span "书籍" at bounding box center [108, 132] width 10 height 7
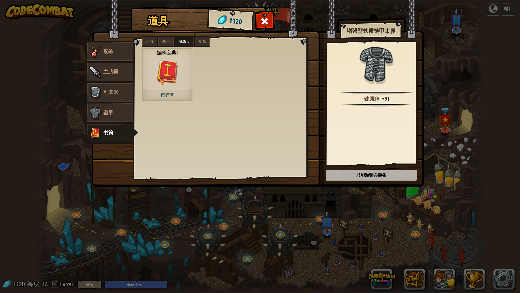
click at [163, 87] on div "编程宝典Ⅰ 已拥有" at bounding box center [167, 74] width 51 height 53
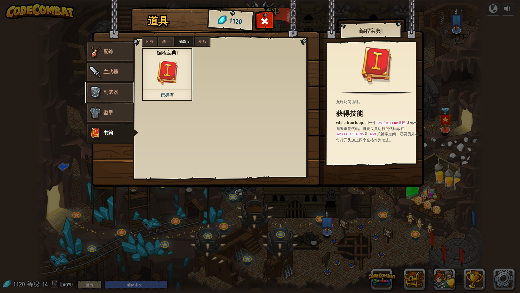
click at [125, 95] on link "副武器" at bounding box center [109, 93] width 48 height 22
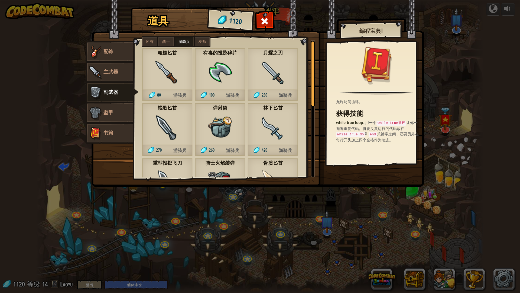
click at [227, 77] on img at bounding box center [220, 72] width 24 height 24
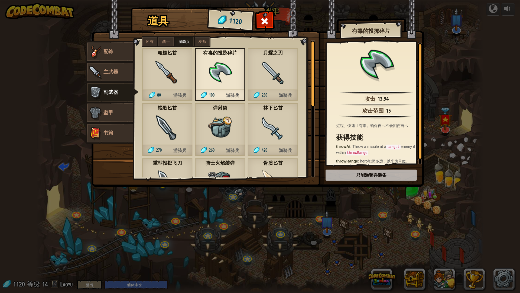
click at [167, 67] on img at bounding box center [167, 72] width 24 height 24
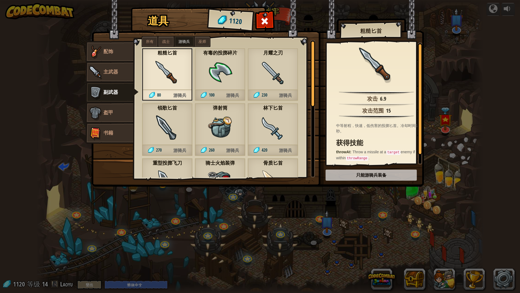
click at [280, 82] on img at bounding box center [273, 72] width 24 height 24
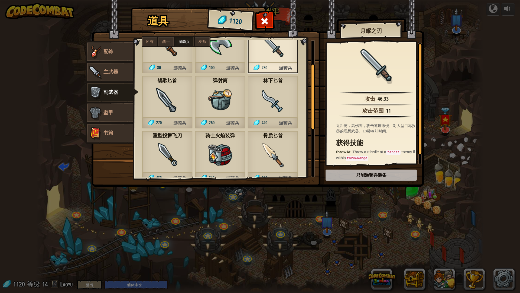
scroll to position [54, 0]
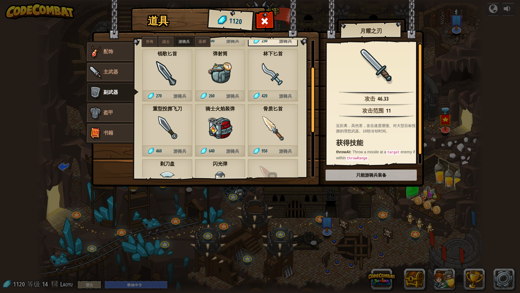
click at [228, 67] on img at bounding box center [220, 73] width 24 height 24
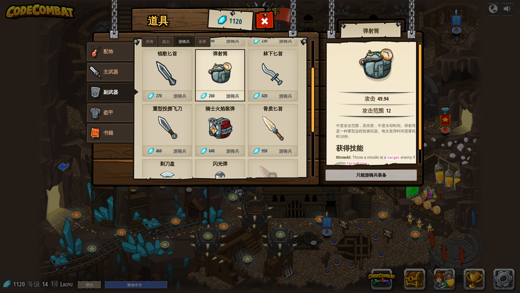
click at [185, 65] on div "锐歌匕首 270 游骑兵" at bounding box center [167, 75] width 51 height 53
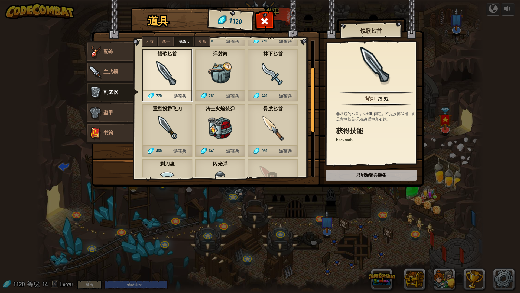
click at [181, 129] on div "重型投掷飞刀 460 游骑兵" at bounding box center [167, 130] width 51 height 53
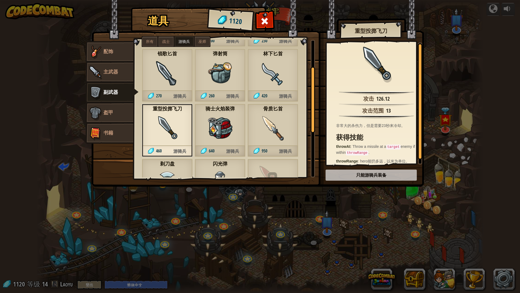
drag, startPoint x: 215, startPoint y: 125, endPoint x: 220, endPoint y: 125, distance: 4.6
click at [218, 125] on img at bounding box center [220, 128] width 24 height 24
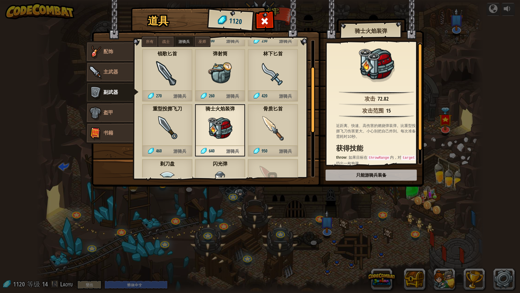
click at [277, 127] on img at bounding box center [273, 128] width 24 height 24
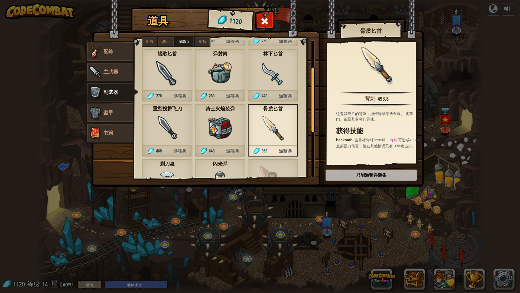
click at [280, 170] on img at bounding box center [273, 181] width 30 height 30
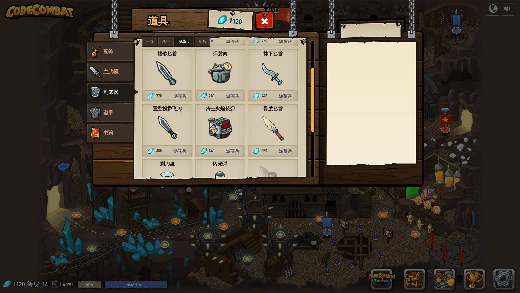
click at [221, 167] on strong "闪光弹" at bounding box center [220, 164] width 51 height 6
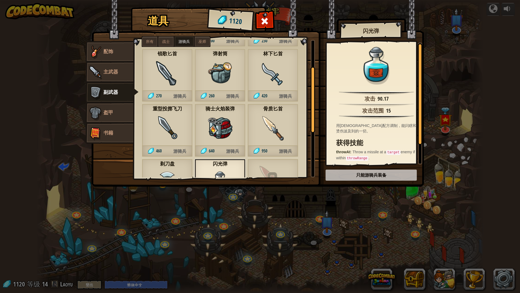
click at [166, 167] on div "剃刀盘 870 游骑兵" at bounding box center [167, 185] width 51 height 53
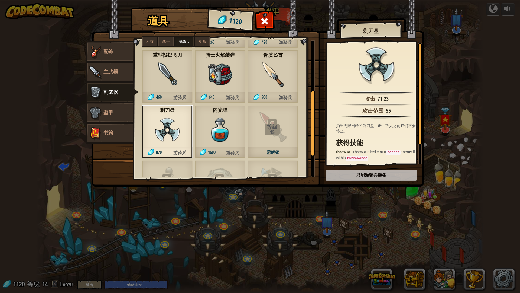
scroll to position [108, 0]
click at [224, 113] on div "闪光弹 1600 游骑兵" at bounding box center [220, 131] width 51 height 53
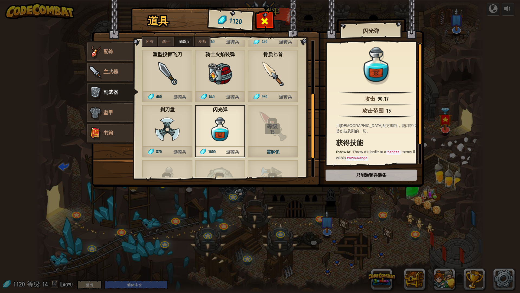
click at [263, 22] on span at bounding box center [265, 21] width 9 height 9
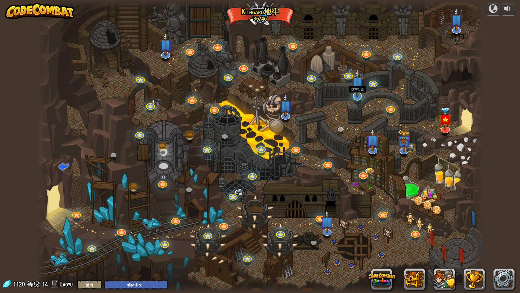
click at [356, 92] on img at bounding box center [357, 83] width 12 height 28
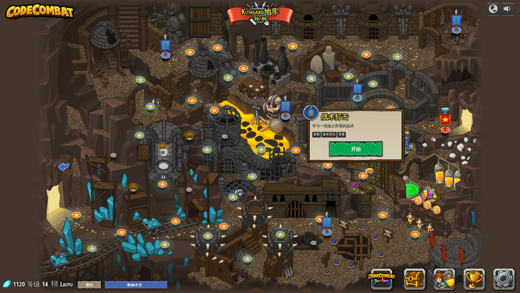
click at [359, 147] on button "开始" at bounding box center [356, 149] width 54 height 16
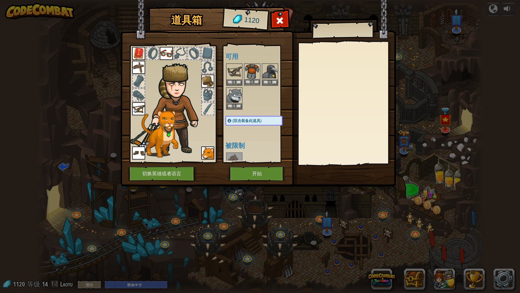
click at [252, 77] on img at bounding box center [252, 71] width 15 height 15
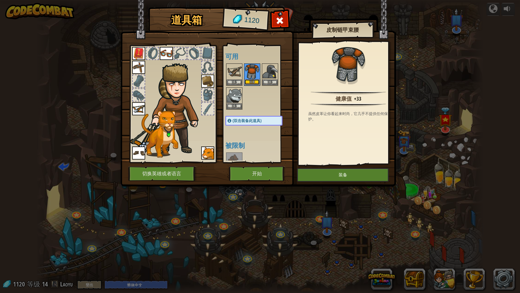
click at [252, 81] on button "装备" at bounding box center [252, 82] width 15 height 6
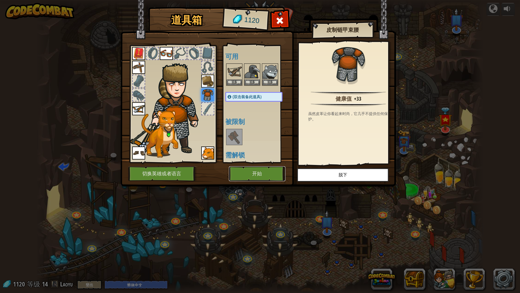
click at [258, 172] on button "开始" at bounding box center [257, 173] width 57 height 15
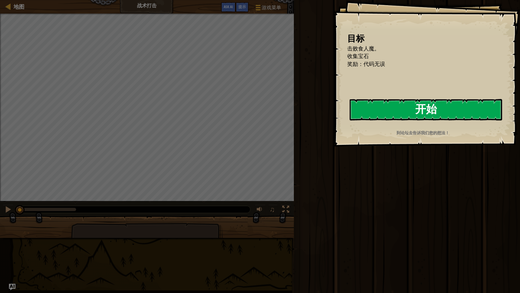
click at [403, 106] on button "开始" at bounding box center [426, 109] width 153 height 21
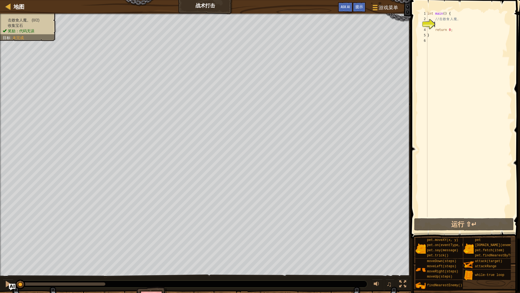
type textarea "h"
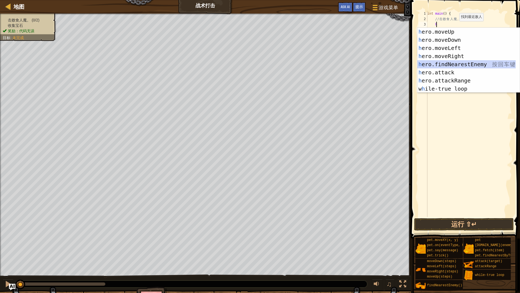
click at [466, 64] on div "h ero.moveUp 按 回 车 键 h ero.moveDown 按 回 车 键 h ero.moveLeft 按 回 车 键 h ero.moveRi…" at bounding box center [466, 68] width 98 height 81
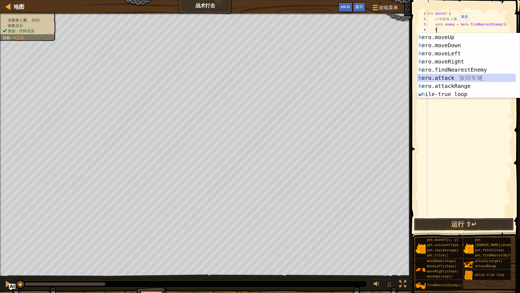
click at [457, 78] on div "h ero.moveUp 按 回 车 键 h ero.moveDown 按 回 车 键 h ero.moveLeft 按 回 车 键 h ero.moveRi…" at bounding box center [466, 73] width 98 height 81
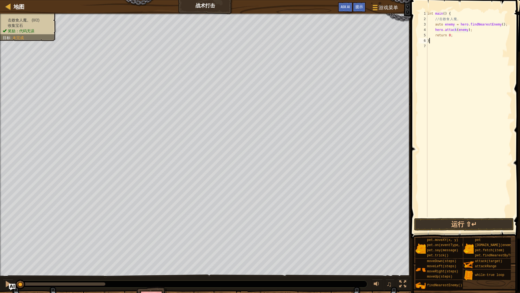
click at [466, 41] on div "int main ( ) { // 击 败 食 人 魔 。 auto enemy = hero . findNearestEnemy ( ) ; hero .…" at bounding box center [469, 119] width 86 height 217
click at [474, 30] on div "int main ( ) { // 击 败 食 人 魔 。 auto enemy = hero . findNearestEnemy ( ) ; hero .…" at bounding box center [469, 119] width 86 height 217
type textarea "hero.attack(enemy);"
click at [466, 37] on div "int main ( ) { // 击 败 食 人 魔 。 auto enemy = hero . findNearestEnemy ( ) ; hero .…" at bounding box center [469, 119] width 86 height 217
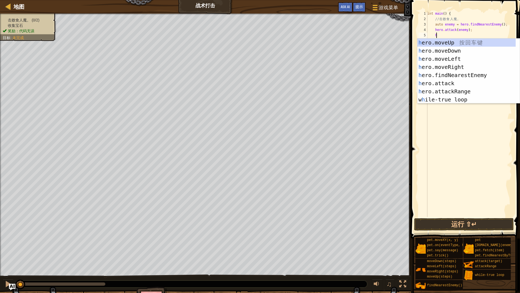
scroll to position [2, 0]
click at [457, 82] on div "h ero.moveUp 按 回 车 键 h ero.moveDown 按 回 车 键 h ero.moveLeft 按 回 车 键 h ero.moveRi…" at bounding box center [466, 78] width 98 height 81
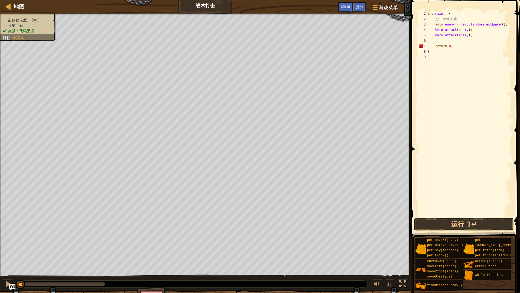
click at [462, 47] on div "int main ( ) { // 击 败 食 人 魔 。 auto enemy = hero . findNearestEnemy ( ) ; hero .…" at bounding box center [469, 119] width 86 height 217
type textarea "return 0;"
click at [462, 42] on div "int main ( ) { // 击 败 食 人 魔 。 auto enemy = hero . findNearestEnemy ( ) ; hero .…" at bounding box center [469, 119] width 86 height 217
drag, startPoint x: 467, startPoint y: 34, endPoint x: 471, endPoint y: 34, distance: 4.1
click at [471, 34] on div "int main ( ) { // 击 败 食 人 魔 。 auto enemy = hero . findNearestEnemy ( ) ; hero .…" at bounding box center [469, 119] width 86 height 217
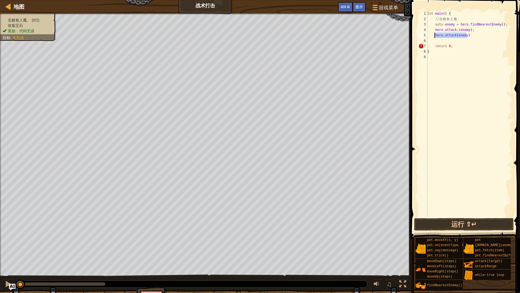
drag, startPoint x: 471, startPoint y: 36, endPoint x: 435, endPoint y: 35, distance: 36.8
click at [435, 35] on div "int main ( ) { // 击 败 食 人 魔 。 auto enemy = hero . findNearestEnemy ( ) ; hero .…" at bounding box center [469, 119] width 86 height 217
type textarea "hero.attack(enemy)"
click at [507, 25] on div "int main ( ) { // 击 败 食 人 魔 。 auto enemy = hero . findNearestEnemy ( ) ; hero .…" at bounding box center [469, 119] width 86 height 217
type textarea "auto enemy = hero.findNearestEnemy();"
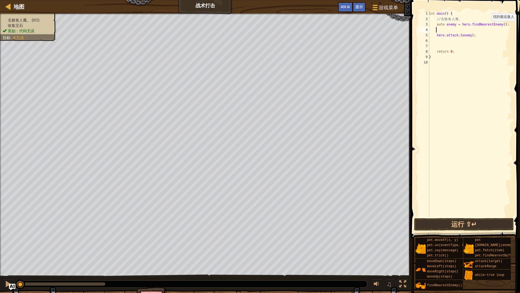
type textarea "w"
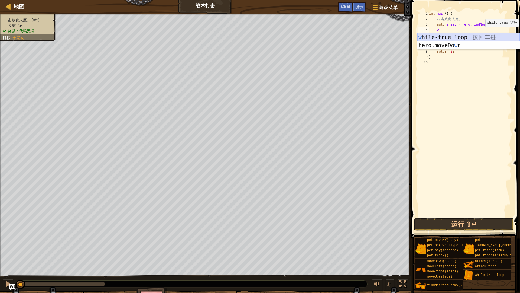
click at [494, 39] on div "w hile-true loop 按 回 车 键 hero.moveDo w n 按 回 车 键" at bounding box center [468, 49] width 102 height 33
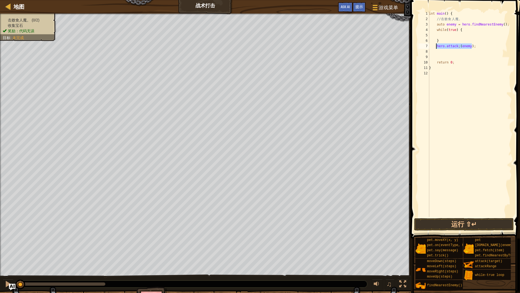
drag, startPoint x: 477, startPoint y: 46, endPoint x: 435, endPoint y: 45, distance: 42.3
click at [435, 45] on div "int main ( ) { // 击 败 食 人 魔 。 auto enemy = hero . findNearestEnemy ( ) ; while …" at bounding box center [470, 119] width 84 height 217
type textarea "hero.attack;(enemy);"
drag, startPoint x: 475, startPoint y: 43, endPoint x: 485, endPoint y: 59, distance: 19.2
click at [485, 59] on div "int main ( ) { // 击 败 食 人 魔 。 auto enemy = hero . findNearestEnemy ( ) ; while …" at bounding box center [470, 119] width 84 height 217
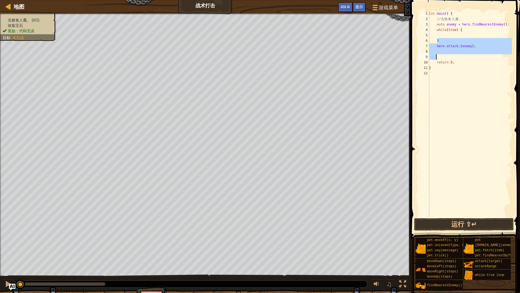
click at [485, 59] on div "int main ( ) { // 击 败 食 人 魔 。 auto enemy = hero . findNearestEnemy ( ) ; while …" at bounding box center [470, 114] width 84 height 206
click at [472, 45] on div "int main ( ) { // 击 败 食 人 魔 。 auto enemy = hero . findNearestEnemy ( ) ; while …" at bounding box center [470, 119] width 84 height 217
click at [475, 47] on div "int main ( ) { // 击 败 食 人 魔 。 auto enemy = hero . findNearestEnemy ( ) ; while …" at bounding box center [470, 114] width 84 height 206
drag, startPoint x: 475, startPoint y: 47, endPoint x: 436, endPoint y: 46, distance: 39.0
click at [436, 46] on div "int main ( ) { // 击 败 食 人 魔 。 auto enemy = hero . findNearestEnemy ( ) ; while …" at bounding box center [470, 119] width 84 height 217
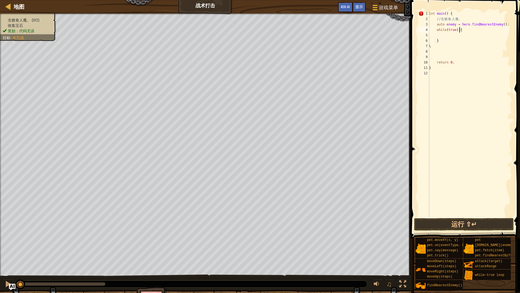
click at [469, 29] on div "int main ( ) { // 击 败 食 人 魔 。 auto enemy = hero . findNearestEnemy ( ) ; while …" at bounding box center [470, 119] width 84 height 217
type textarea "while(true) {"
click at [454, 37] on div "int main ( ) { // 击 败 食 人 魔 。 auto enemy = hero . findNearestEnemy ( ) ; while …" at bounding box center [470, 119] width 84 height 217
paste textarea "hero.attack;(enemy);"
type textarea "hero.attack;(enemy);"
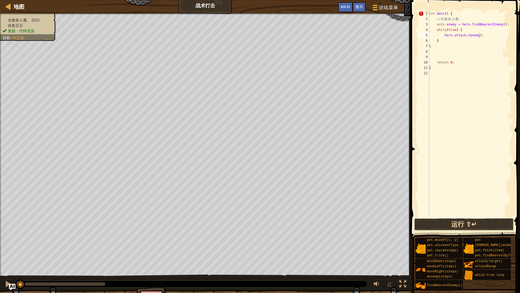
click at [478, 220] on button "运行 ⇧↵" at bounding box center [464, 224] width 100 height 12
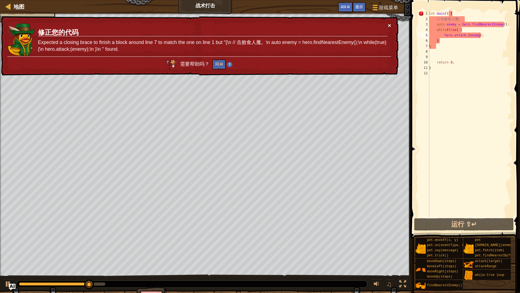
click at [389, 23] on button "×" at bounding box center [389, 25] width 3 height 6
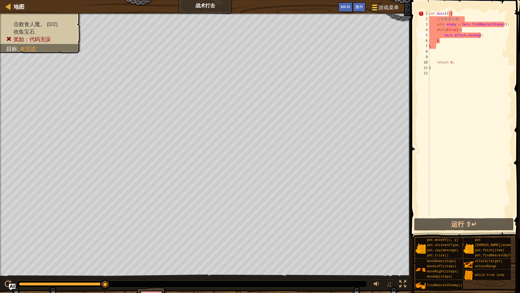
click at [381, 5] on span "游戏菜单" at bounding box center [388, 7] width 21 height 7
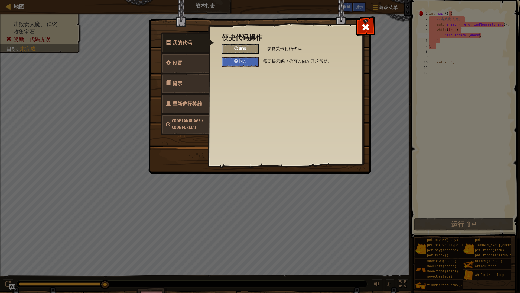
click at [251, 45] on div "重载" at bounding box center [240, 49] width 37 height 10
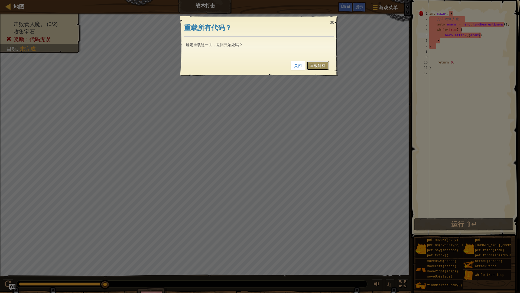
click at [314, 65] on link "重载所有" at bounding box center [318, 65] width 22 height 9
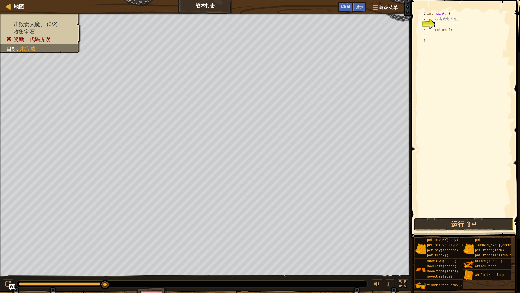
type textarea "h"
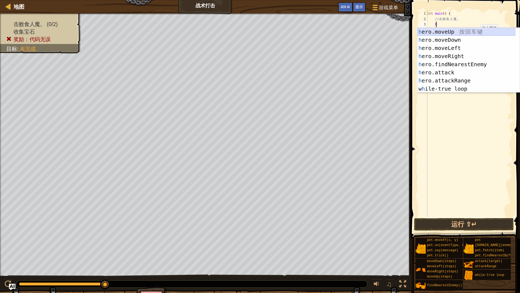
click at [475, 31] on div "h ero.moveUp 按 回 车 键 h ero.moveDown 按 回 车 键 h ero.moveLeft 按 回 车 键 h ero.moveRi…" at bounding box center [468, 68] width 102 height 81
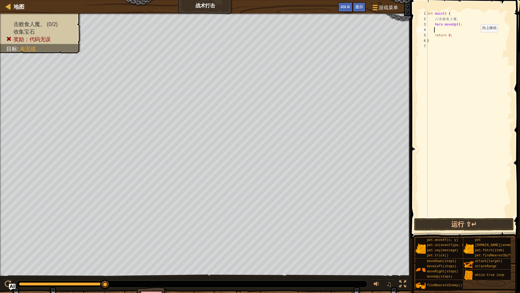
type textarea "h"
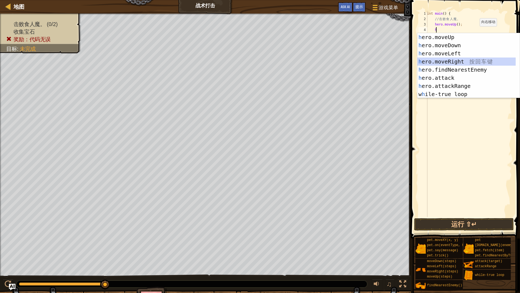
click at [465, 60] on div "h ero.moveUp 按 回 车 键 h ero.moveDown 按 回 车 键 h ero.moveLeft 按 回 车 键 h ero.moveRi…" at bounding box center [466, 73] width 98 height 81
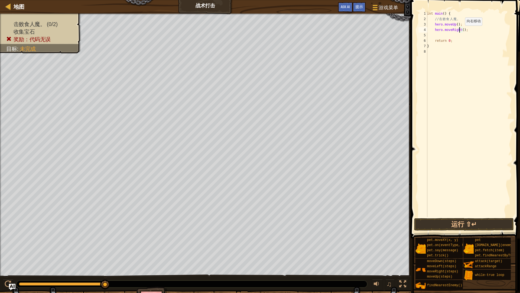
click at [460, 31] on div "int main ( ) { // 击 败 食 人 魔 。 hero . moveUp ( ) ; hero . moveRight ( ) ; return…" at bounding box center [469, 119] width 86 height 217
click at [464, 18] on div "int main ( ) { // 击 败 食 人 魔 。 hero . moveUp ( ) ; hero . moveRight ( 3 ) ; retu…" at bounding box center [469, 119] width 86 height 217
type textarea "// 击败食人魔。"
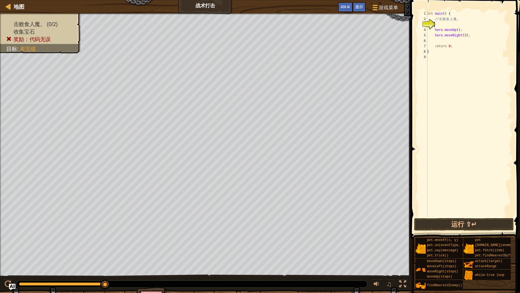
type textarea "w"
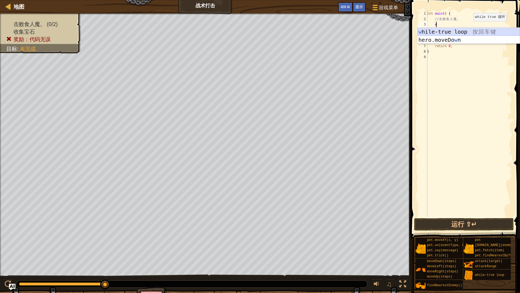
click at [470, 29] on div "w hile-true loop 按 回 车 键 hero.moveDo w n 按 回 车 键" at bounding box center [468, 44] width 102 height 33
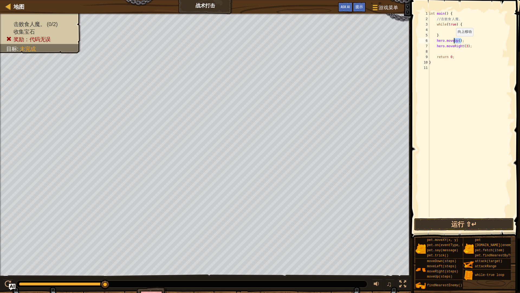
drag, startPoint x: 471, startPoint y: 43, endPoint x: 457, endPoint y: 41, distance: 14.0
click at [457, 41] on div "int main ( ) { // 击 败 食 人 魔 。 while ( true ) { } hero . moveUp ( ) ; hero . mov…" at bounding box center [470, 119] width 84 height 217
drag, startPoint x: 470, startPoint y: 48, endPoint x: 429, endPoint y: 40, distance: 41.5
click at [429, 40] on div "hero.moveUp(); 1 2 3 4 5 6 7 8 9 10 11 int main ( ) { // 击 败 食 人 魔 。 while ( tr…" at bounding box center [464, 114] width 95 height 206
type textarea "hero.moveUp(); hero.moveRight(3);"
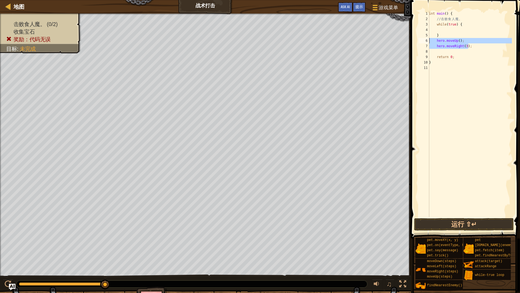
scroll to position [2, 0]
click at [443, 31] on div "int main ( ) { // 击 败 食 人 魔 。 while ( true ) { } return 0 ; }" at bounding box center [470, 119] width 84 height 217
click at [443, 27] on div "int main ( ) { // 击 败 食 人 魔 。 while ( true ) { } return 0 ; }" at bounding box center [470, 119] width 84 height 217
type textarea "while(true) {"
click at [445, 29] on div "int main ( ) { // 击 败 食 人 魔 。 while ( true ) { } return 0 ; }" at bounding box center [470, 119] width 84 height 217
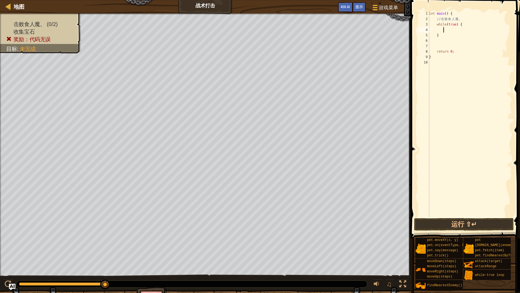
click at [448, 30] on div "int main ( ) { // 击 败 食 人 魔 。 while ( true ) { } return 0 ; }" at bounding box center [470, 119] width 84 height 217
paste textarea "hero.moveRight(3);"
drag, startPoint x: 449, startPoint y: 28, endPoint x: 436, endPoint y: 27, distance: 13.6
click at [436, 27] on div "int main ( ) { // 击 败 食 人 魔 。 while ( true ) { hero . moveUp ( ) ; hero . moveR…" at bounding box center [470, 119] width 84 height 217
click at [473, 35] on div "int main ( ) { // 击 败 食 人 魔 。 while ( true ) { hero . moveUp ( ) ; hero . moveR…" at bounding box center [470, 119] width 84 height 217
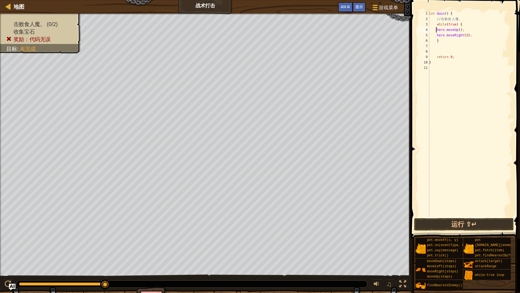
type textarea "hero.moveRight(3);"
click at [452, 40] on div "int main ( ) { // 击 败 食 人 魔 。 while ( true ) { hero . moveUp ( ) ; hero . moveR…" at bounding box center [470, 119] width 84 height 217
type textarea "h"
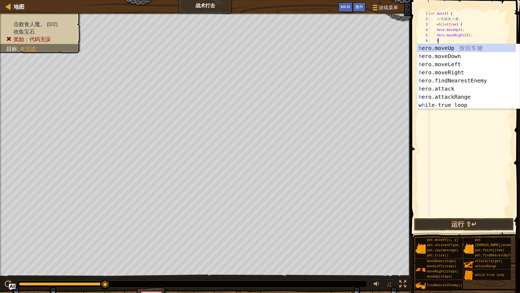
scroll to position [2, 0]
click at [461, 59] on div "h ero.moveUp 按 回 车 键 h ero.moveDown 按 回 车 键 h ero.moveLeft 按 回 车 键 h ero.moveRi…" at bounding box center [468, 84] width 102 height 81
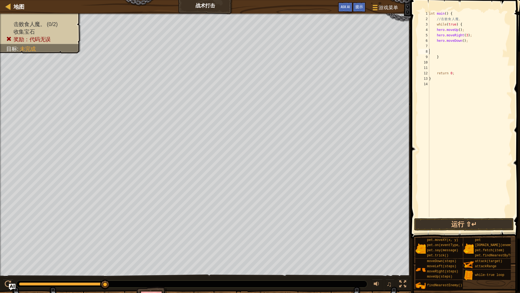
type textarea "}"
type textarea "hero.moveDown();"
type textarea "hero.moveDown(2);"
click at [455, 45] on div "int main ( ) { // 击 败 食 人 魔 。 while ( true ) { hero . moveUp ( ) ; hero . moveR…" at bounding box center [470, 119] width 84 height 217
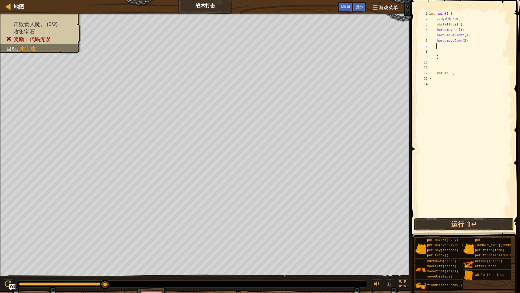
scroll to position [2, 0]
type textarea "h"
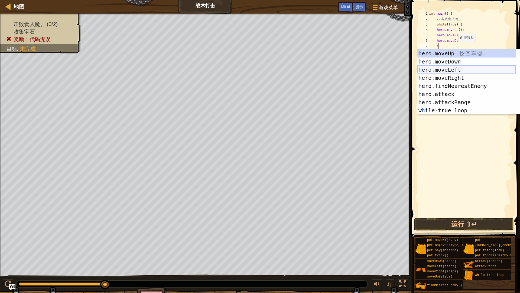
click at [462, 67] on div "h ero.moveUp 按 回 车 键 h ero.moveDown 按 回 车 键 h ero.moveLeft 按 回 车 键 h ero.moveRi…" at bounding box center [466, 89] width 98 height 81
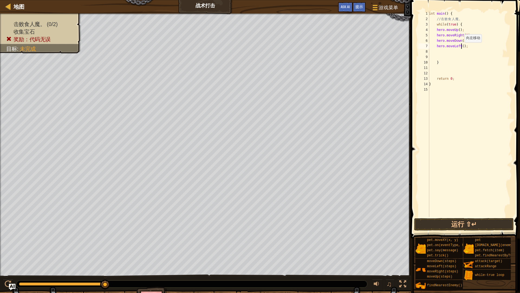
click at [462, 48] on div "int main ( ) { // 击 败 食 人 魔 。 while ( true ) { hero . moveUp ( ) ; hero . moveR…" at bounding box center [470, 119] width 84 height 217
type textarea "hero.moveLeft(3);"
click at [459, 54] on div "int main ( ) { // 击 败 食 人 魔 。 while ( true ) { hero . moveUp ( ) ; hero . moveR…" at bounding box center [470, 119] width 84 height 217
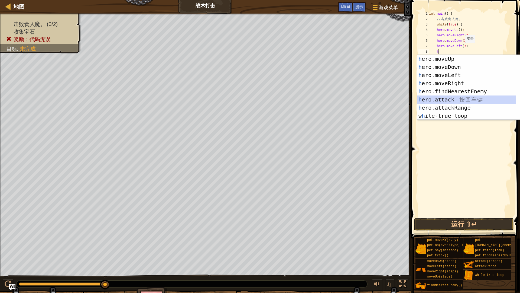
click at [461, 97] on div "h ero.moveUp 按 回 车 键 h ero.moveDown 按 回 车 键 h ero.moveLeft 按 回 车 键 h ero.moveRi…" at bounding box center [466, 95] width 98 height 81
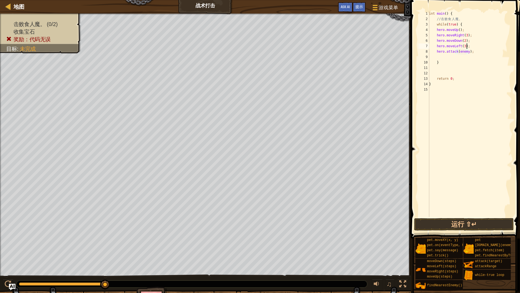
click at [469, 47] on div "int main ( ) { // 击 败 食 人 魔 。 while ( true ) { hero . moveUp ( ) ; hero . moveR…" at bounding box center [470, 119] width 84 height 217
type textarea "hero.moveLeft(3);"
type textarea "h"
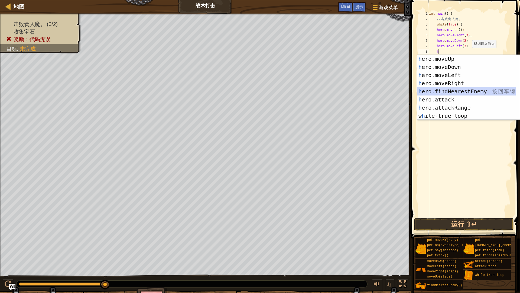
click at [472, 92] on div "h ero.moveUp 按 回 车 键 h ero.moveDown 按 回 车 键 h ero.moveLeft 按 回 车 键 h ero.moveRi…" at bounding box center [466, 95] width 98 height 81
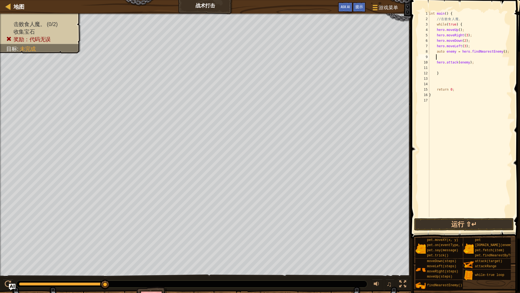
scroll to position [2, 0]
type textarea "auto enemy = hero.findNearestEnemy();"
click at [447, 226] on button "运行 ⇧↵" at bounding box center [464, 224] width 100 height 12
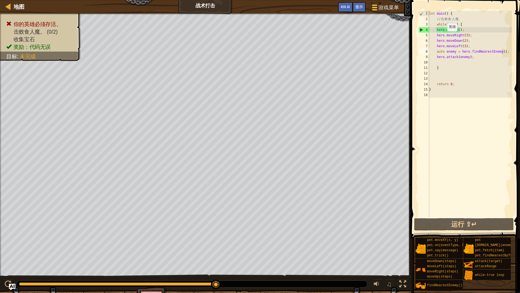
click at [381, 5] on span "游戏菜单" at bounding box center [388, 7] width 21 height 7
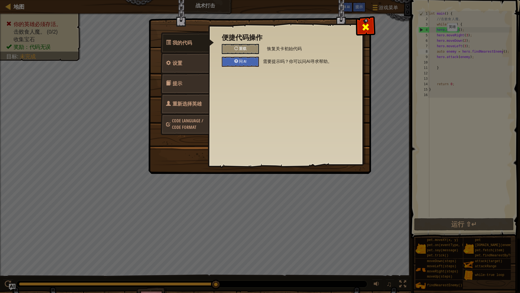
click at [363, 26] on span at bounding box center [365, 27] width 9 height 9
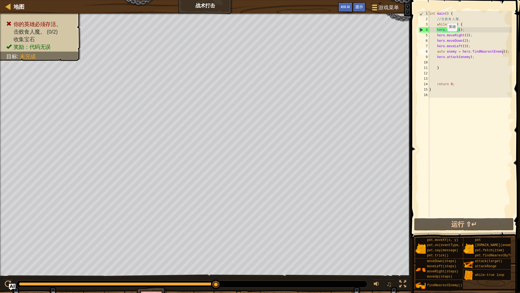
click at [380, 8] on span "游戏菜单" at bounding box center [388, 7] width 21 height 7
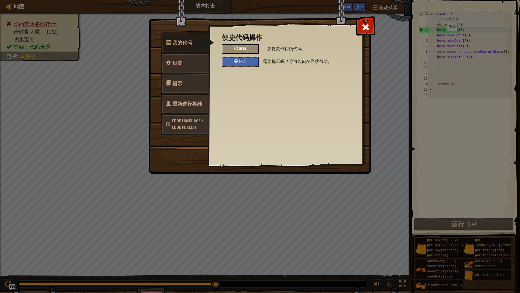
click at [249, 45] on div "重载" at bounding box center [240, 49] width 37 height 10
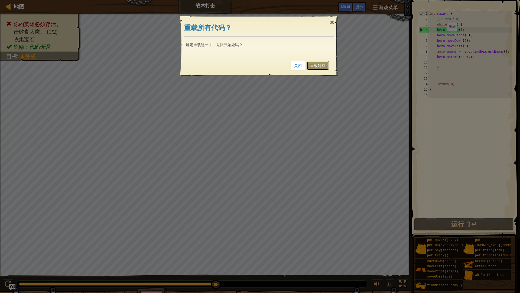
click at [323, 64] on link "重载所有" at bounding box center [318, 65] width 22 height 9
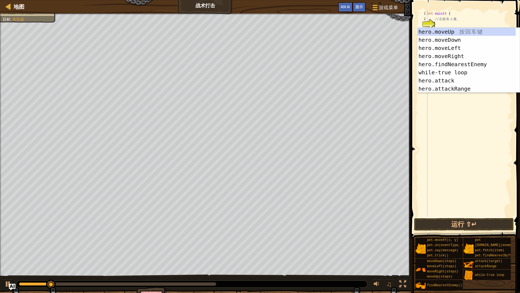
click at [453, 150] on div "int main ( ) { // 击 败 食 人 魔 。 return 0 ; }" at bounding box center [469, 119] width 86 height 217
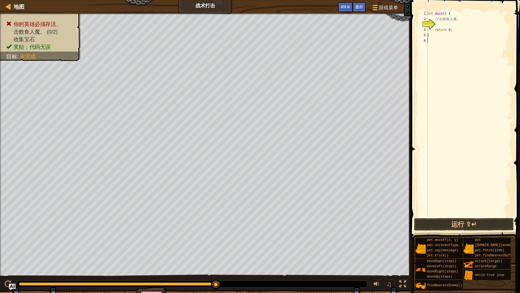
click at [440, 26] on div "int main ( ) { // 击 败 食 人 魔 。 return 0 ; }" at bounding box center [469, 119] width 86 height 217
type textarea "h"
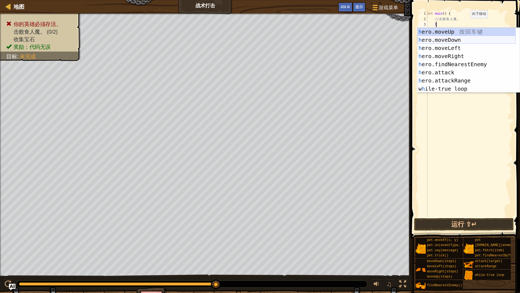
click at [461, 40] on div "h ero.moveUp 按 回 车 键 h ero.moveDown 按 回 车 键 h ero.moveLeft 按 回 车 键 h ero.moveRi…" at bounding box center [466, 68] width 98 height 81
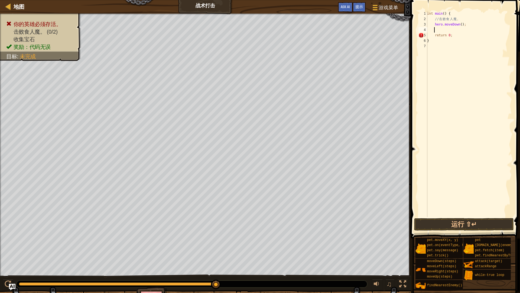
type textarea "h"
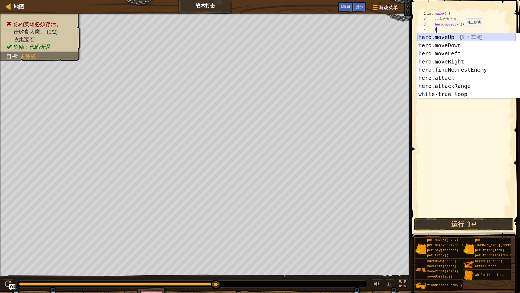
click at [461, 37] on div "h ero.moveUp 按 回 车 键 h ero.moveDown 按 回 车 键 h ero.moveLeft 按 回 车 键 h ero.moveRi…" at bounding box center [466, 73] width 98 height 81
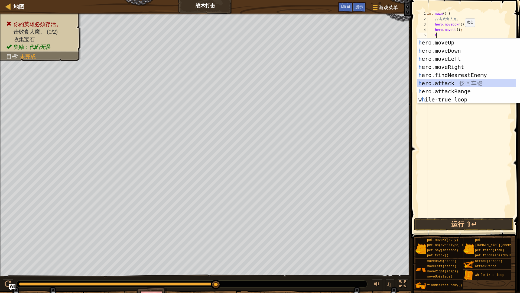
click at [462, 83] on div "h ero.moveUp 按 回 车 键 h ero.moveDown 按 回 车 键 h ero.moveLeft 按 回 车 键 h ero.moveRi…" at bounding box center [466, 78] width 98 height 81
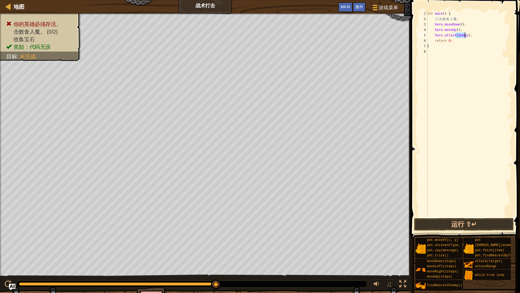
click at [466, 20] on div "int main ( ) { // 击 败 食 人 魔 。 hero . moveDown ( ) ; hero . moveUp ( ) ; hero . …" at bounding box center [469, 119] width 86 height 217
type textarea "// 击败食人魔。"
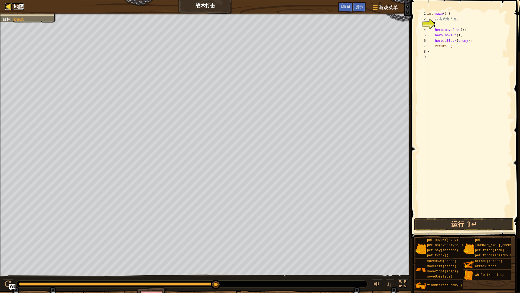
click at [17, 4] on span "地图" at bounding box center [19, 6] width 11 height 7
select select "zh-HANS"
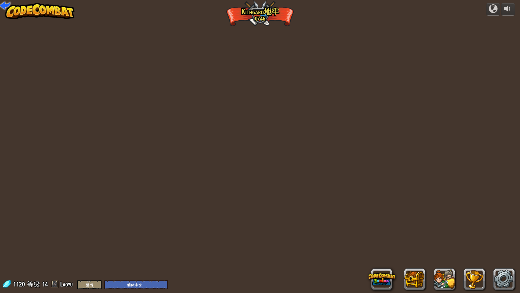
select select "zh-HANS"
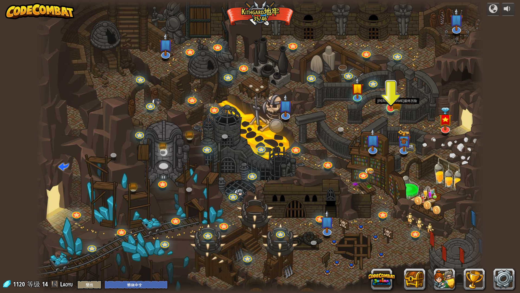
click at [390, 95] on img at bounding box center [391, 94] width 12 height 27
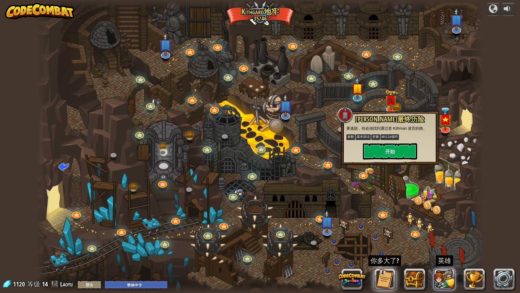
click at [446, 249] on button at bounding box center [445, 279] width 22 height 22
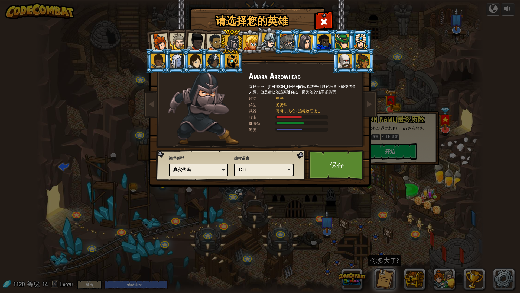
click at [175, 40] on div at bounding box center [178, 41] width 17 height 17
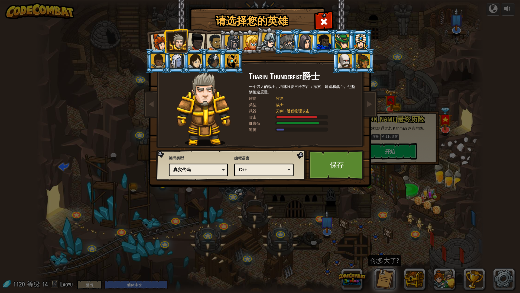
click at [162, 42] on div at bounding box center [160, 42] width 18 height 18
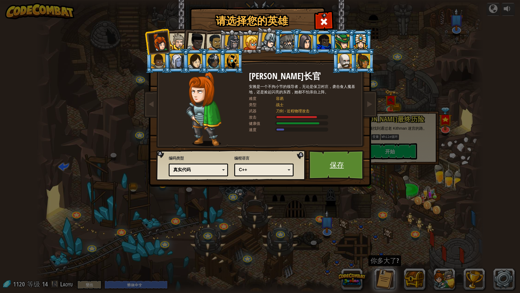
click at [329, 156] on link "保存" at bounding box center [337, 165] width 57 height 30
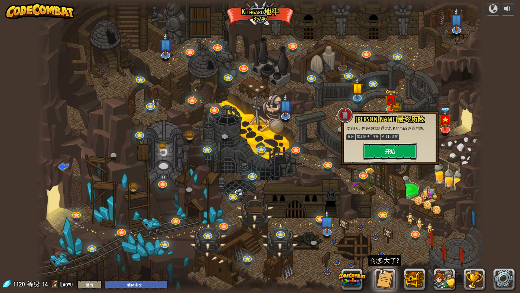
click at [386, 147] on button "开始" at bounding box center [390, 151] width 54 height 16
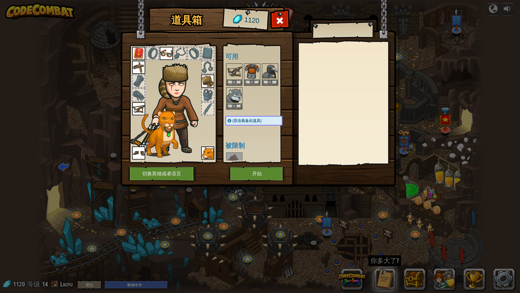
click at [133, 109] on img at bounding box center [138, 108] width 13 height 13
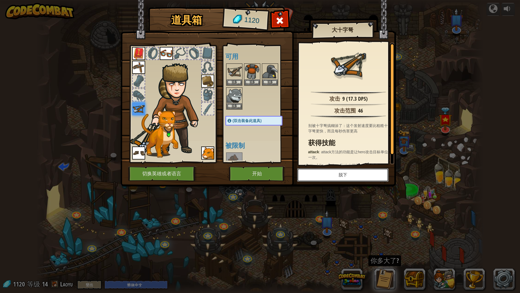
click at [356, 171] on button "脱下" at bounding box center [343, 175] width 92 height 14
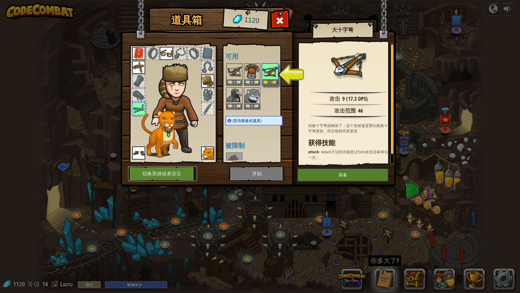
click at [183, 171] on button "切换英雄或者语言" at bounding box center [162, 173] width 69 height 15
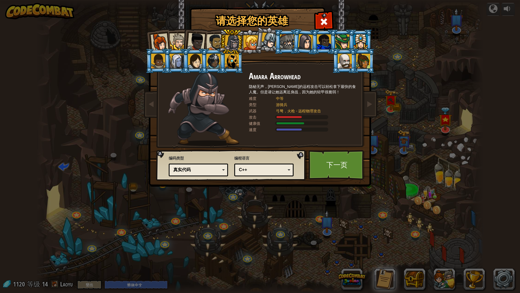
click at [159, 38] on div at bounding box center [160, 42] width 18 height 18
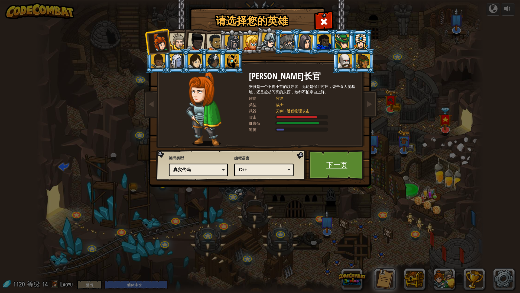
click at [336, 166] on link "下一页" at bounding box center [337, 165] width 57 height 30
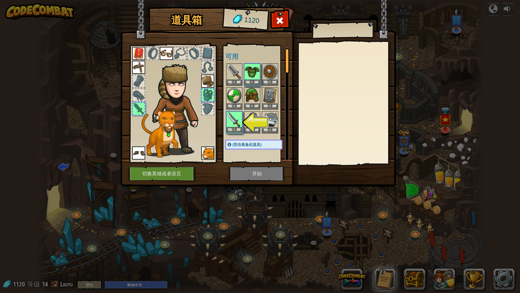
click at [237, 124] on img at bounding box center [234, 119] width 15 height 15
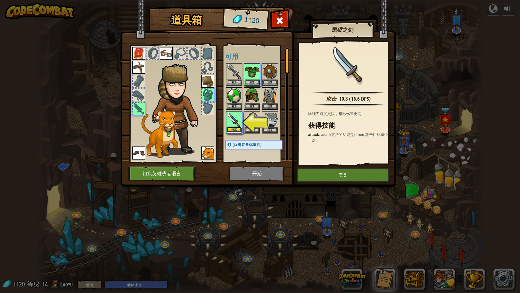
click at [234, 129] on button "装备" at bounding box center [234, 130] width 15 height 6
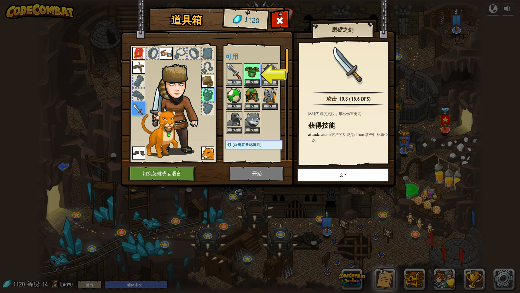
click at [252, 77] on img at bounding box center [252, 71] width 15 height 15
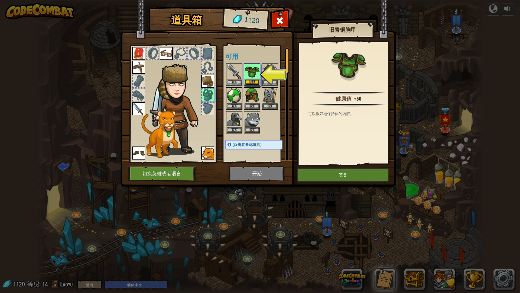
click at [251, 80] on button "装备" at bounding box center [252, 82] width 15 height 6
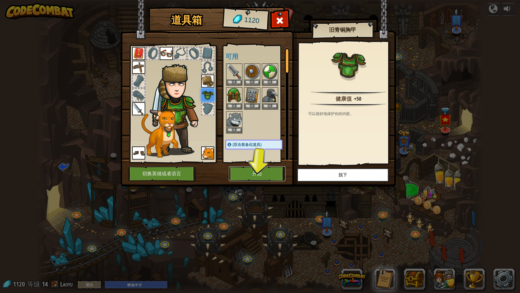
click at [245, 173] on button "开始" at bounding box center [257, 173] width 57 height 15
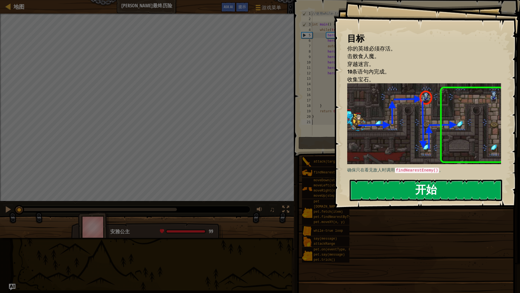
click at [377, 194] on button "开始" at bounding box center [426, 189] width 153 height 21
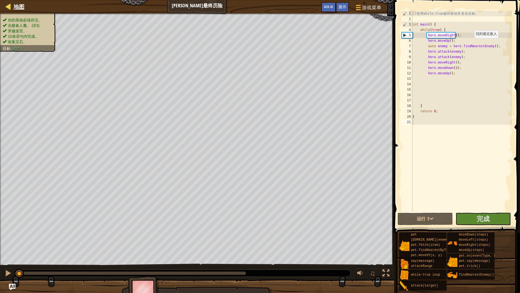
click at [17, 3] on div "地图" at bounding box center [18, 7] width 14 height 14
select select "zh-HANS"
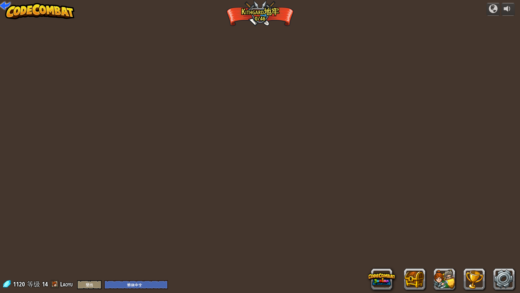
select select "zh-HANS"
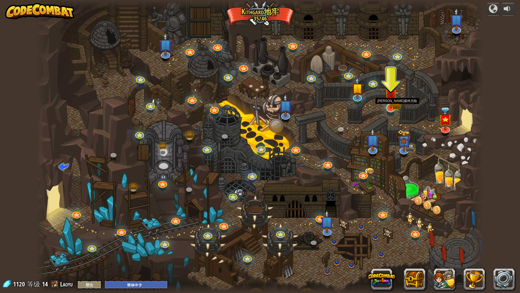
click at [393, 106] on img at bounding box center [391, 94] width 12 height 27
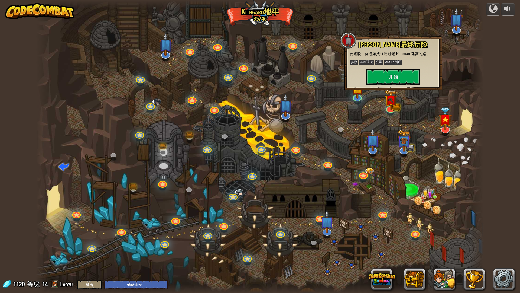
click at [424, 121] on div at bounding box center [260, 146] width 448 height 293
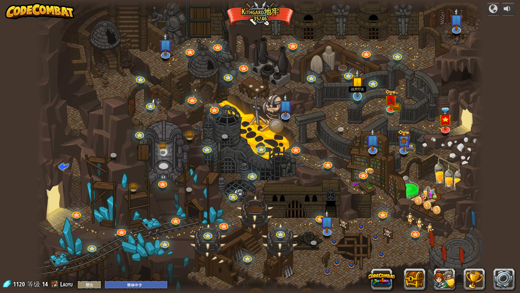
click at [358, 95] on img at bounding box center [357, 83] width 12 height 28
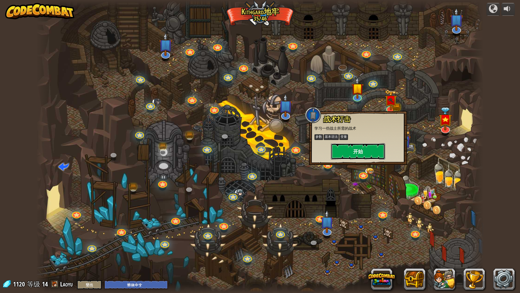
click at [365, 153] on button "开始" at bounding box center [358, 151] width 54 height 16
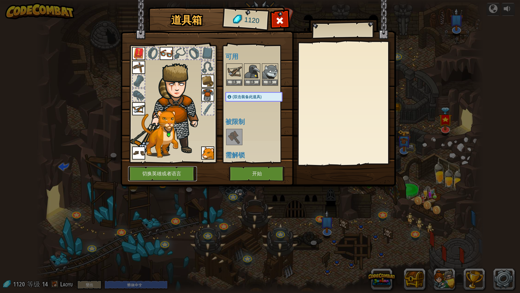
click at [151, 174] on button "切换英雄或者语言" at bounding box center [162, 173] width 69 height 15
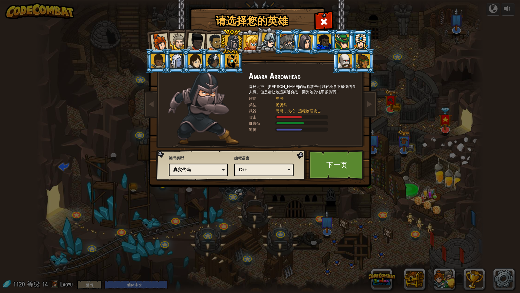
click at [170, 35] on div at bounding box center [178, 41] width 17 height 17
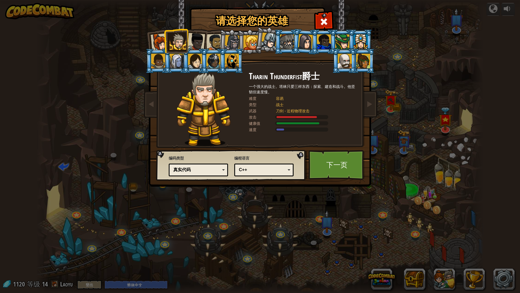
click at [160, 37] on div at bounding box center [160, 42] width 18 height 18
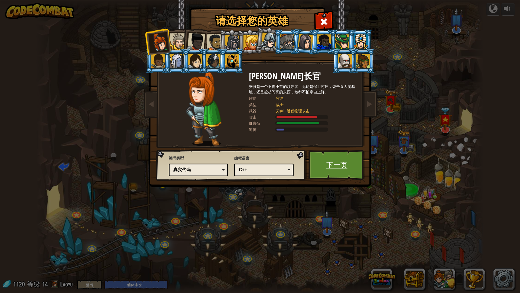
click at [333, 166] on link "下一页" at bounding box center [337, 165] width 57 height 30
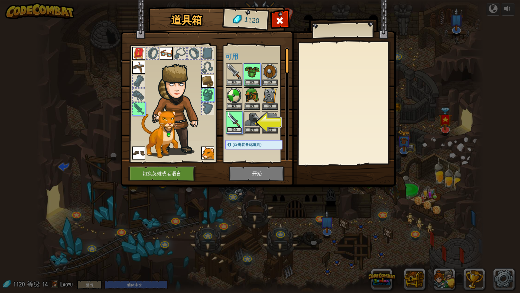
click at [232, 128] on button "装备" at bounding box center [234, 130] width 15 height 6
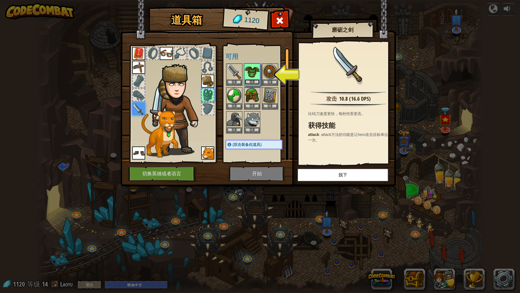
click at [253, 82] on button "装备" at bounding box center [252, 82] width 15 height 6
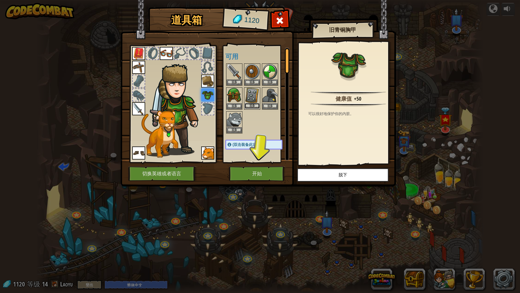
click at [253, 103] on button "装备" at bounding box center [252, 106] width 15 height 6
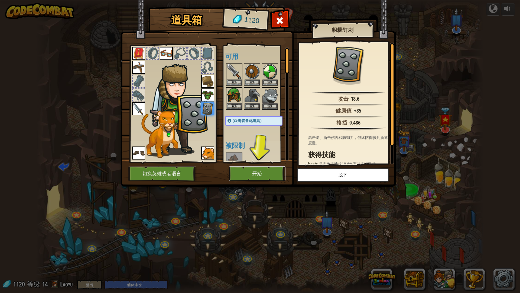
click at [260, 173] on button "开始" at bounding box center [257, 173] width 57 height 15
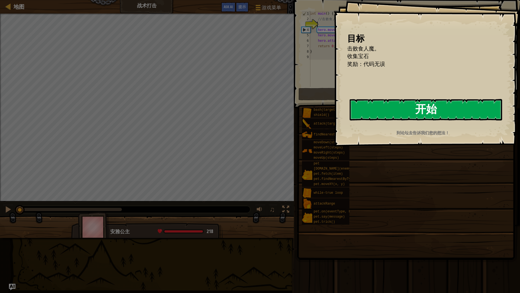
click at [390, 111] on button "开始" at bounding box center [426, 109] width 153 height 21
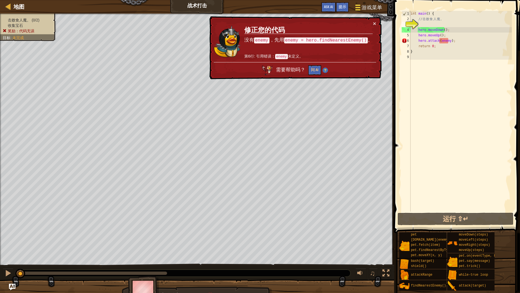
click at [364, 8] on span "游戏菜单" at bounding box center [372, 7] width 21 height 7
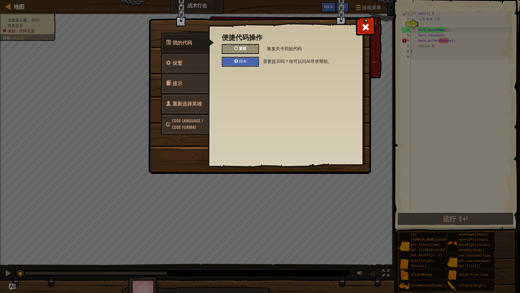
click at [251, 49] on div "重载" at bounding box center [240, 49] width 37 height 10
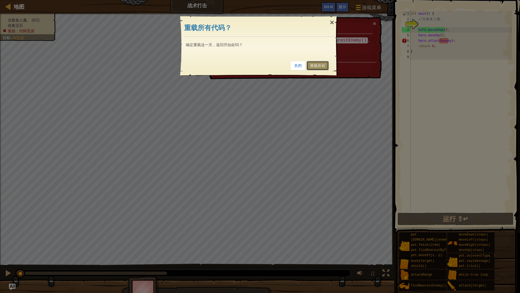
click at [314, 64] on link "重载所有" at bounding box center [318, 65] width 22 height 9
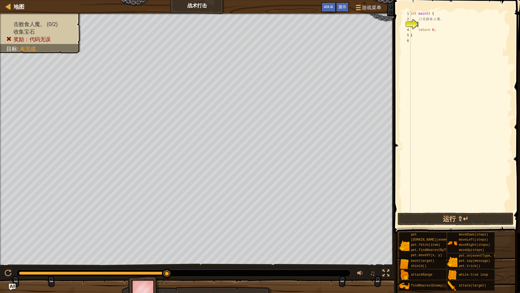
type textarea "h"
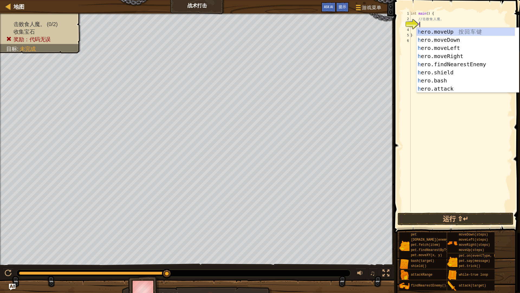
scroll to position [2, 0]
click at [450, 31] on div "h ero.moveUp 按 回 车 键 h ero.moveDown 按 回 车 键 h ero.moveLeft 按 回 车 键 h ero.moveRi…" at bounding box center [466, 68] width 98 height 81
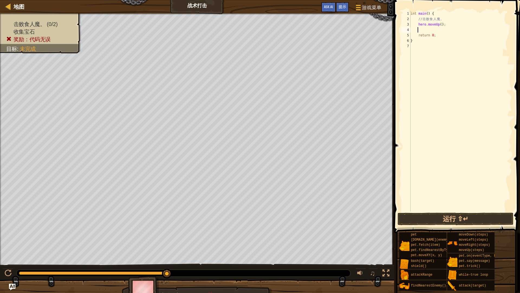
type textarea "h"
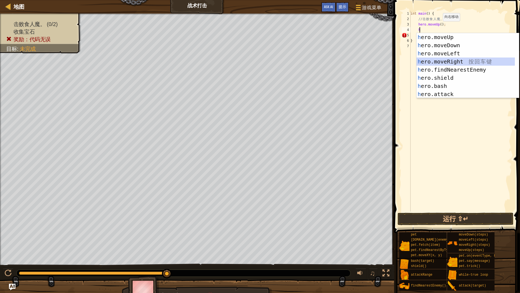
click at [464, 60] on div "h ero.moveUp 按 回 车 键 h ero.moveDown 按 回 车 键 h ero.moveLeft 按 回 车 键 h ero.moveRi…" at bounding box center [466, 73] width 98 height 81
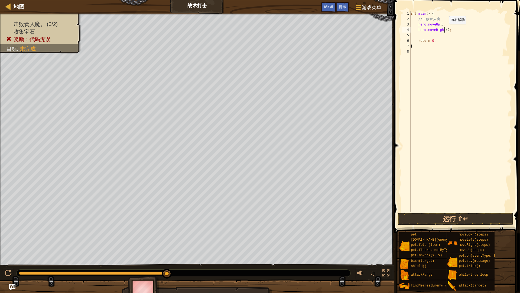
click at [445, 30] on div "int main ( ) { // 击 败 食 人 魔 。 hero . moveUp ( ) ; hero . moveRight ( ) ; return…" at bounding box center [461, 116] width 102 height 211
type textarea "hero.moveRight(3);"
click at [445, 34] on div "int main ( ) { // 击 败 食 人 魔 。 hero . moveUp ( ) ; hero . moveRight ( 3 ) ; retu…" at bounding box center [461, 116] width 102 height 211
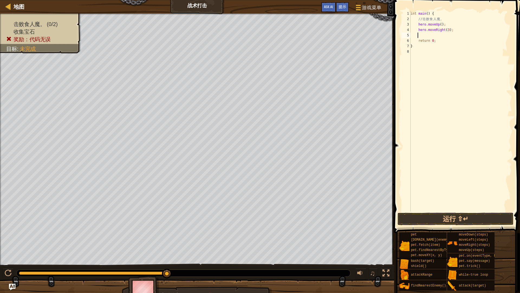
type textarea "h"
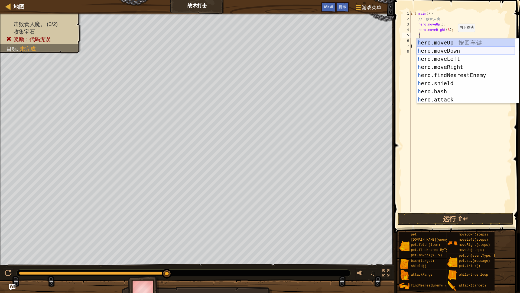
click at [463, 48] on div "h ero.moveUp 按 回 车 键 h ero.moveDown 按 回 车 键 h ero.moveLeft 按 回 车 键 h ero.moveRi…" at bounding box center [466, 78] width 98 height 81
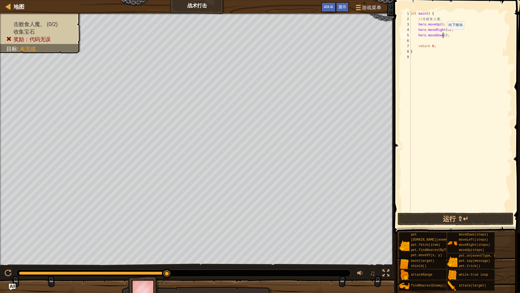
click at [442, 35] on div "int main ( ) { // 击 败 食 人 魔 。 hero . moveUp ( ) ; hero . moveRight ( 3 ) ; hero…" at bounding box center [461, 116] width 102 height 211
type textarea "hero.moveDown(2);"
click at [441, 40] on div "int main ( ) { // 击 败 食 人 魔 。 hero . moveUp ( ) ; hero . moveRight ( 3 ) ; hero…" at bounding box center [461, 116] width 102 height 211
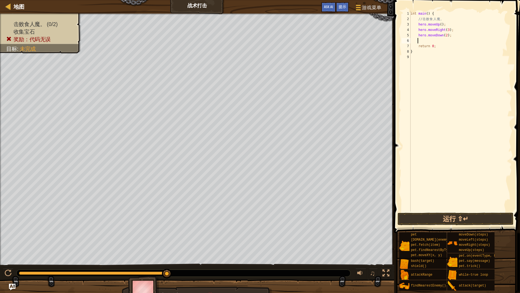
type textarea "h"
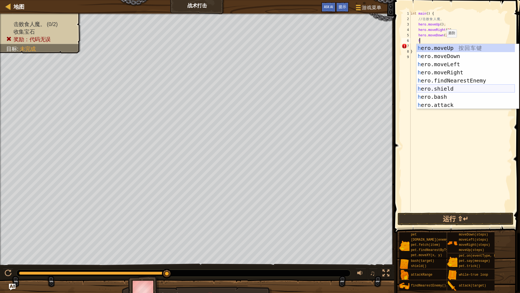
click at [458, 89] on div "h ero.moveUp 按 回 车 键 h ero.moveDown 按 回 车 键 h ero.moveLeft 按 回 车 键 h ero.moveRi…" at bounding box center [466, 84] width 98 height 81
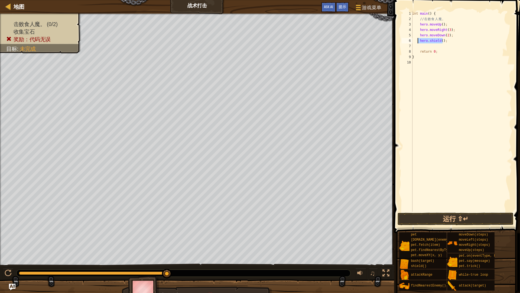
drag, startPoint x: 443, startPoint y: 40, endPoint x: 418, endPoint y: 38, distance: 25.6
click at [418, 38] on div "int main ( ) { // 击 败 食 人 魔 。 hero . moveUp ( ) ; hero . moveRight ( 3 ) ; hero…" at bounding box center [461, 116] width 101 height 211
type textarea "hero.shield();"
drag, startPoint x: 446, startPoint y: 42, endPoint x: 419, endPoint y: 40, distance: 27.4
click at [419, 40] on div "int main ( ) { // 击 败 食 人 魔 。 hero . moveUp ( ) ; hero . moveRight ( 3 ) ; hero…" at bounding box center [461, 116] width 101 height 211
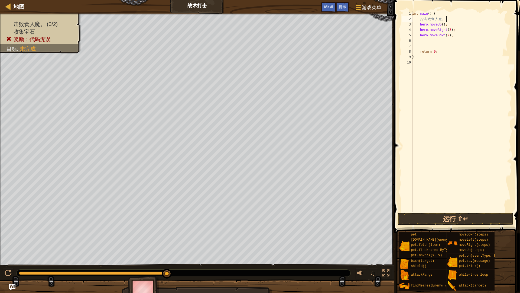
click at [446, 19] on div "int main ( ) { // 击 败 食 人 魔 。 hero . moveUp ( ) ; hero . moveRight ( 3 ) ; hero…" at bounding box center [461, 116] width 101 height 211
click at [442, 36] on div "int main ( ) { // 击 败 食 人 魔 。 hero . moveUp ( ) ; hero . moveRight ( 3 ) ; hero…" at bounding box center [461, 116] width 101 height 211
type textarea "hero.moveDown(2);"
click at [443, 43] on div "int main ( ) { // 击 败 食 人 魔 。 hero . moveUp ( ) ; hero . moveRight ( 3 ) ; hero…" at bounding box center [461, 116] width 101 height 211
type textarea "w"
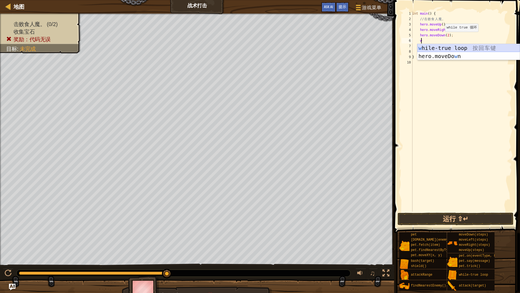
click at [458, 48] on div "w hile-true loop 按 回 车 键 hero.moveDo w n 按 回 车 键" at bounding box center [468, 60] width 102 height 33
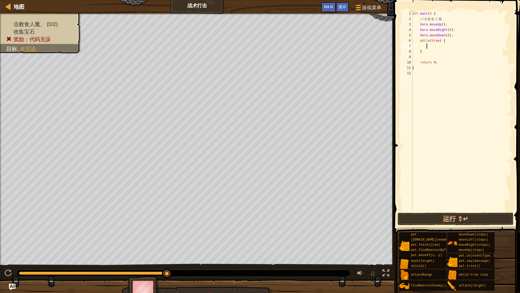
type textarea "h"
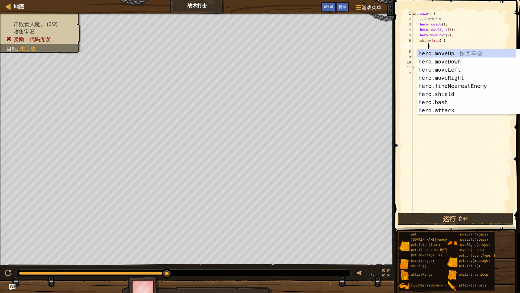
scroll to position [2, 1]
click at [456, 87] on div "h ero.moveUp 按 回 车 键 h ero.moveDown 按 回 车 键 h ero.moveLeft 按 回 车 键 h ero.moveRi…" at bounding box center [468, 89] width 102 height 81
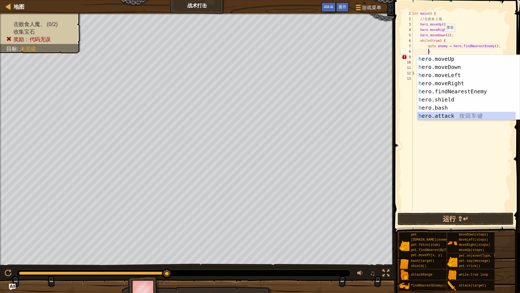
click at [454, 114] on div "h ero.moveUp 按 回 车 键 h ero.moveDown 按 回 车 键 h ero.moveLeft 按 回 车 键 h ero.moveRi…" at bounding box center [466, 95] width 98 height 81
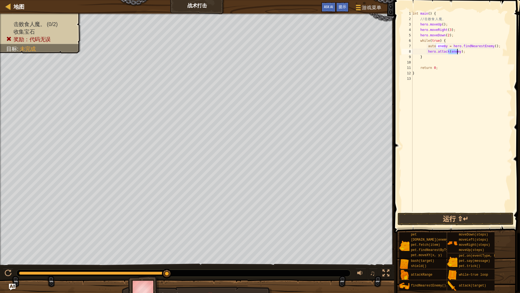
click at [459, 66] on div "int main ( ) { // 击 败 食 人 魔 。 hero . moveUp ( ) ; hero . moveRight ( 3 ) ; hero…" at bounding box center [462, 116] width 101 height 211
type textarea "return 0;"
click at [451, 213] on button "运行 ⇧↵" at bounding box center [456, 218] width 116 height 12
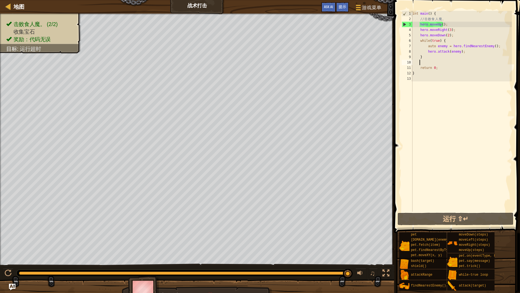
click at [444, 63] on div "int main ( ) { // 击 败 食 人 魔 。 hero . moveUp ( ) ; hero . moveRight ( 3 ) ; hero…" at bounding box center [462, 116] width 101 height 211
type textarea "h"
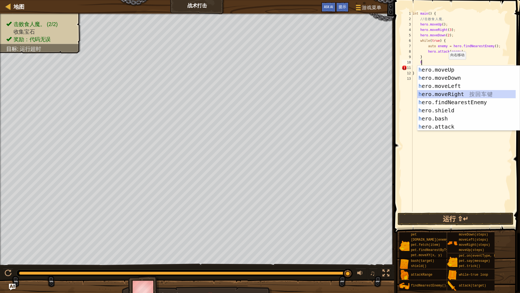
click at [451, 94] on div "h ero.moveUp 按 回 车 键 h ero.moveDown 按 回 车 键 h ero.moveLeft 按 回 车 键 h ero.moveRi…" at bounding box center [466, 106] width 98 height 81
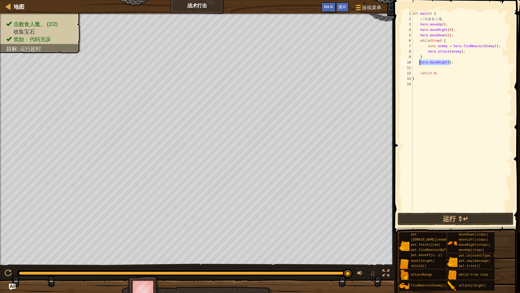
drag, startPoint x: 452, startPoint y: 62, endPoint x: 419, endPoint y: 63, distance: 33.9
click at [419, 63] on div "int main ( ) { // 击 败 食 人 魔 。 hero . moveUp ( ) ; hero . moveRight ( 3 ) ; hero…" at bounding box center [462, 116] width 101 height 211
type textarea "hero.moveRight();"
click at [454, 61] on div "int main ( ) { // 击 败 食 人 魔 。 hero . moveUp ( ) ; hero . moveRight ( 3 ) ; hero…" at bounding box center [462, 111] width 101 height 200
drag, startPoint x: 454, startPoint y: 61, endPoint x: 420, endPoint y: 63, distance: 33.9
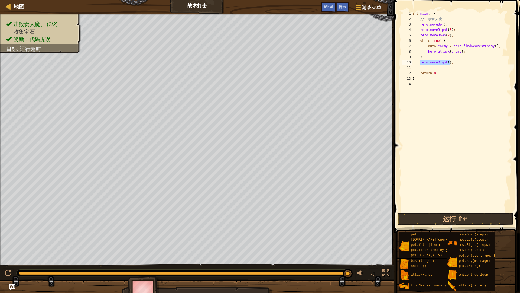
click at [420, 63] on div "int main ( ) { // 击 败 食 人 魔 。 hero . moveUp ( ) ; hero . moveRight ( 3 ) ; hero…" at bounding box center [462, 116] width 101 height 211
click at [457, 35] on div "int main ( ) { // 击 败 食 人 魔 。 hero . moveUp ( ) ; hero . moveRight ( 3 ) ; hero…" at bounding box center [462, 116] width 101 height 211
type textarea "hero.moveDown(2);"
type textarea "h"
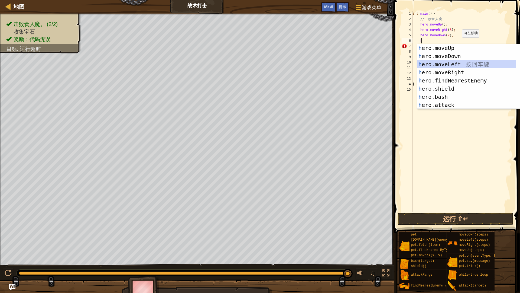
click at [467, 62] on div "h ero.moveUp 按 回 车 键 h ero.moveDown 按 回 车 键 h ero.moveLeft 按 回 车 键 h ero.moveRi…" at bounding box center [466, 84] width 98 height 81
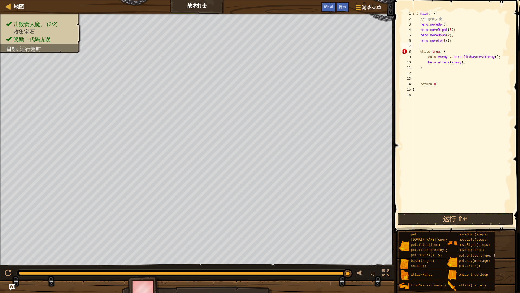
type textarea "h"
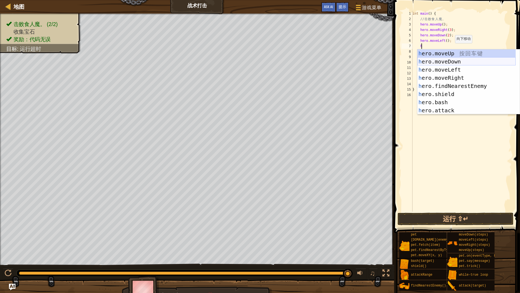
click at [453, 60] on div "h ero.moveUp 按 回 车 键 h ero.moveDown 按 回 车 键 h ero.moveLeft 按 回 车 键 h ero.moveRi…" at bounding box center [466, 89] width 98 height 81
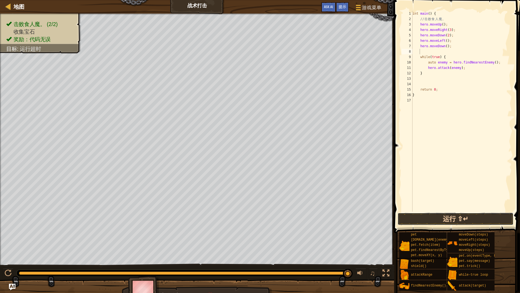
click at [413, 218] on button "运行 ⇧↵" at bounding box center [456, 218] width 116 height 12
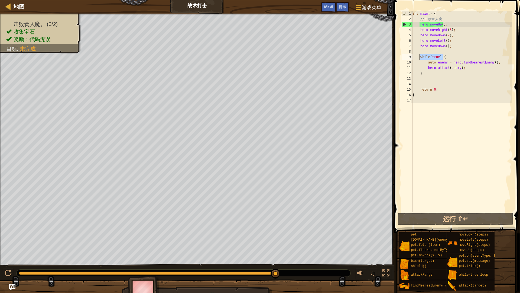
drag, startPoint x: 444, startPoint y: 57, endPoint x: 419, endPoint y: 58, distance: 24.7
click at [419, 58] on div "int main ( ) { // 击 败 食 人 魔 。 hero . moveUp ( ) ; hero . moveRight ( 3 ) ; hero…" at bounding box center [462, 116] width 101 height 211
type textarea "while(true) {"
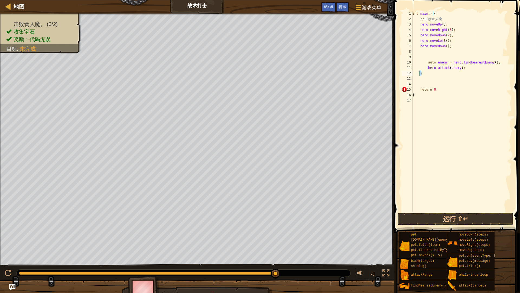
drag, startPoint x: 423, startPoint y: 73, endPoint x: 419, endPoint y: 74, distance: 3.3
click at [419, 74] on div "int main ( ) { // 击 败 食 人 魔 。 hero . moveUp ( ) ; hero . moveRight ( 3 ) ; hero…" at bounding box center [462, 116] width 101 height 211
type textarea "}"
click at [428, 49] on div "int main ( ) { // 击 败 食 人 魔 。 hero . moveUp ( ) ; hero . moveRight ( 3 ) ; hero…" at bounding box center [462, 116] width 101 height 211
drag, startPoint x: 491, startPoint y: 61, endPoint x: 468, endPoint y: 64, distance: 23.2
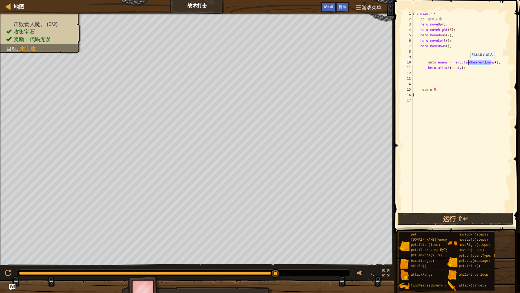
click at [468, 64] on div "int main ( ) { // 击 败 食 人 魔 。 hero . moveUp ( ) ; hero . moveRight ( 3 ) ; hero…" at bounding box center [462, 116] width 101 height 211
type textarea "auto enemy = hero.findNearestEnemy();"
click at [480, 83] on div "int main ( ) { // 击 败 食 人 魔 。 hero . moveUp ( ) ; hero . moveRight ( 3 ) ; hero…" at bounding box center [462, 116] width 101 height 211
drag, startPoint x: 461, startPoint y: 68, endPoint x: 413, endPoint y: 63, distance: 48.2
click at [413, 63] on div "int main ( ) { // 击 败 食 人 魔 。 hero . moveUp ( ) ; hero . moveRight ( 3 ) ; hero…" at bounding box center [462, 116] width 101 height 211
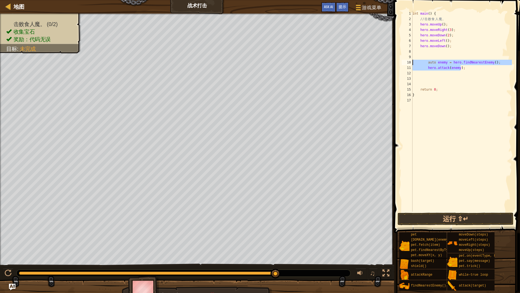
type textarea "auto enemy = hero.findNearestEnemy(); hero.attack(enemy);"
click at [430, 51] on div "int main ( ) { // 击 败 食 人 魔 。 hero . moveUp ( ) ; hero . moveRight ( 3 ) ; hero…" at bounding box center [462, 116] width 101 height 211
paste textarea "hero.attack(enemy);"
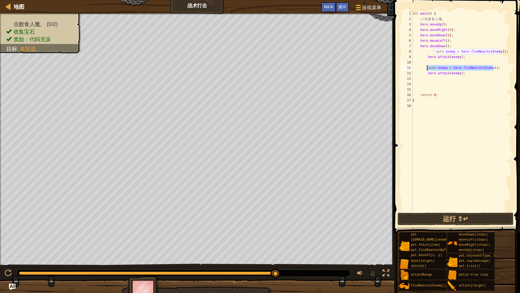
drag, startPoint x: 493, startPoint y: 69, endPoint x: 428, endPoint y: 67, distance: 65.3
click at [428, 67] on div "int main ( ) { // 击 败 食 人 魔 。 hero . moveUp ( ) ; hero . moveRight ( 3 ) ; hero…" at bounding box center [462, 116] width 101 height 211
type textarea "auto enemy = hero.findNearestEnemy();"
click at [475, 103] on div "int main ( ) { // 击 败 食 人 魔 。 hero . moveUp ( ) ; hero . moveRight ( 3 ) ; hero…" at bounding box center [462, 116] width 101 height 211
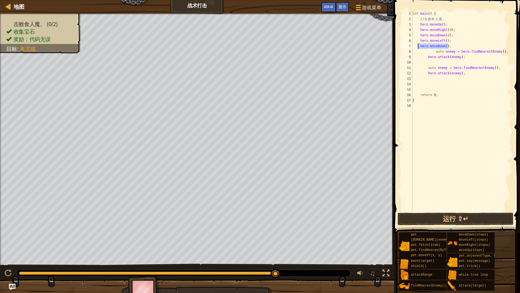
drag, startPoint x: 448, startPoint y: 47, endPoint x: 419, endPoint y: 45, distance: 29.3
click at [419, 45] on div "int main ( ) { // 击 败 食 人 魔 。 hero . moveUp ( ) ; hero . moveRight ( 3 ) ; hero…" at bounding box center [462, 116] width 101 height 211
type textarea "hero.moveDown();"
drag, startPoint x: 450, startPoint y: 46, endPoint x: 420, endPoint y: 43, distance: 30.1
click at [420, 43] on div "int main ( ) { // 击 败 食 人 魔 。 hero . moveUp ( ) ; hero . moveRight ( 3 ) ; hero…" at bounding box center [462, 116] width 101 height 211
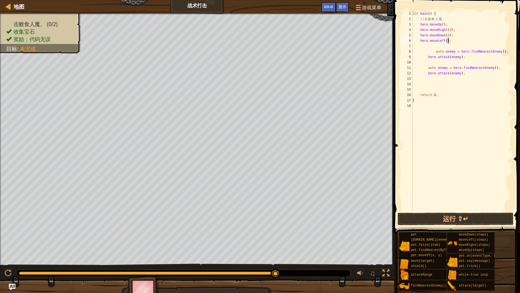
drag, startPoint x: 446, startPoint y: 42, endPoint x: 451, endPoint y: 42, distance: 4.1
click at [451, 42] on div "int main ( ) { // 击 败 食 人 魔 。 hero . moveUp ( ) ; hero . moveRight ( 3 ) ; hero…" at bounding box center [462, 116] width 101 height 211
type textarea "hero.mo;veLeft()"
drag, startPoint x: 449, startPoint y: 40, endPoint x: 420, endPoint y: 42, distance: 28.8
click at [420, 42] on div "int main ( ) { // 击 败 食 人 魔 。 hero . moveUp ( ) ; hero . moveRight ( 3 ) ; hero…" at bounding box center [462, 116] width 101 height 211
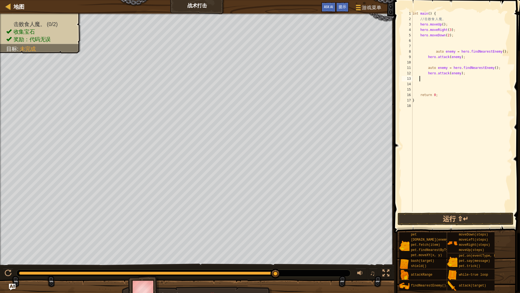
click at [451, 81] on div "int main ( ) { // 击 败 食 人 魔 。 hero . moveUp ( ) ; hero . moveRight ( 3 ) ; hero…" at bounding box center [462, 116] width 101 height 211
type textarea "h"
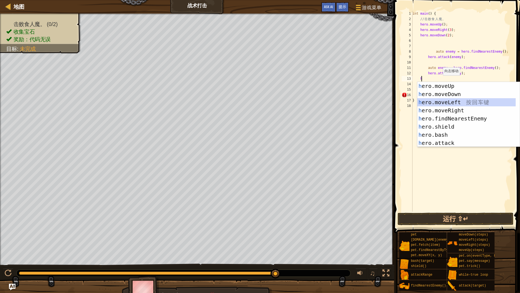
click at [462, 102] on div "h ero.moveUp 按 回 车 键 h ero.moveDown 按 回 车 键 h ero.moveLeft 按 回 车 键 h ero.moveRi…" at bounding box center [466, 122] width 98 height 81
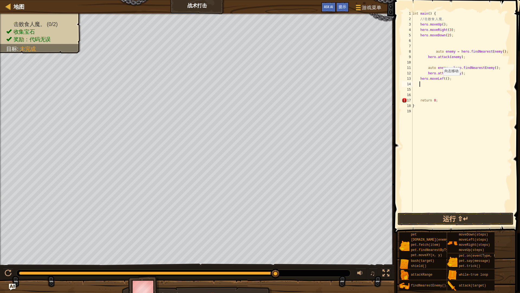
type textarea "h"
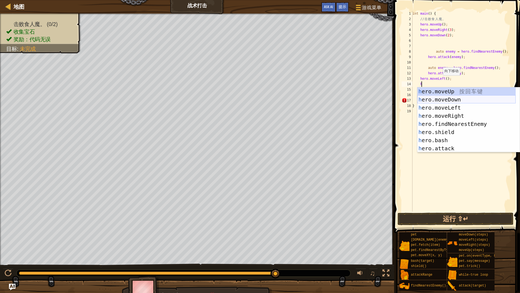
click at [459, 103] on div "h ero.moveUp 按 回 车 键 h ero.moveDown 按 回 车 键 h ero.moveLeft 按 回 车 键 h ero.moveRi…" at bounding box center [466, 127] width 98 height 81
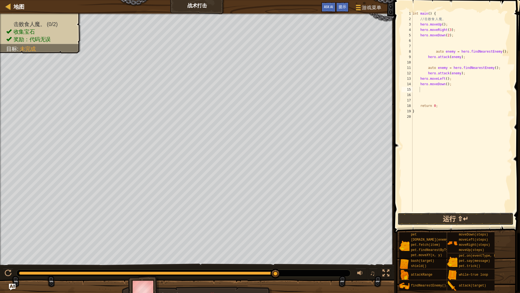
click at [445, 218] on button "运行 ⇧↵" at bounding box center [456, 218] width 116 height 12
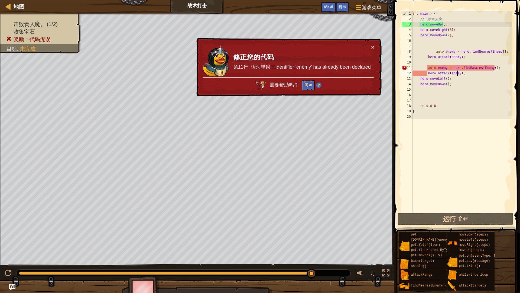
click at [458, 74] on div "int main ( ) { // 击 败 食 人 魔 。 hero . moveUp ( ) ; hero . moveRight ( 3 ) ; hero…" at bounding box center [462, 116] width 101 height 211
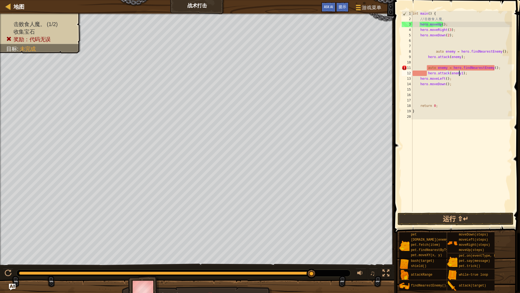
scroll to position [2, 4]
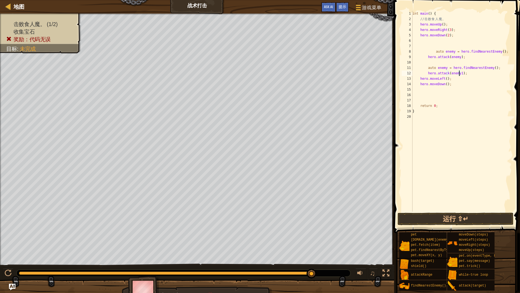
click at [445, 66] on div "int main ( ) { // 击 败 食 人 魔 。 hero . moveUp ( ) ; hero . moveRight ( 3 ) ; hero…" at bounding box center [462, 116] width 101 height 211
type textarea "auto enemy1 = hero.findNearestEnemy();"
click at [430, 192] on div "int main ( ) { // 击 败 食 人 魔 。 hero . moveUp ( ) ; hero . moveRight ( 3 ) ; hero…" at bounding box center [462, 116] width 101 height 211
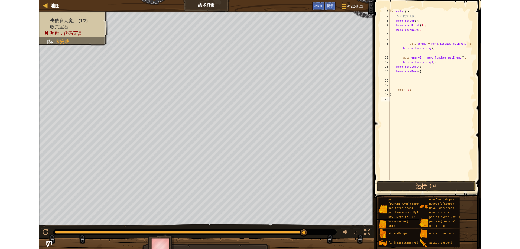
scroll to position [2, 0]
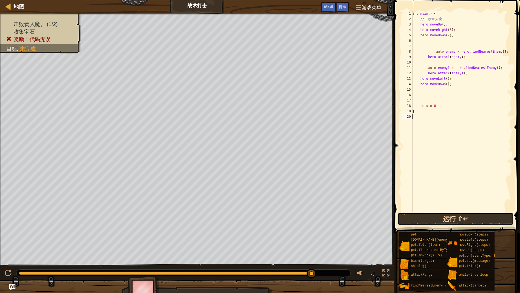
click at [441, 216] on button "运行 ⇧↵" at bounding box center [456, 218] width 116 height 12
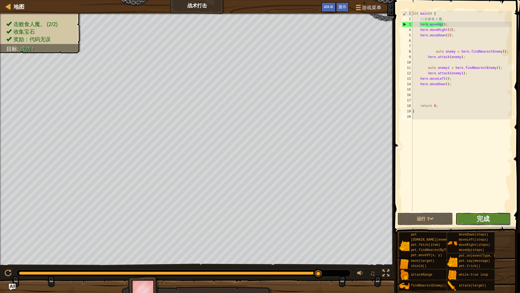
click at [481, 219] on span "完成" at bounding box center [483, 218] width 13 height 9
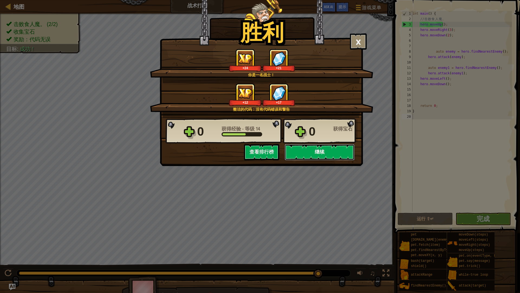
click at [321, 155] on button "继续" at bounding box center [320, 152] width 70 height 16
select select "zh-HANS"
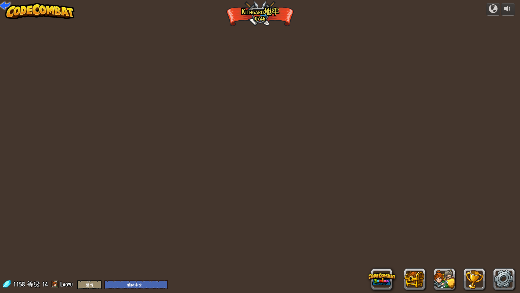
select select "zh-HANS"
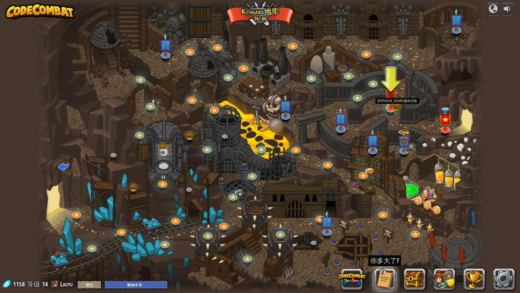
click at [394, 105] on img at bounding box center [391, 94] width 12 height 27
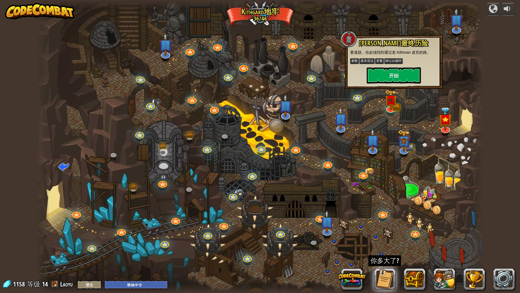
click at [390, 239] on div at bounding box center [260, 146] width 448 height 293
